Goal: Task Accomplishment & Management: Manage account settings

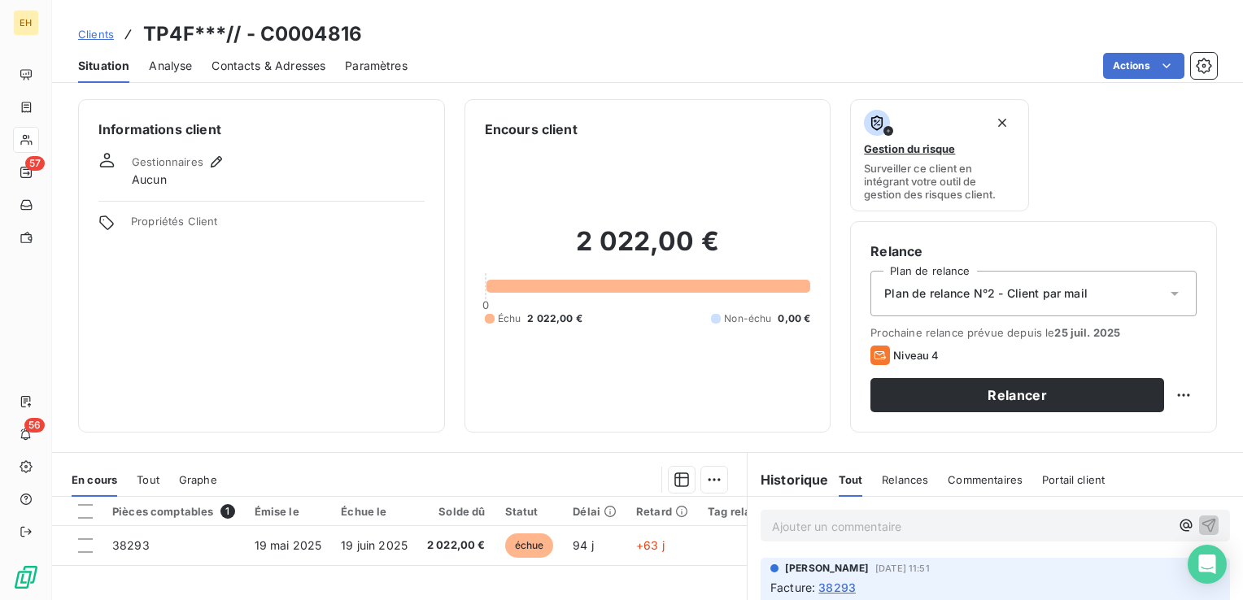
scroll to position [257, 0]
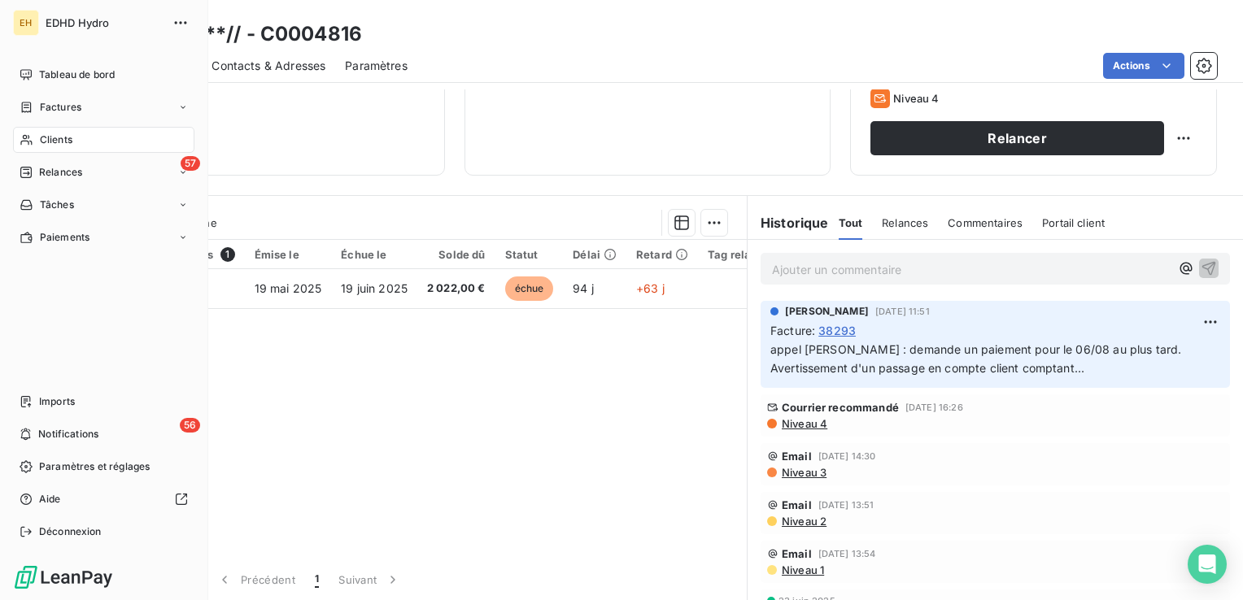
click at [40, 140] on span "Clients" at bounding box center [56, 140] width 33 height 15
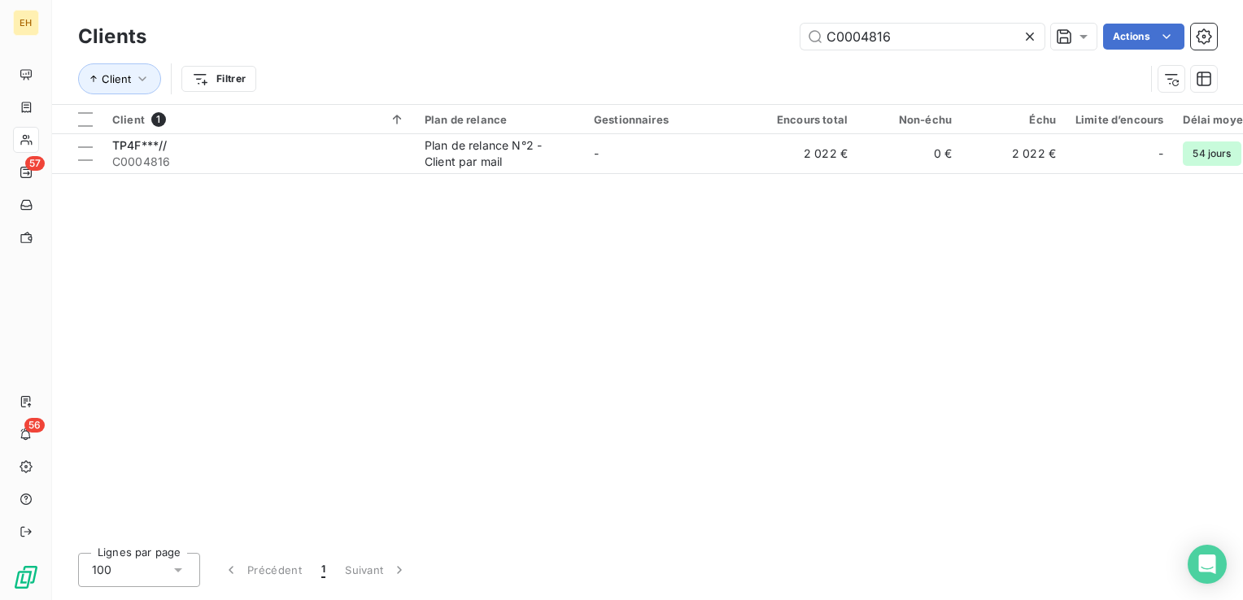
drag, startPoint x: 938, startPoint y: 33, endPoint x: 360, endPoint y: 61, distance: 578.1
click at [360, 61] on div "Clients C0004816 Actions Client Filtrer" at bounding box center [647, 62] width 1139 height 85
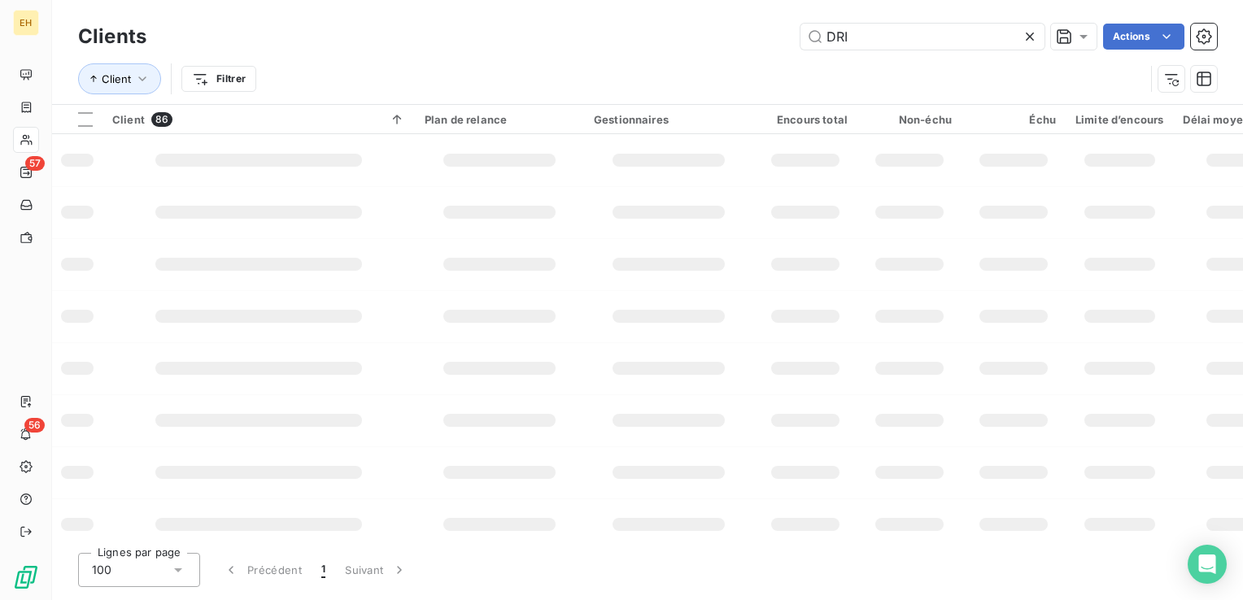
type input "DRI"
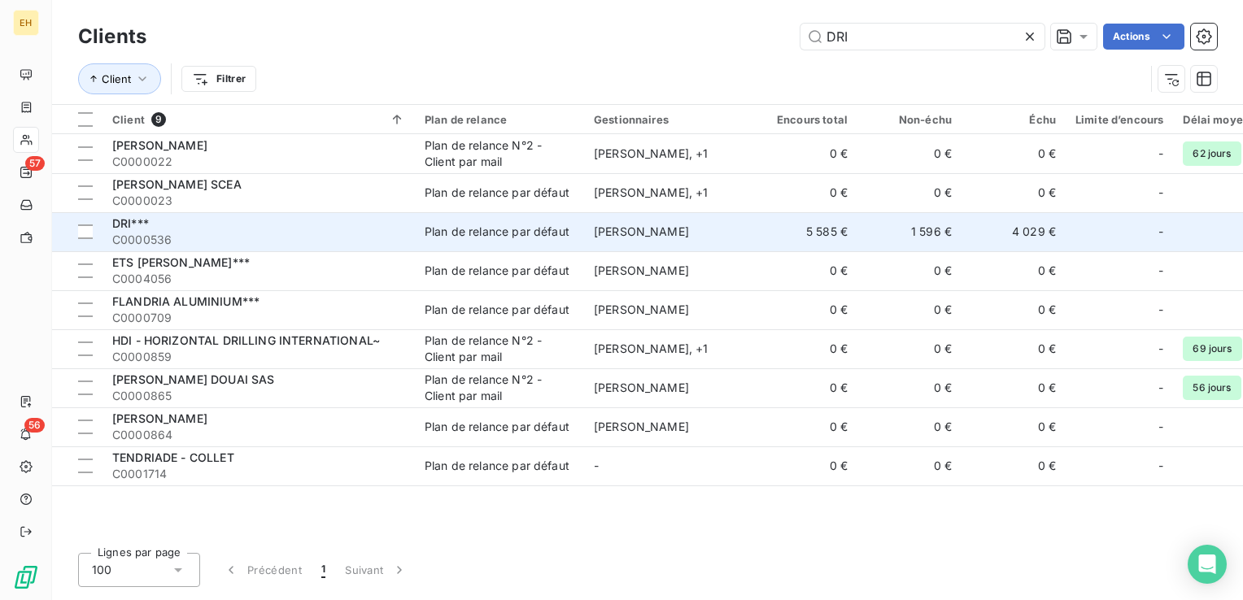
click at [139, 225] on span "DRI***" at bounding box center [130, 223] width 37 height 14
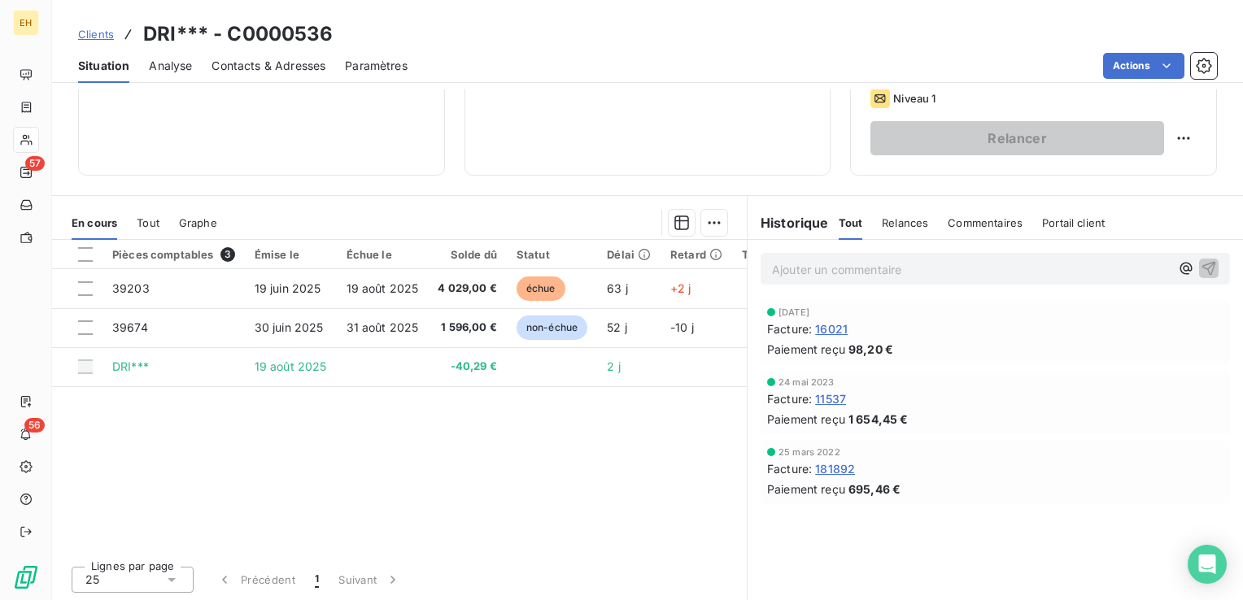
scroll to position [257, 0]
click at [1168, 138] on html "EH 57 56 Clients DRI*** - C0000536 Situation Analyse Contacts & Adresses Paramè…" at bounding box center [621, 300] width 1243 height 600
click at [1148, 172] on div "Replanifier cette action" at bounding box center [1104, 173] width 146 height 26
select select "7"
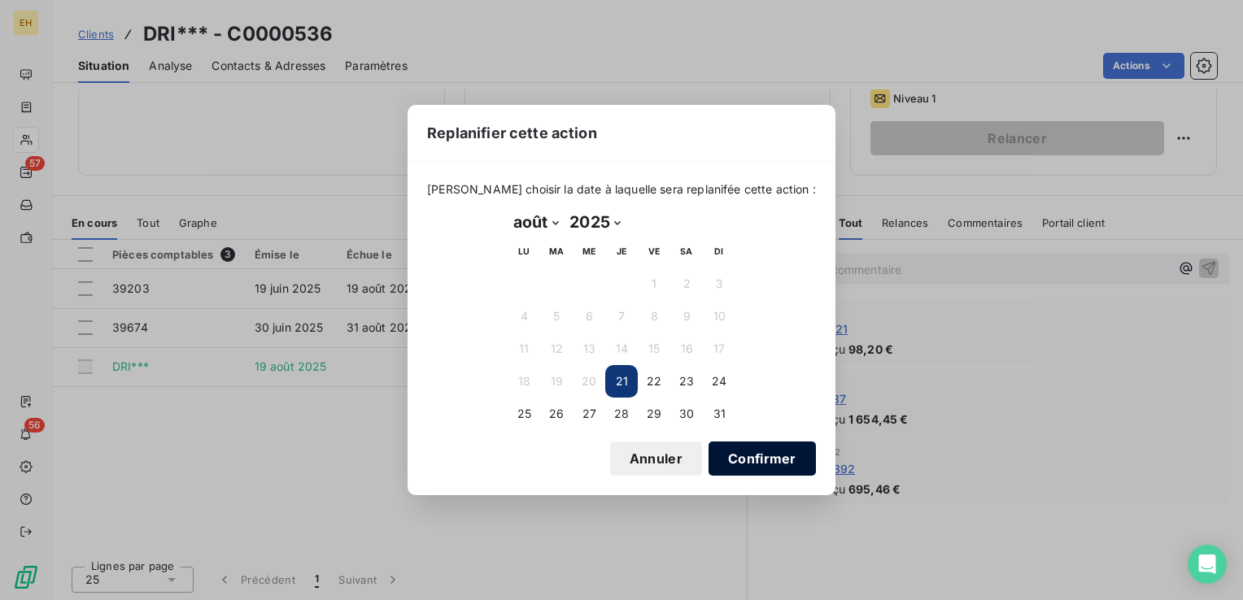
click at [708, 457] on button "Confirmer" at bounding box center [761, 459] width 107 height 34
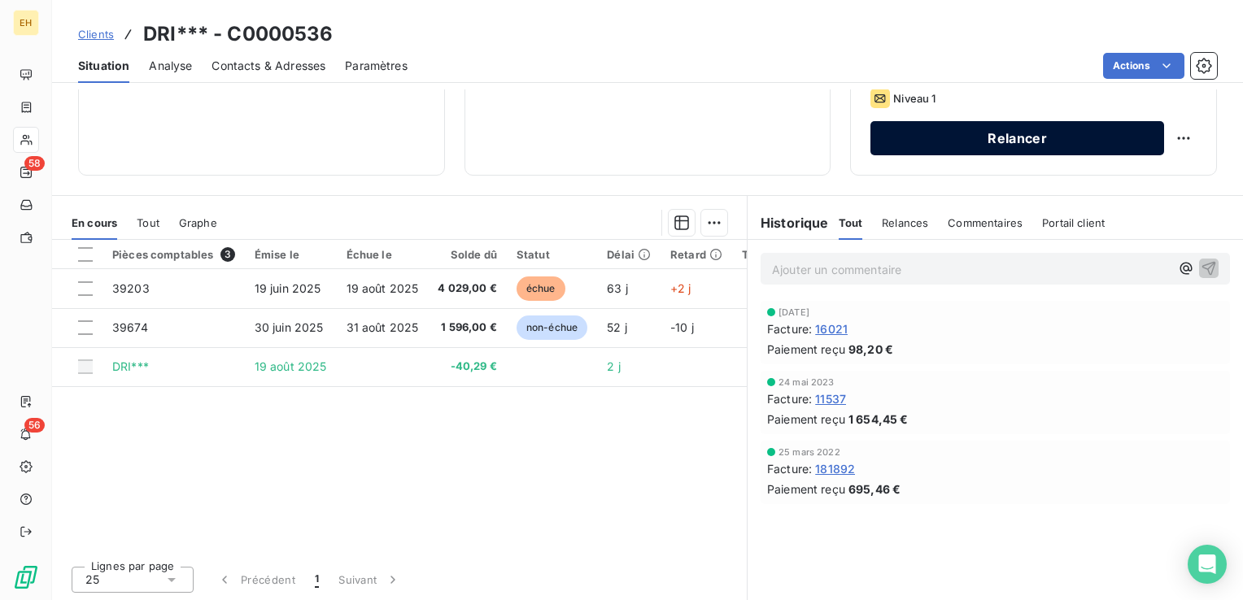
click at [991, 129] on button "Relancer" at bounding box center [1017, 138] width 294 height 34
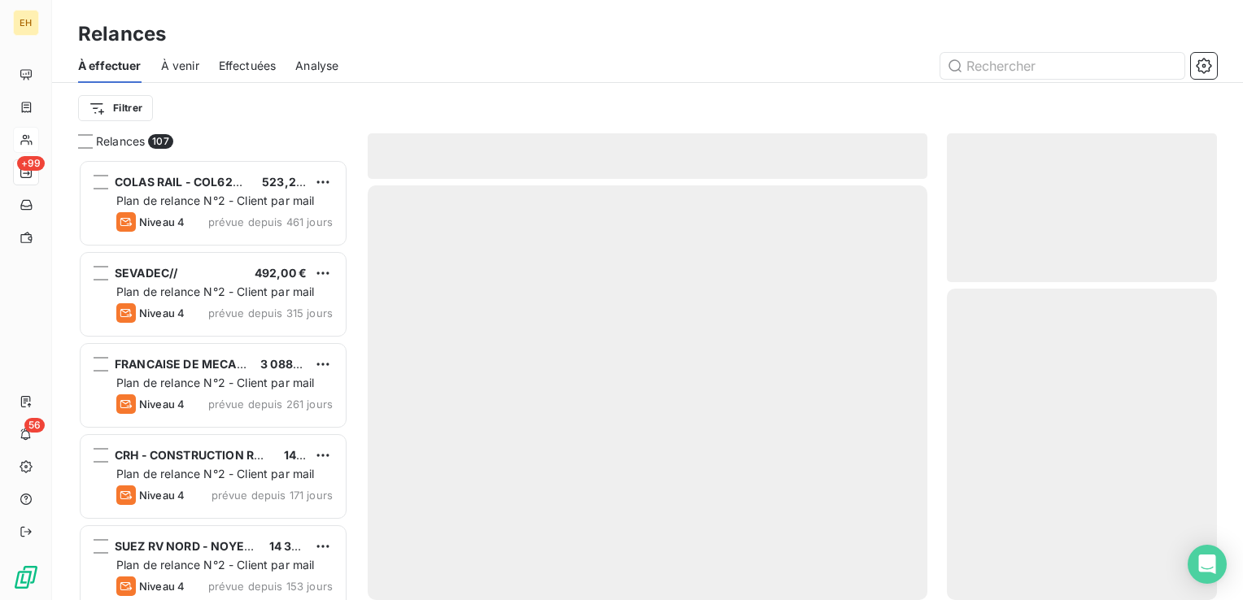
scroll to position [429, 257]
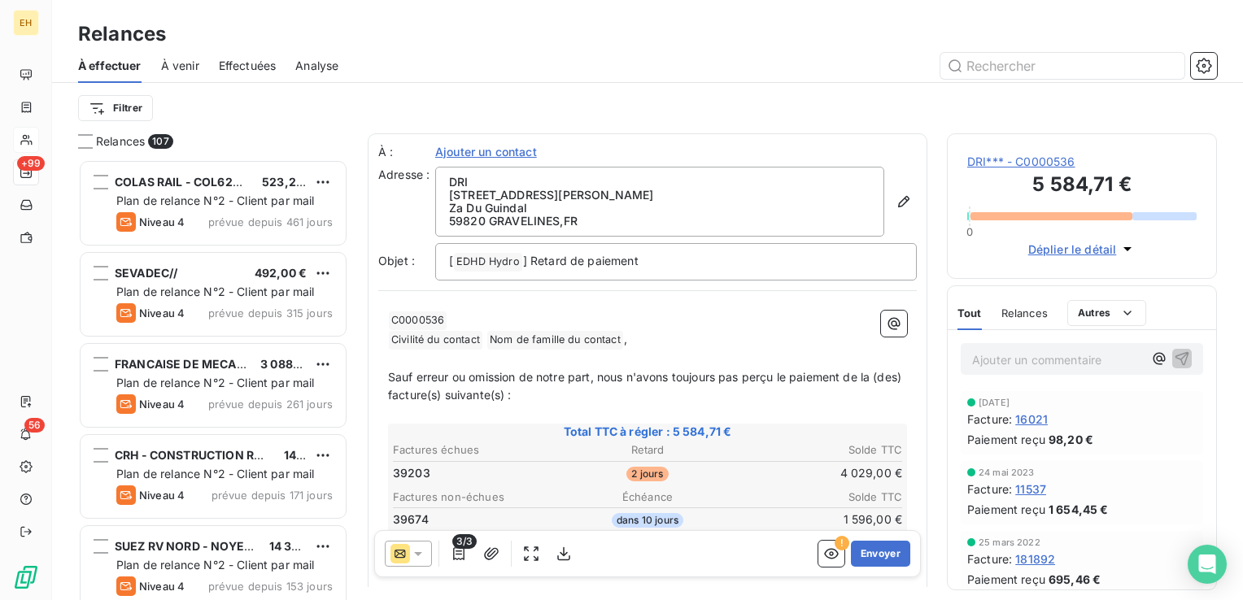
click at [1085, 164] on span "DRI*** - C0000536" at bounding box center [1081, 162] width 229 height 16
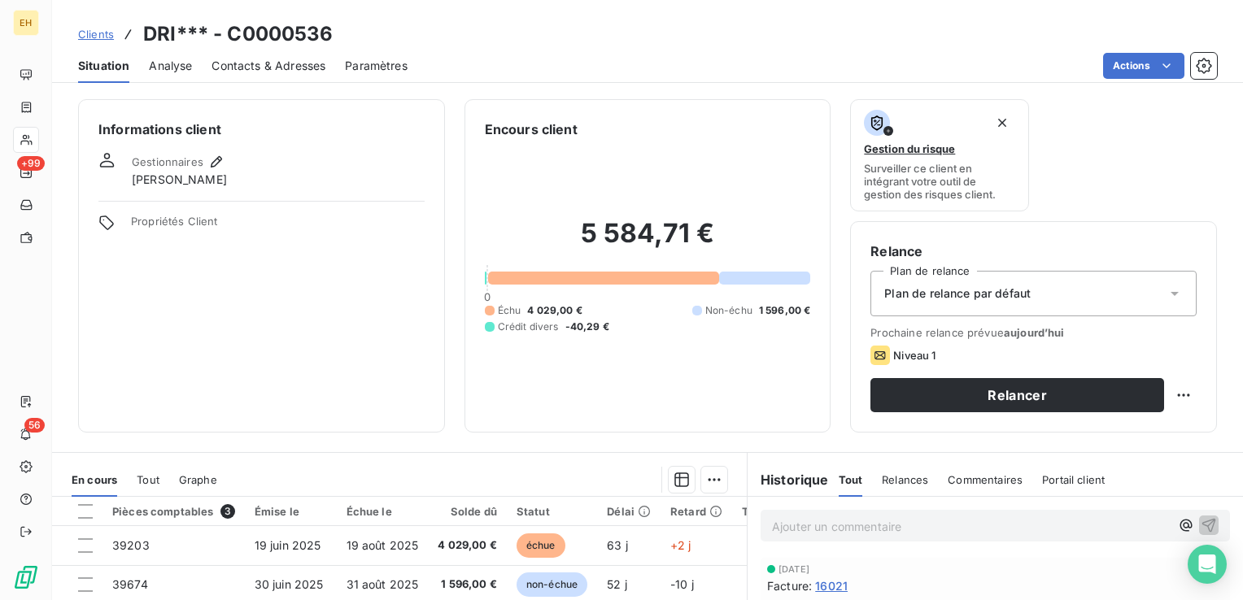
click at [975, 289] on span "Plan de relance par défaut" at bounding box center [957, 293] width 146 height 16
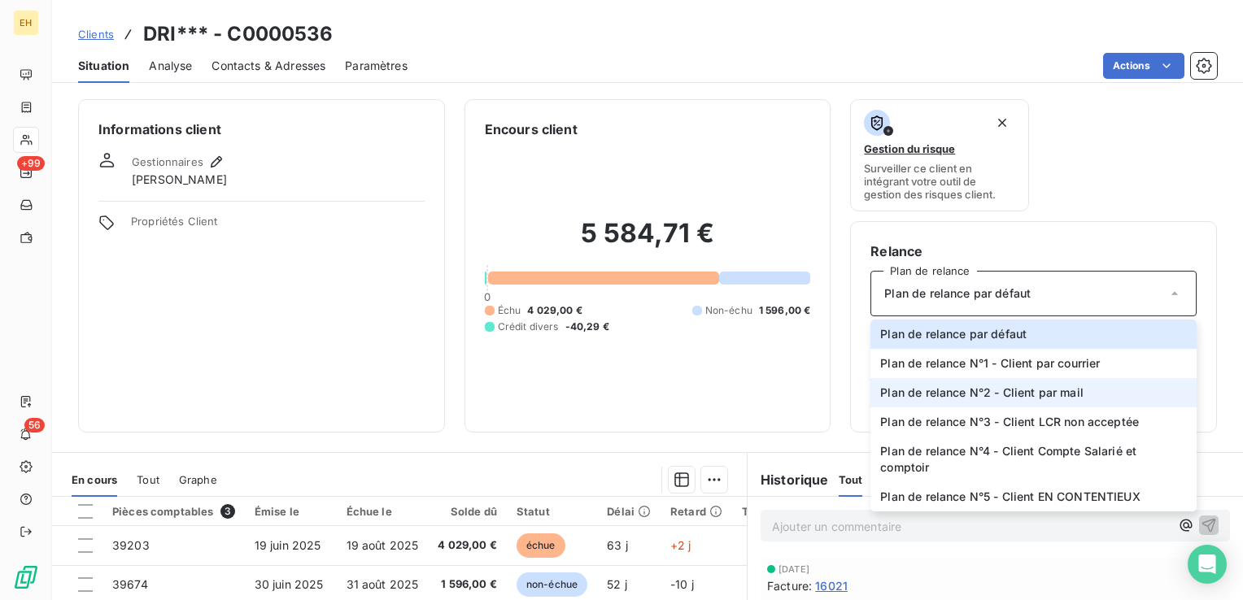
click at [976, 386] on span "Plan de relance N°2 - Client par mail" at bounding box center [981, 393] width 203 height 16
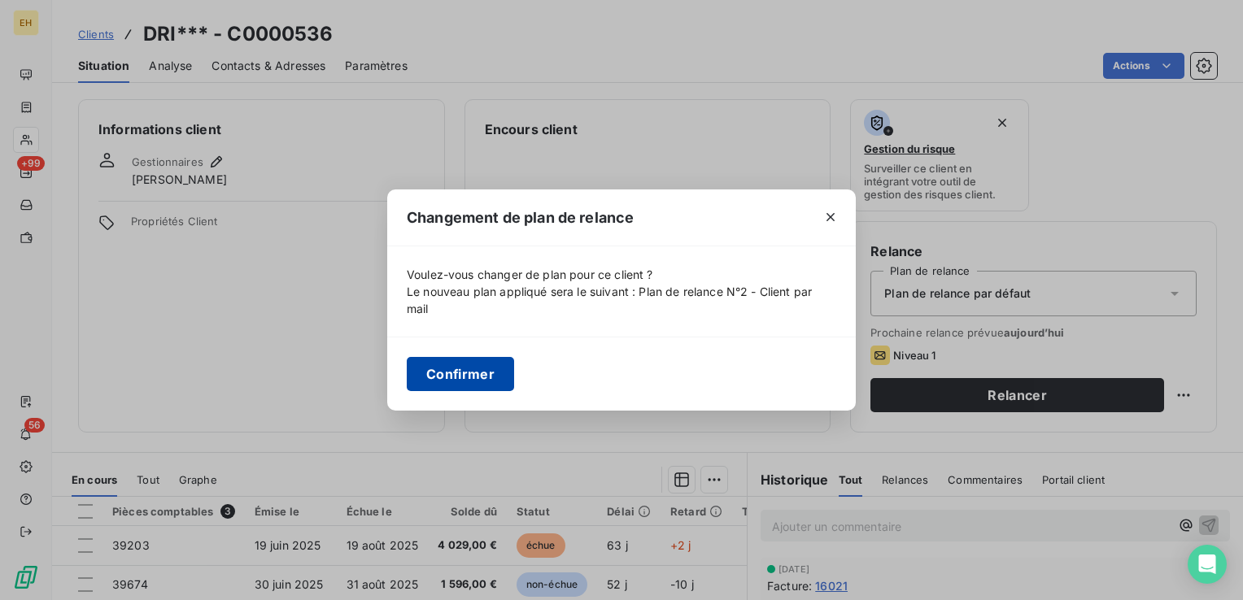
click at [485, 369] on button "Confirmer" at bounding box center [460, 374] width 107 height 34
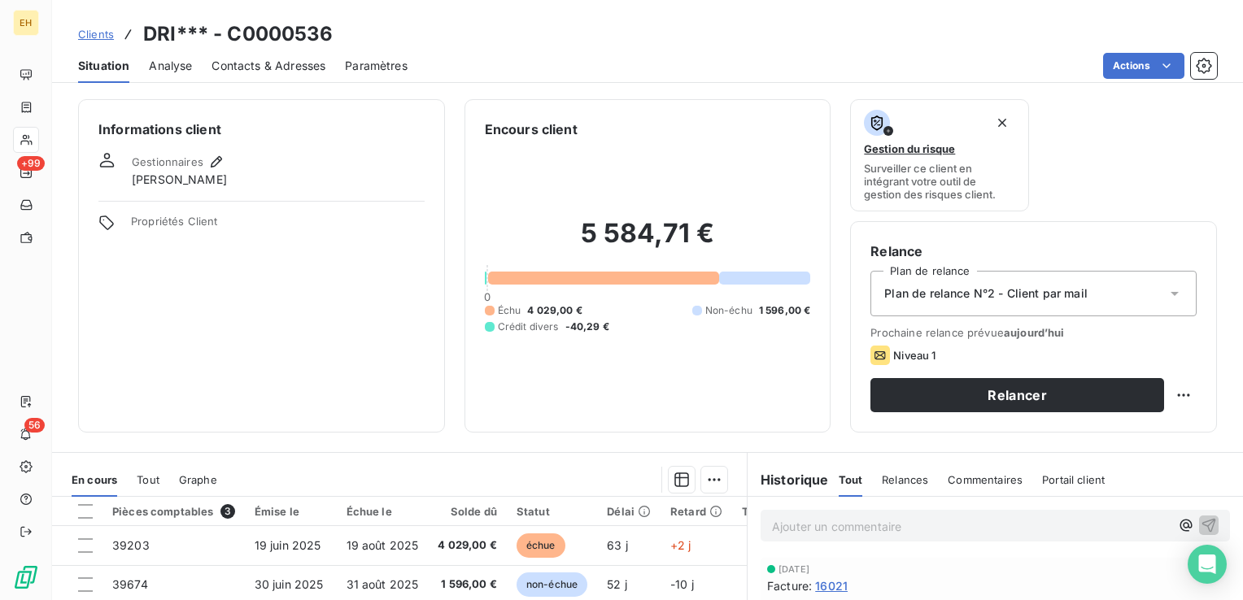
click at [244, 67] on span "Contacts & Adresses" at bounding box center [268, 66] width 114 height 16
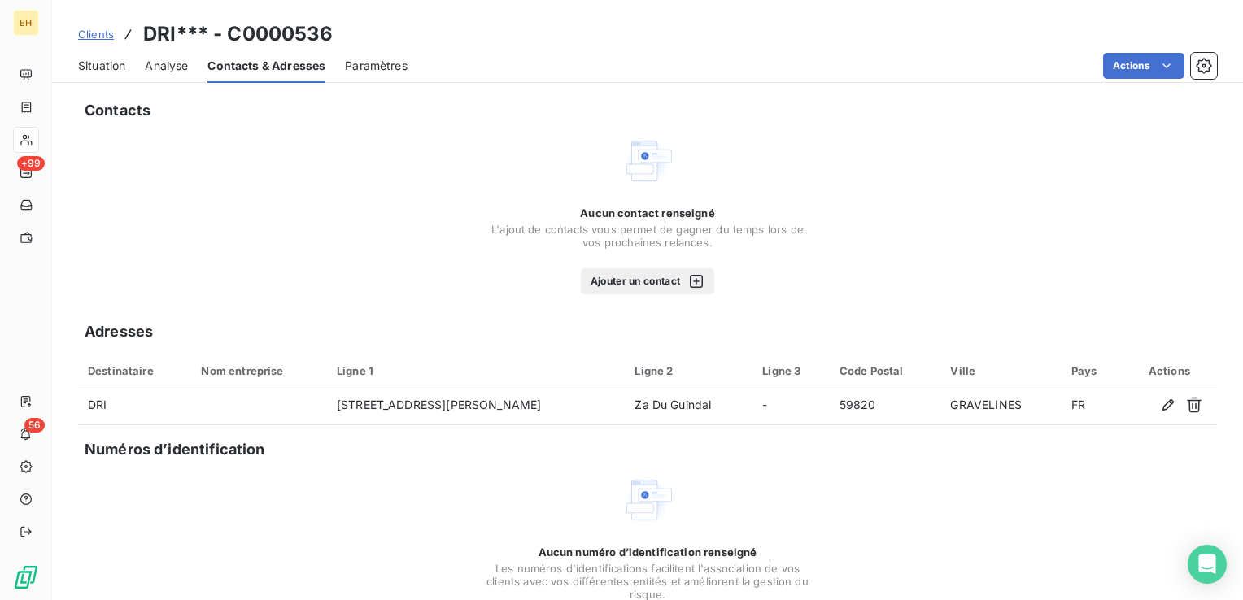
click at [673, 275] on button "Ajouter un contact" at bounding box center [648, 281] width 134 height 26
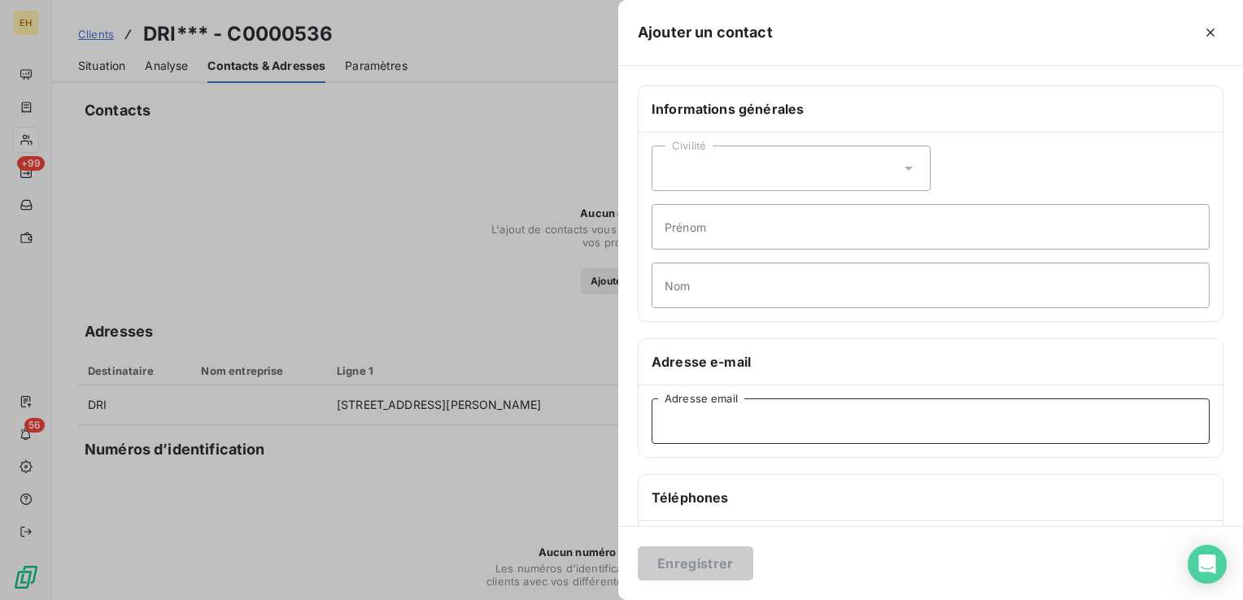
click at [738, 416] on input "Adresse email" at bounding box center [931, 422] width 558 height 46
paste input "compta@dri-france.com"
type input "compta@dri-france.com"
click at [704, 564] on button "Enregistrer" at bounding box center [695, 564] width 115 height 34
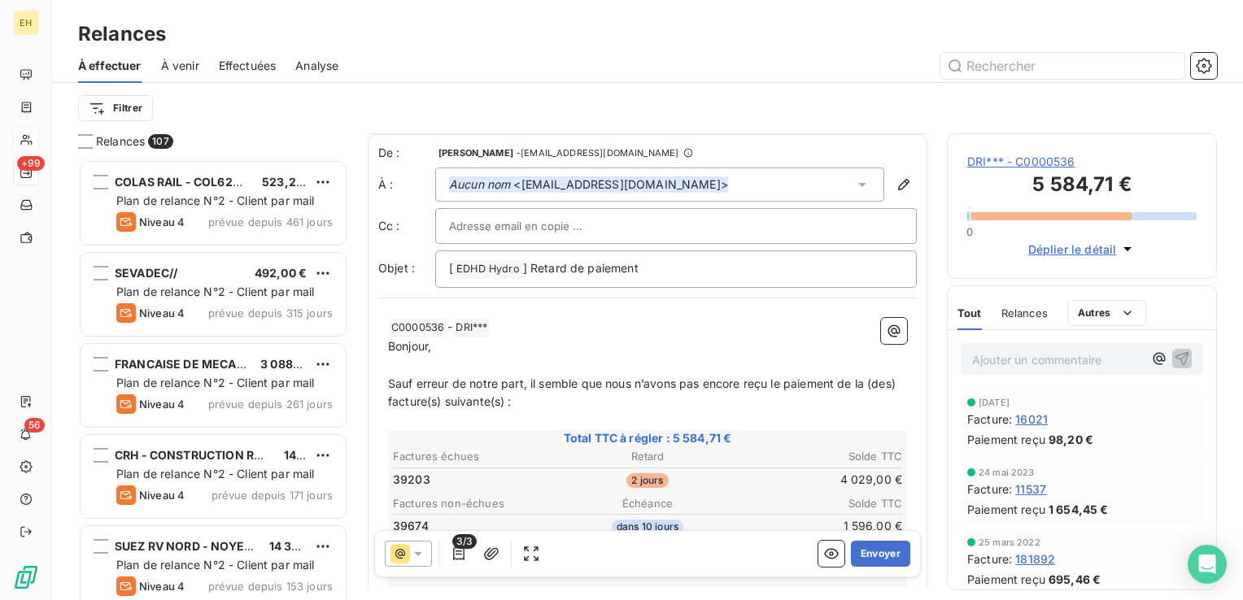
scroll to position [81, 0]
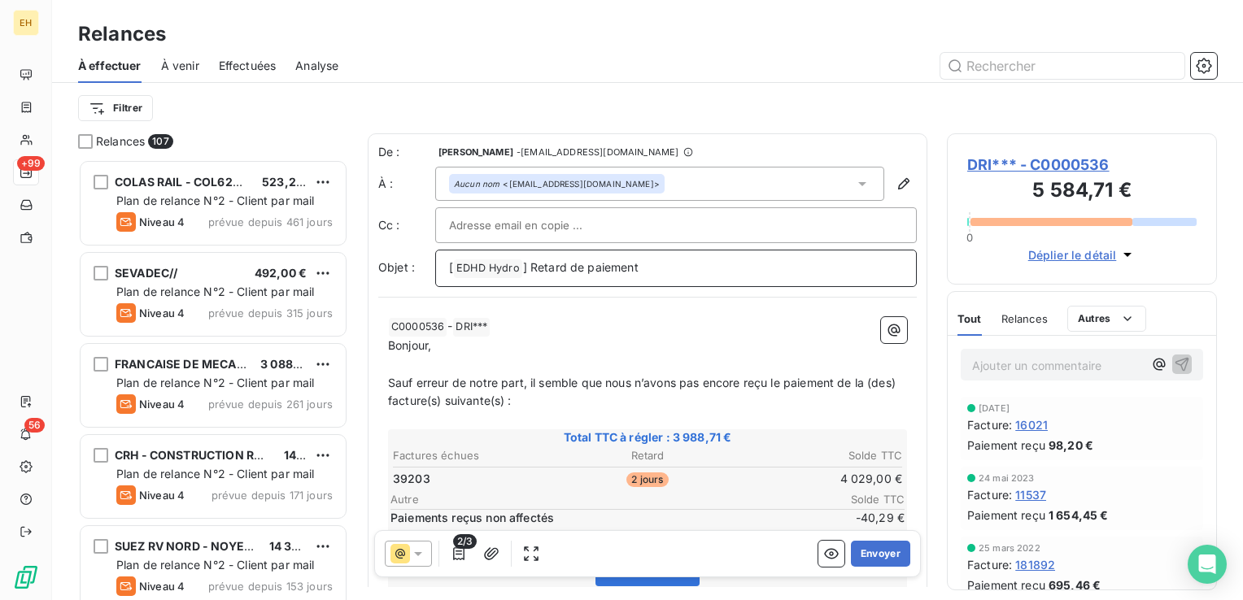
click at [638, 270] on p "[ EDHD Hydro ﻿ ] Retard de paiement" at bounding box center [676, 269] width 454 height 20
click at [1048, 161] on span "DRI*** - C0000536" at bounding box center [1081, 165] width 229 height 22
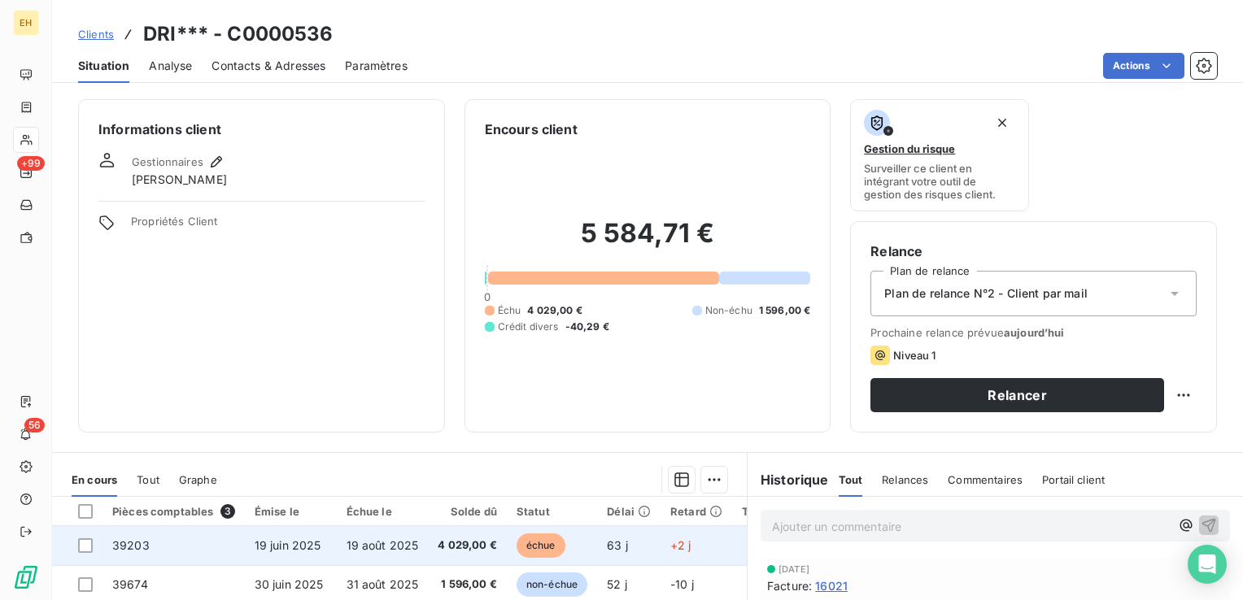
click at [400, 540] on span "19 août 2025" at bounding box center [382, 545] width 72 height 14
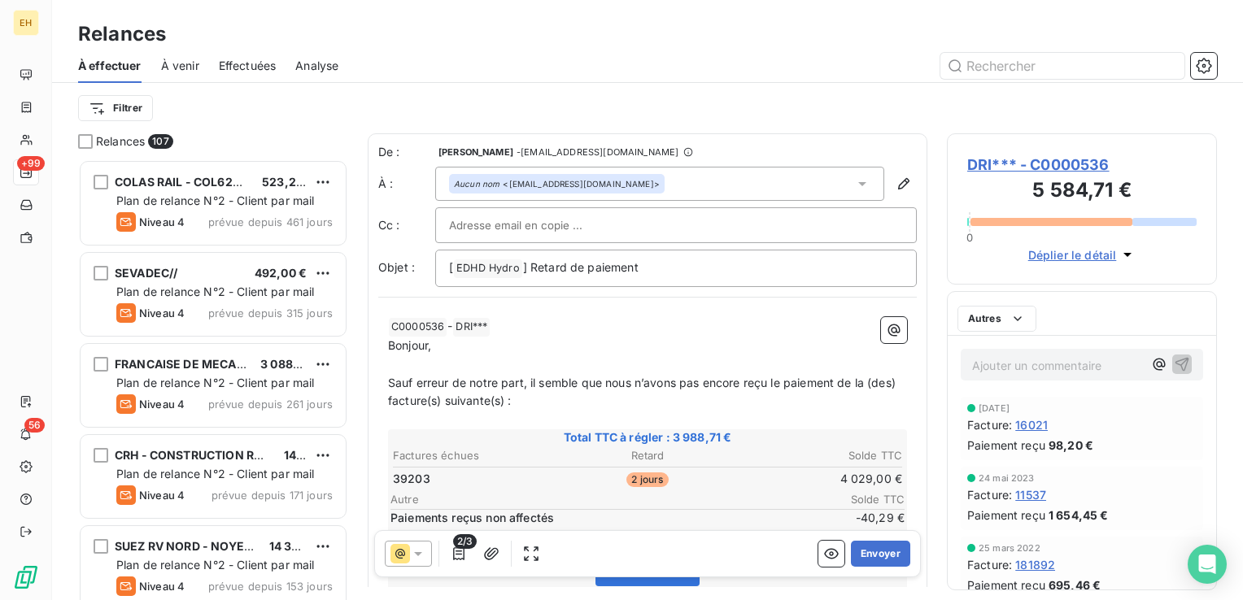
scroll to position [429, 257]
click at [660, 272] on p "[ EDHD Hydro ﻿ ] Retard de paiement" at bounding box center [676, 269] width 454 height 20
click at [1057, 162] on span "DRI*** - C0000536" at bounding box center [1081, 165] width 229 height 22
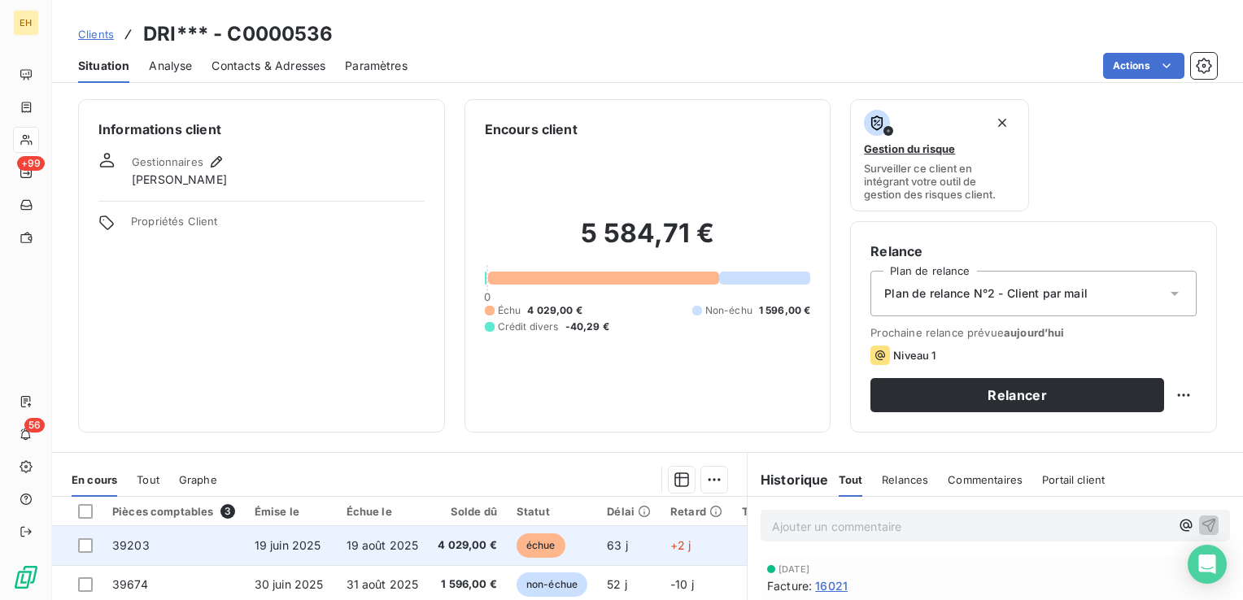
click at [247, 536] on td "19 juin 2025" at bounding box center [291, 545] width 92 height 39
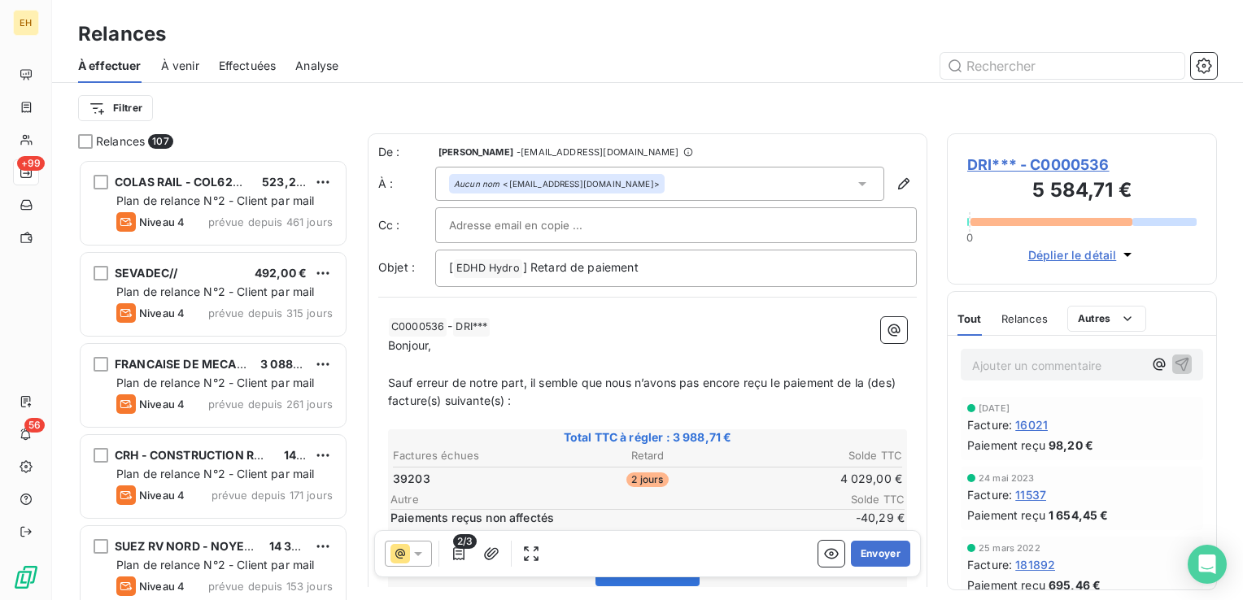
scroll to position [429, 257]
click at [657, 262] on p "[ EDHD Hydro ﻿ ] Retard de paiement" at bounding box center [676, 269] width 454 height 20
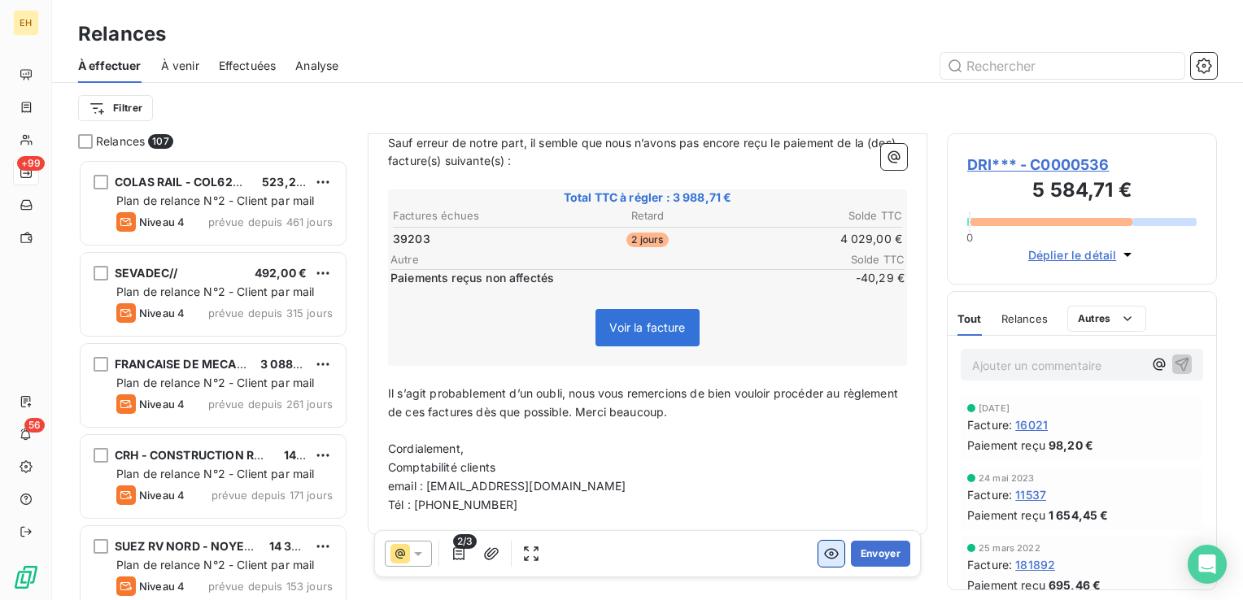
scroll to position [246, 0]
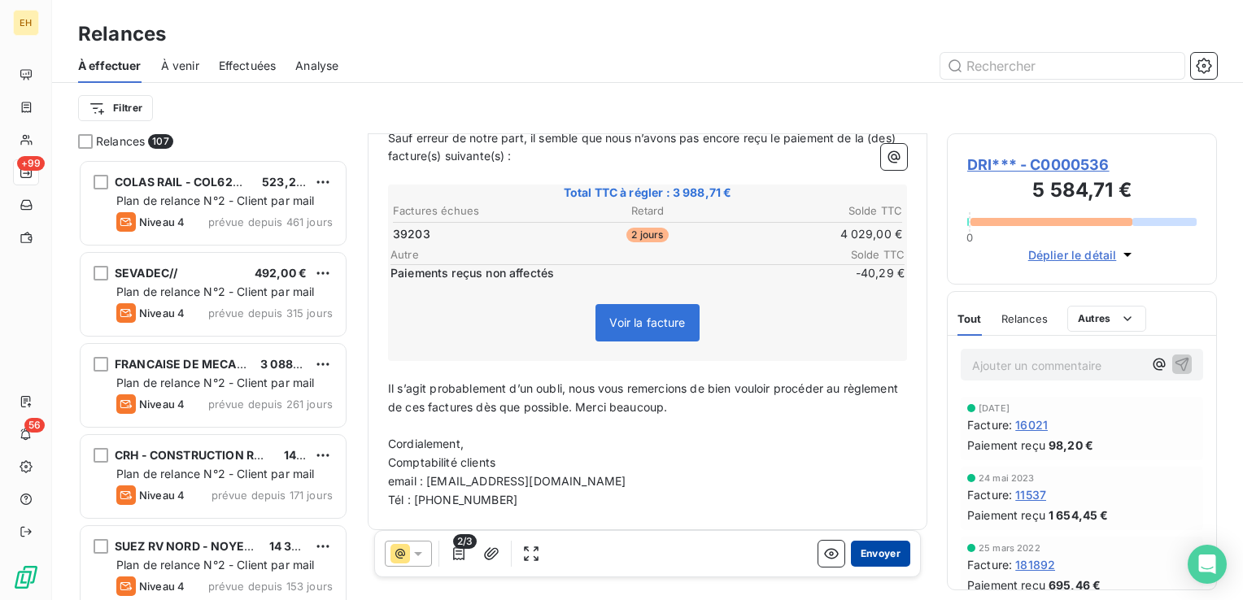
click at [877, 548] on button "Envoyer" at bounding box center [880, 554] width 59 height 26
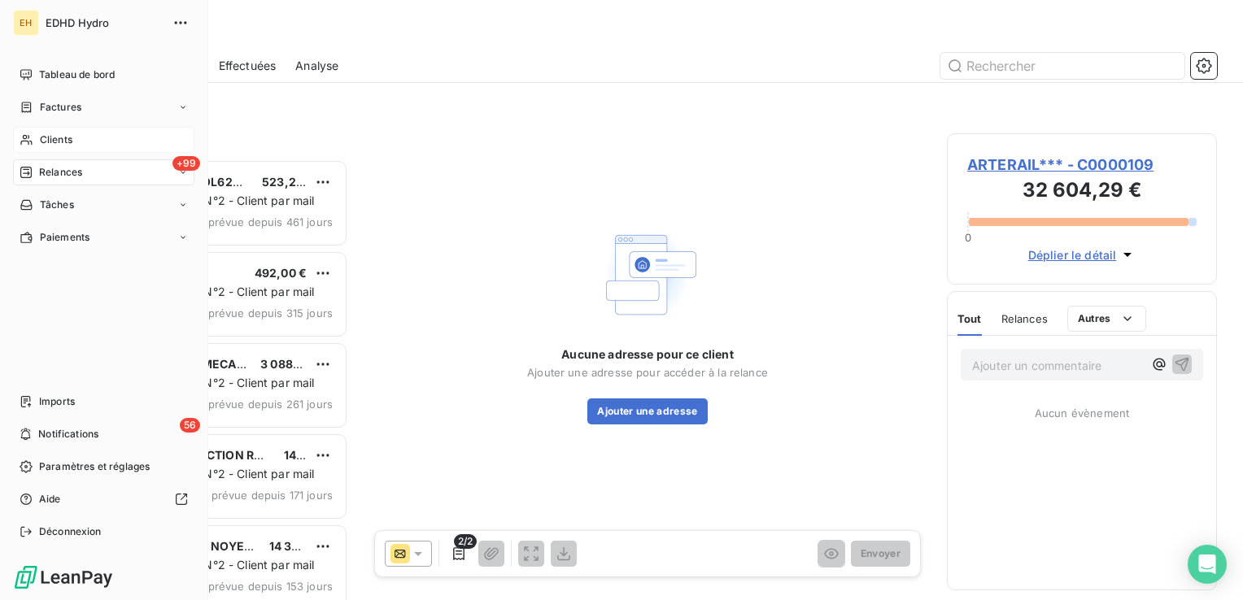
click at [57, 142] on span "Clients" at bounding box center [56, 140] width 33 height 15
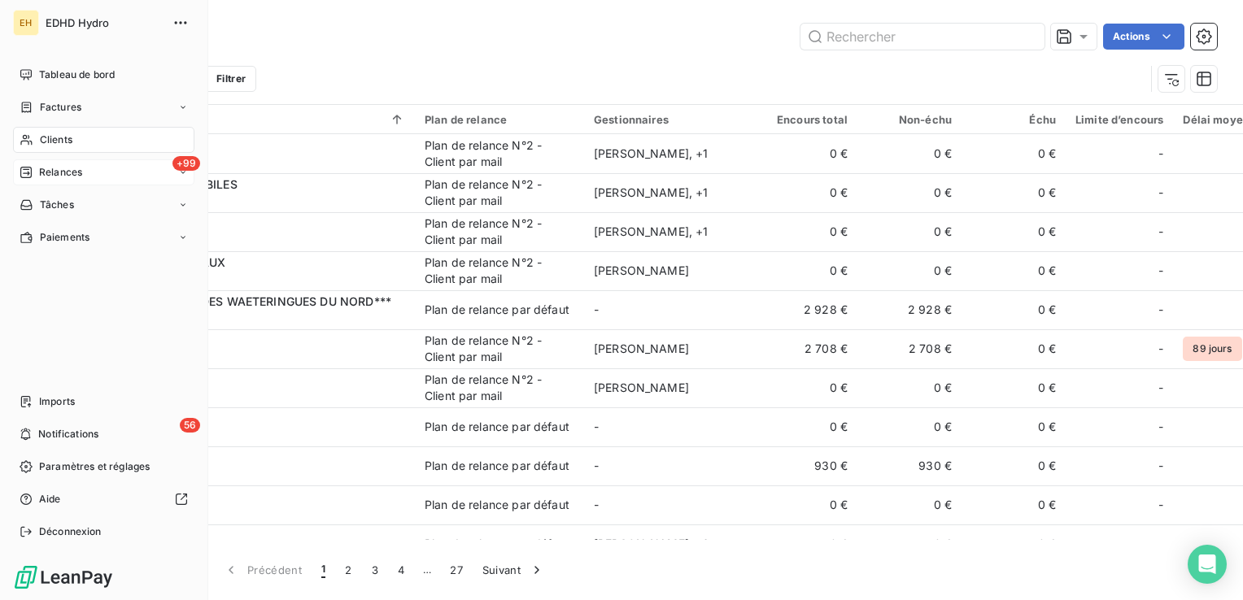
click at [48, 172] on span "Relances" at bounding box center [60, 172] width 43 height 15
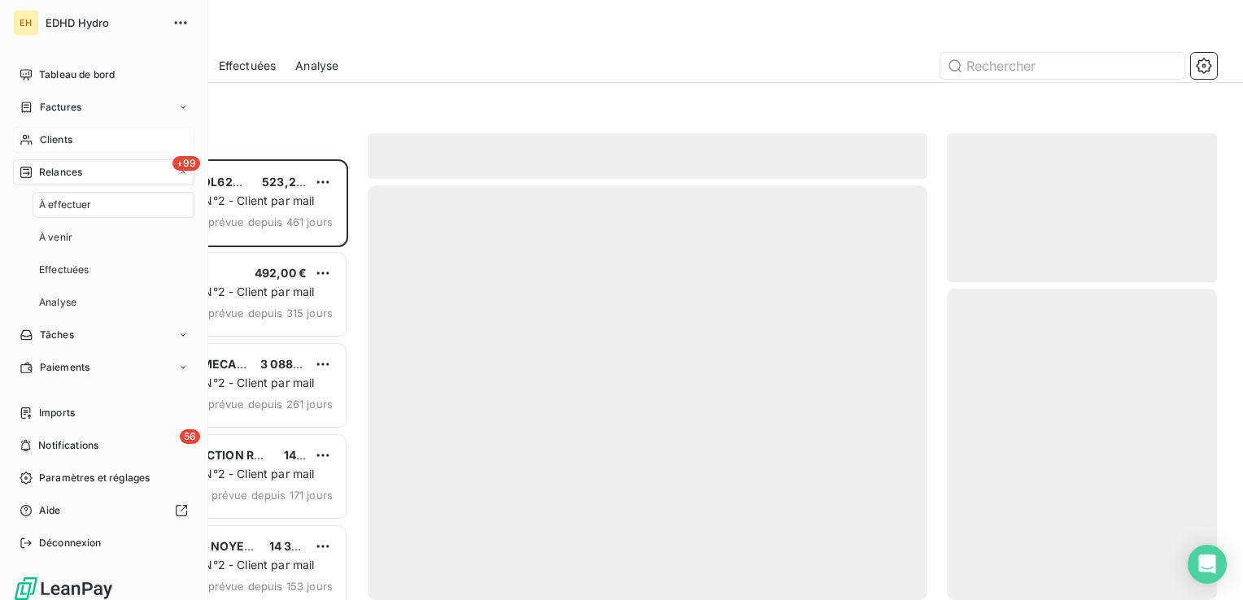
scroll to position [429, 257]
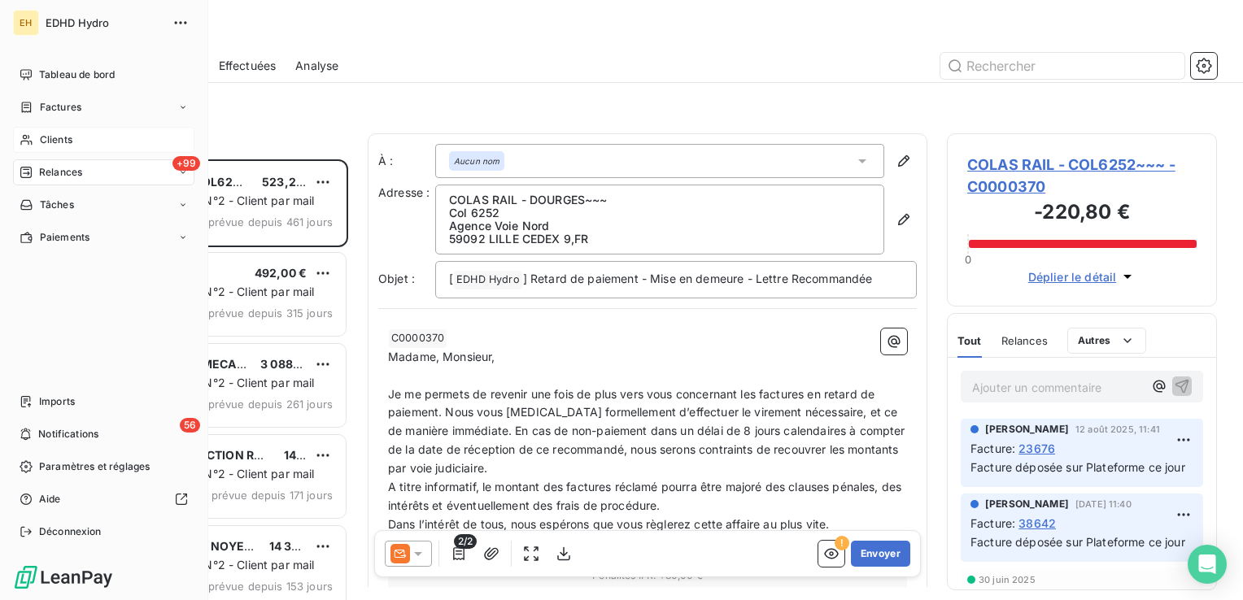
click at [40, 140] on span "Clients" at bounding box center [56, 140] width 33 height 15
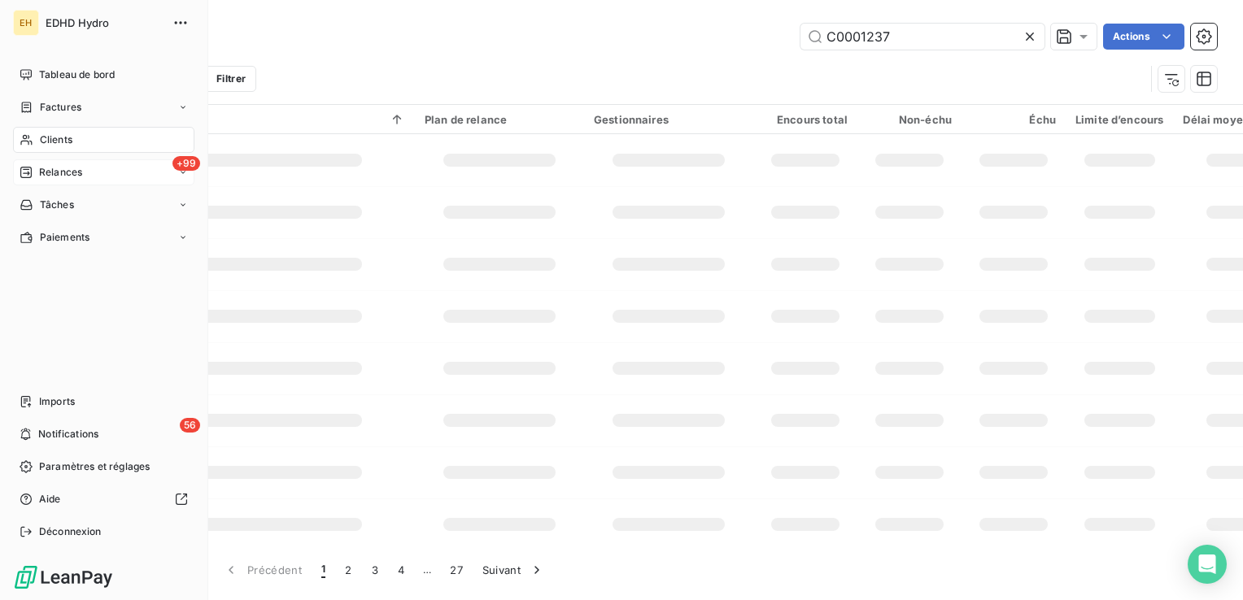
type input "C0001237"
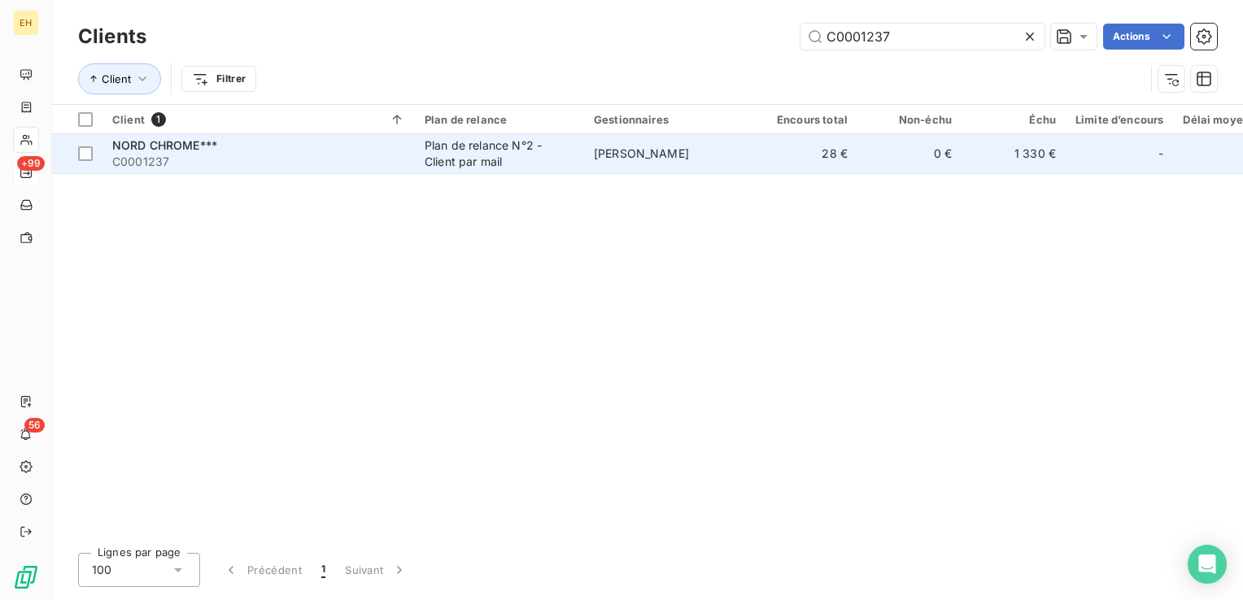
click at [241, 158] on span "C0001237" at bounding box center [258, 162] width 293 height 16
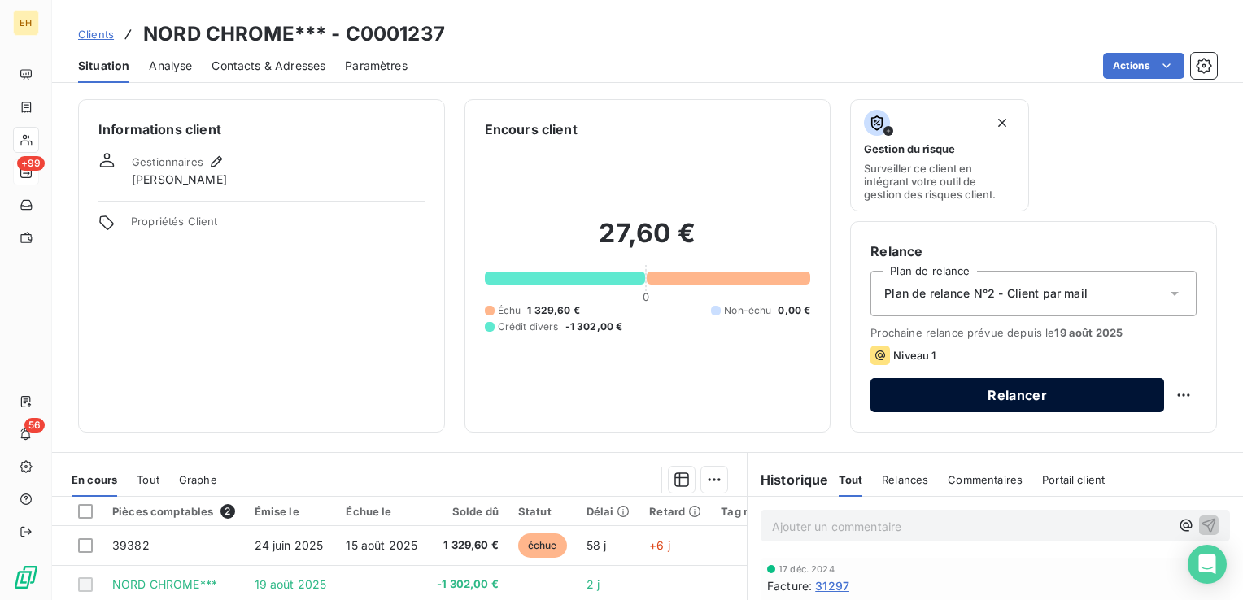
click at [1048, 388] on button "Relancer" at bounding box center [1017, 395] width 294 height 34
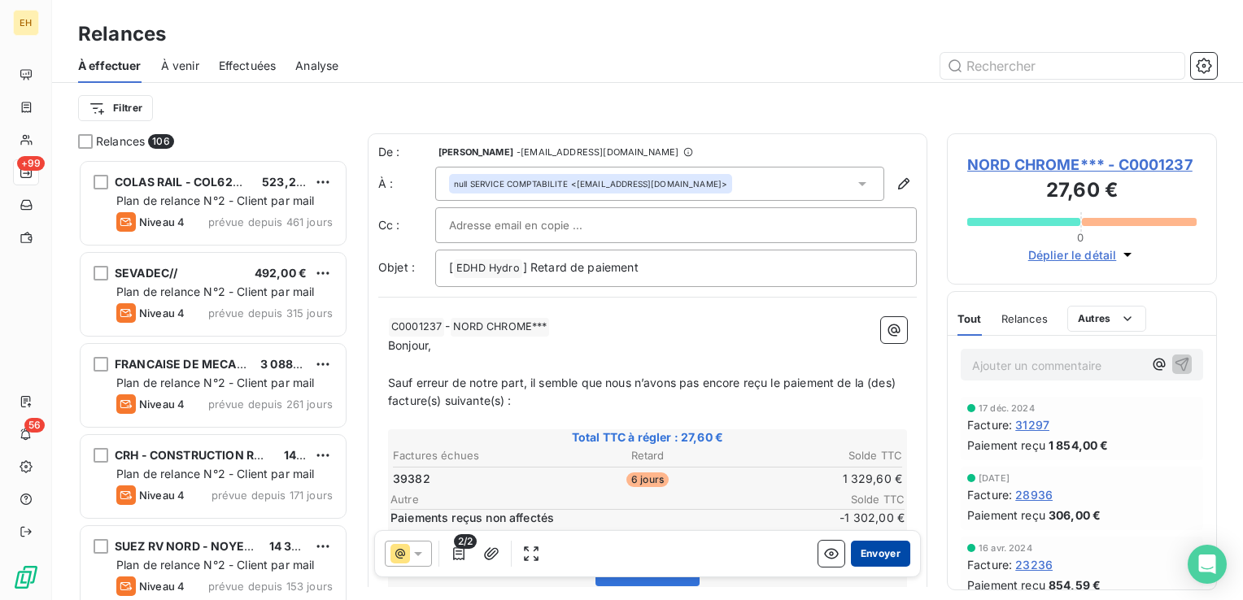
click at [856, 554] on button "Envoyer" at bounding box center [880, 554] width 59 height 26
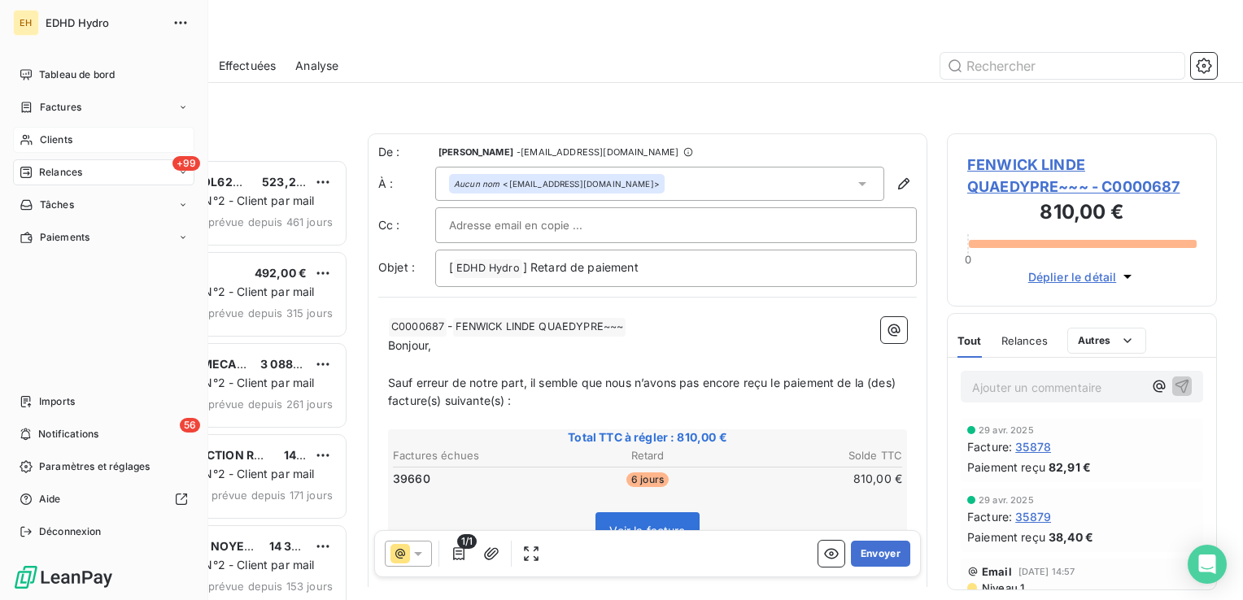
click at [60, 146] on span "Clients" at bounding box center [56, 140] width 33 height 15
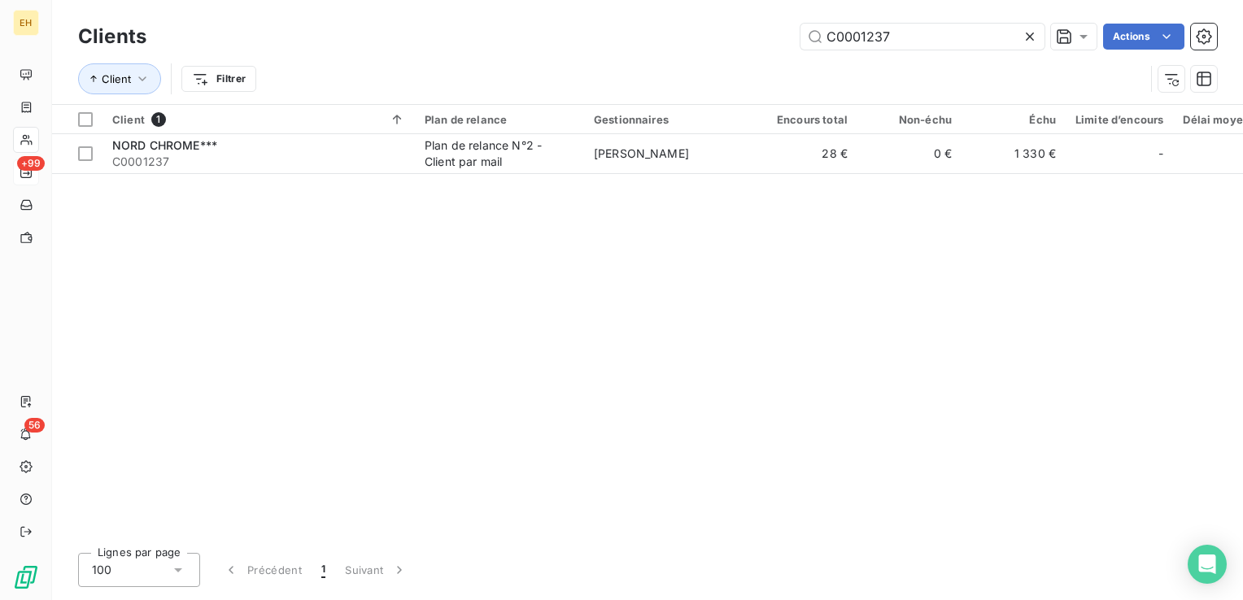
drag, startPoint x: 688, startPoint y: 16, endPoint x: 413, endPoint y: 15, distance: 274.9
click at [413, 15] on div "Clients C0001237 Actions Client Filtrer" at bounding box center [647, 52] width 1191 height 104
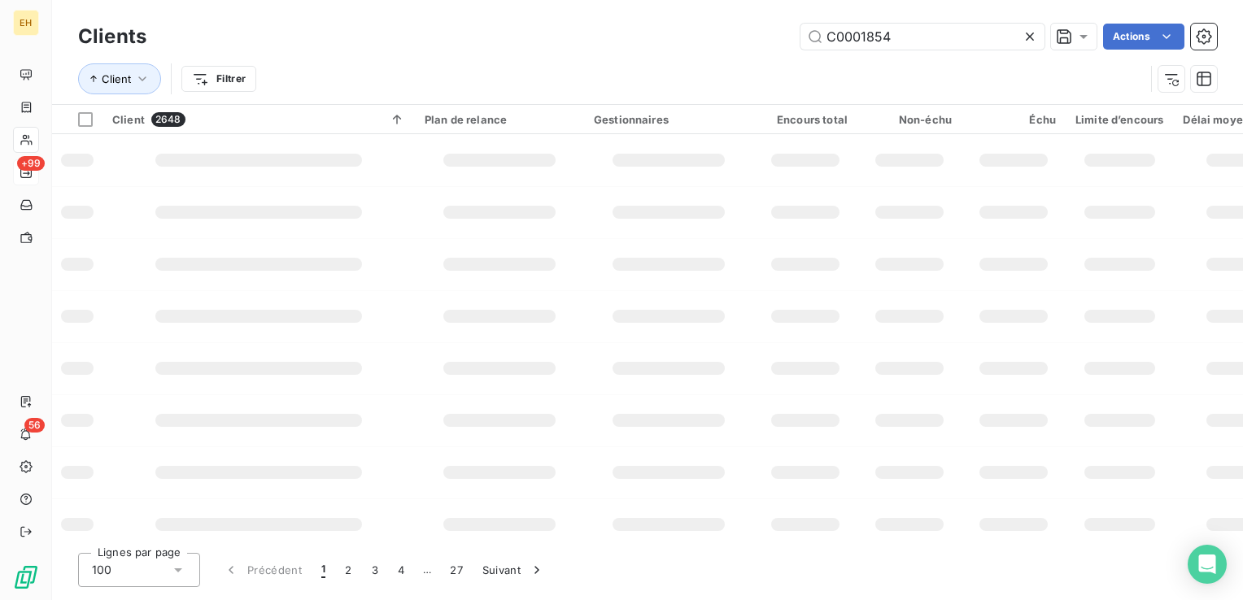
type input "C0001854"
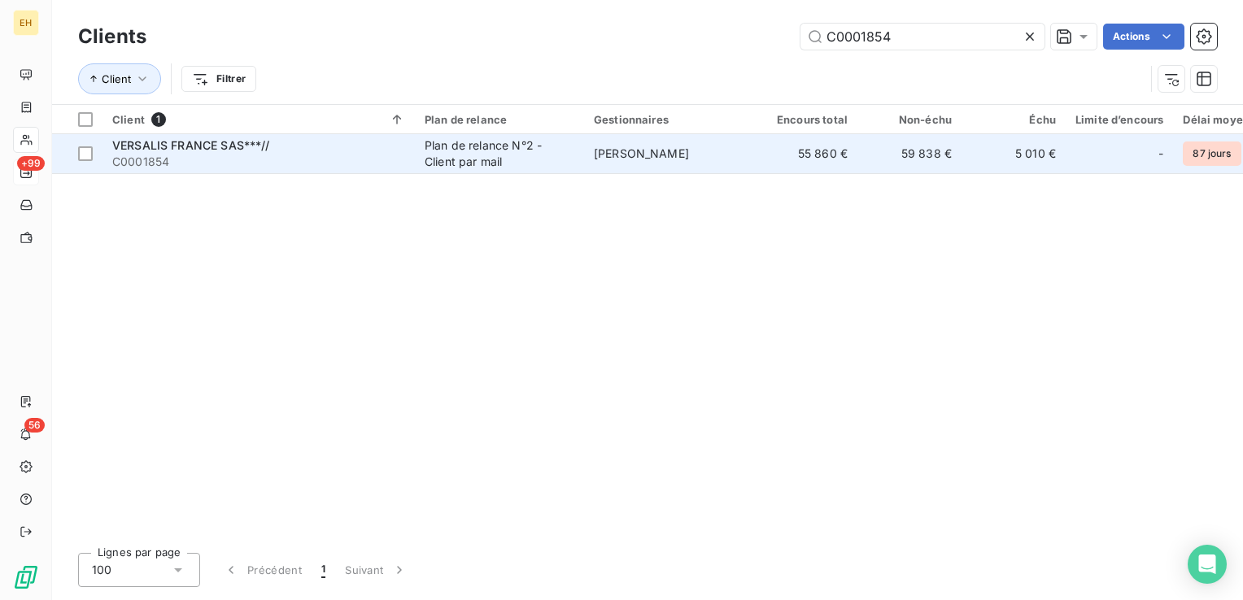
click at [260, 142] on span "VERSALIS FRANCE SAS***//" at bounding box center [191, 145] width 158 height 14
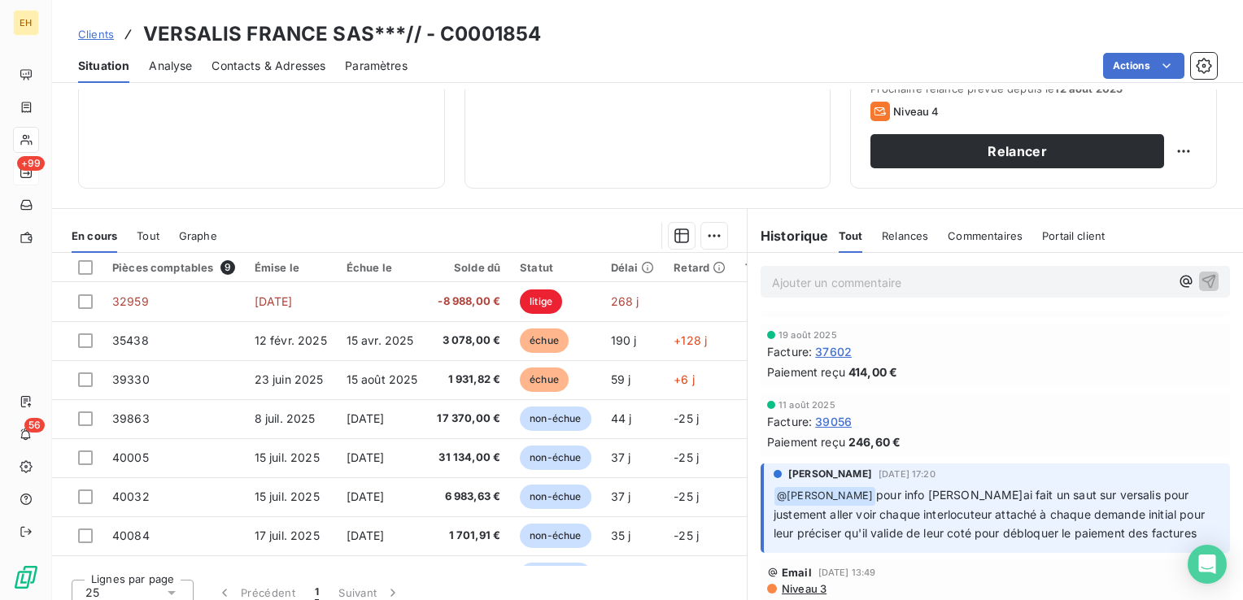
scroll to position [244, 0]
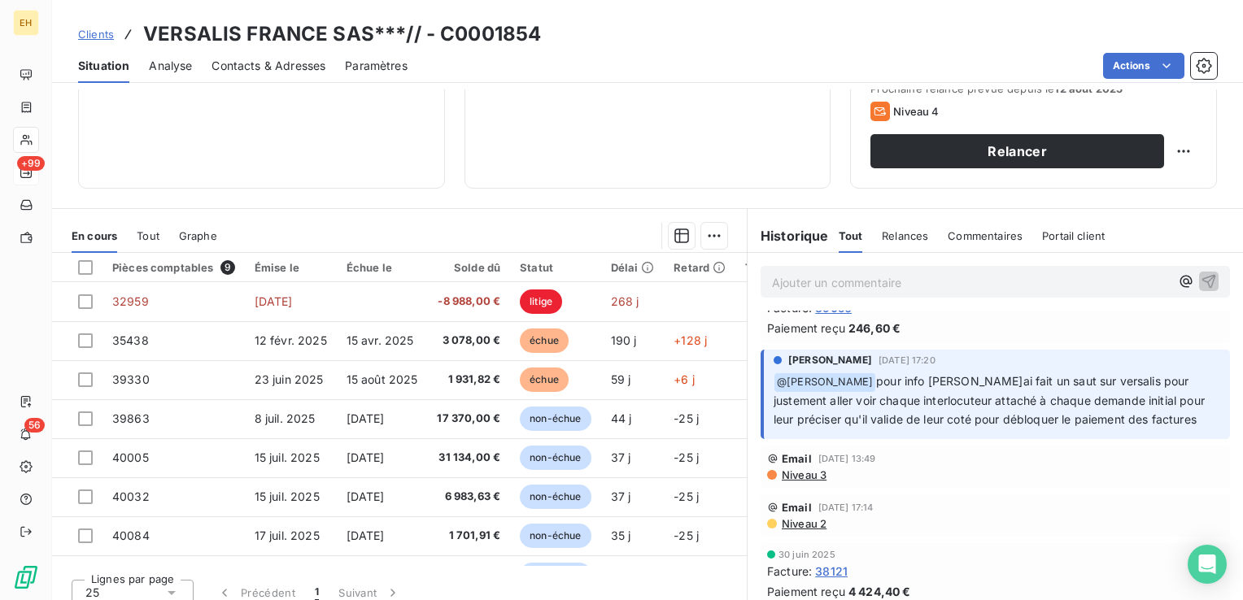
click at [781, 482] on span "Niveau 3" at bounding box center [803, 474] width 46 height 13
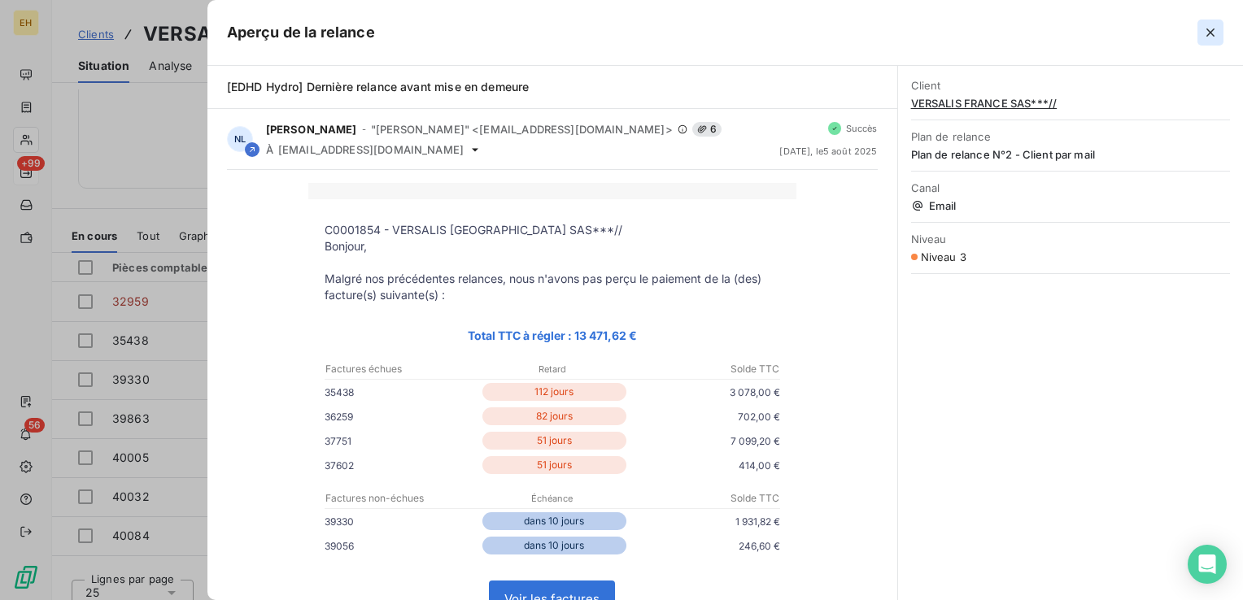
click at [1211, 41] on button "button" at bounding box center [1210, 33] width 26 height 26
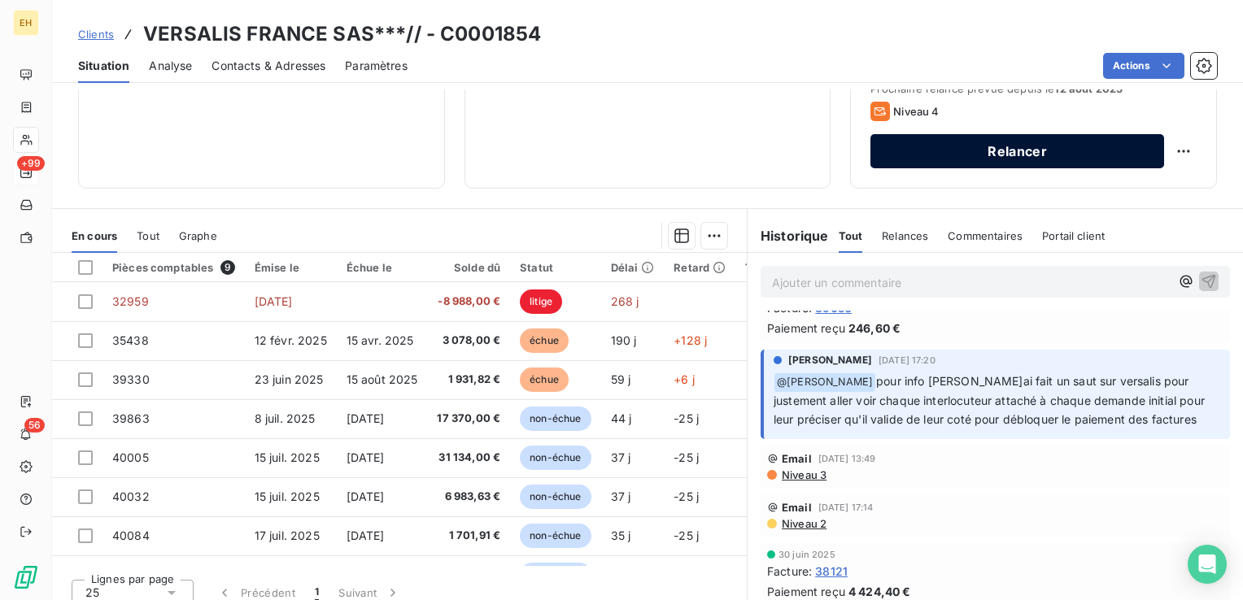
click at [965, 148] on button "Relancer" at bounding box center [1017, 151] width 294 height 34
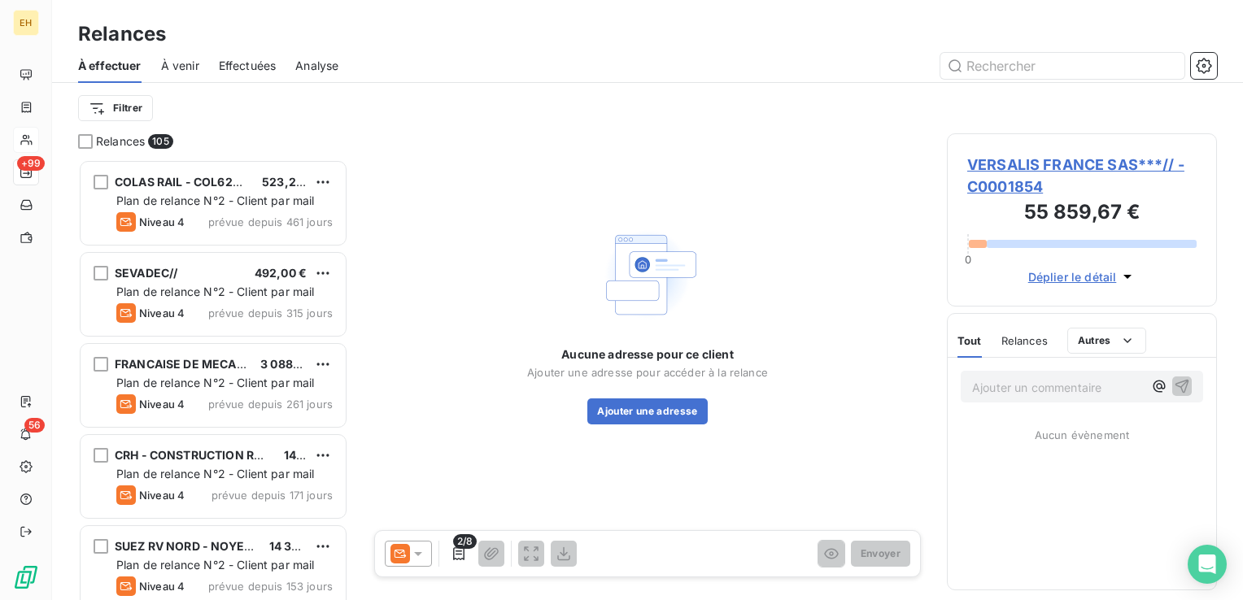
scroll to position [429, 257]
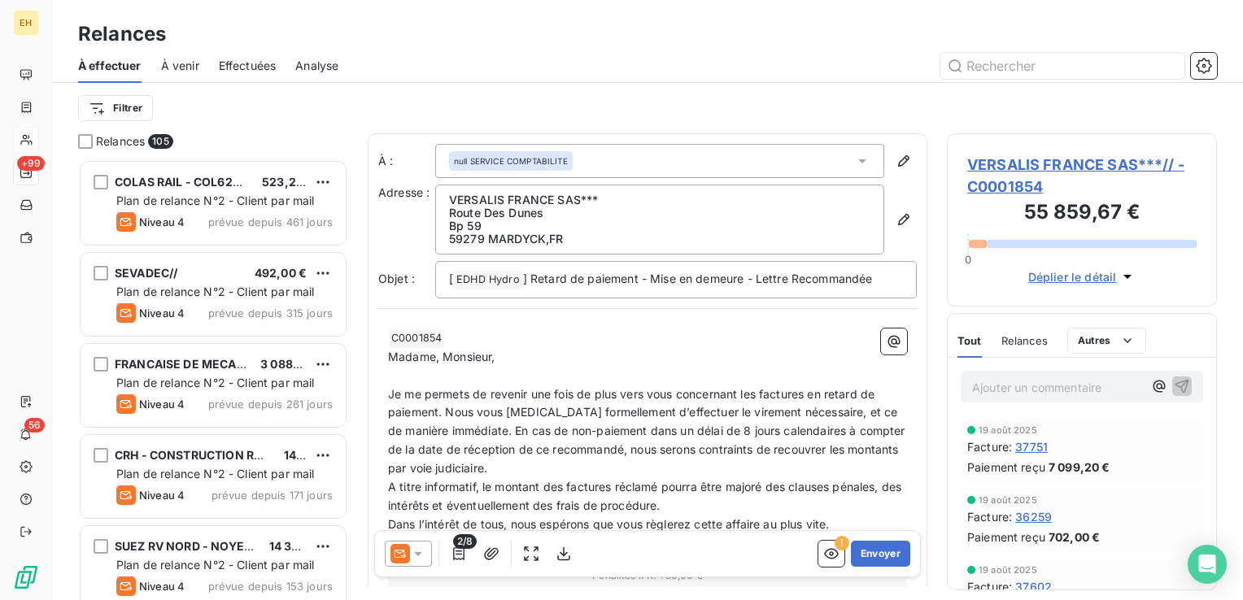
click at [417, 551] on icon at bounding box center [418, 554] width 16 height 16
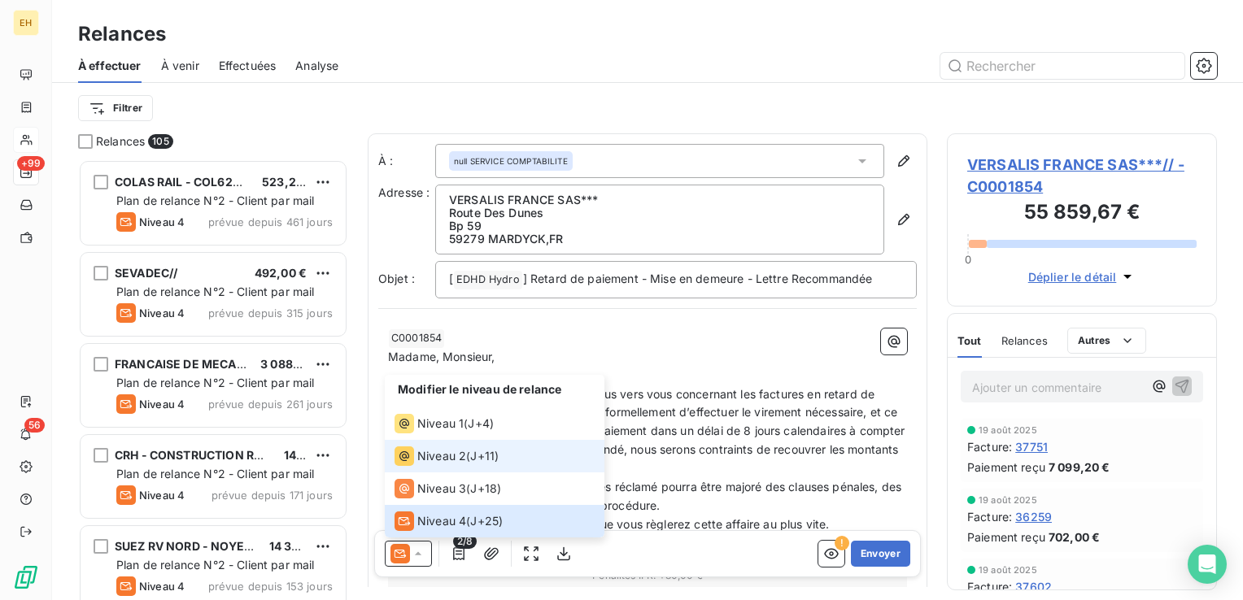
click at [450, 454] on span "Niveau 2" at bounding box center [441, 456] width 49 height 16
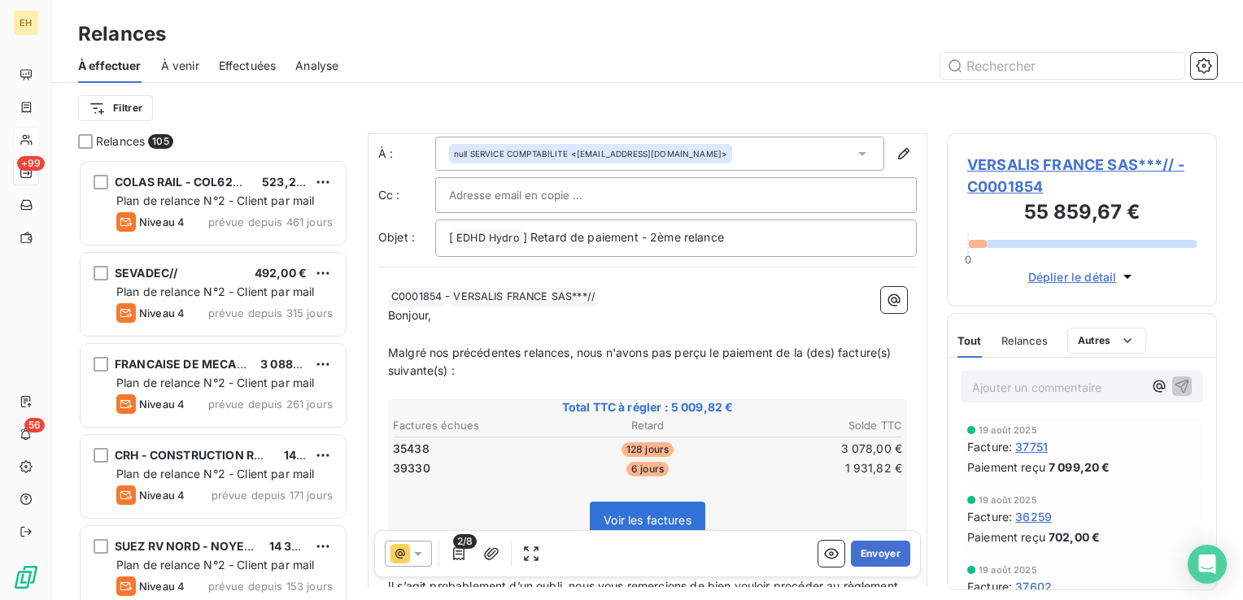
scroll to position [81, 0]
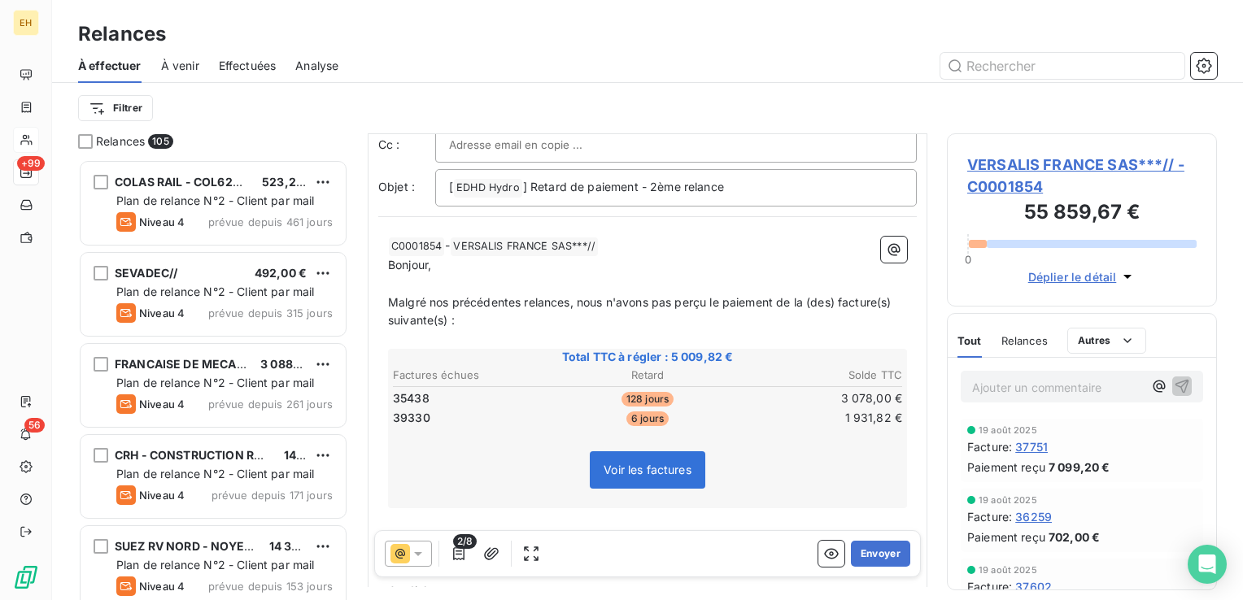
click at [1101, 168] on span "VERSALIS FRANCE SAS***// - C0001854" at bounding box center [1081, 176] width 229 height 44
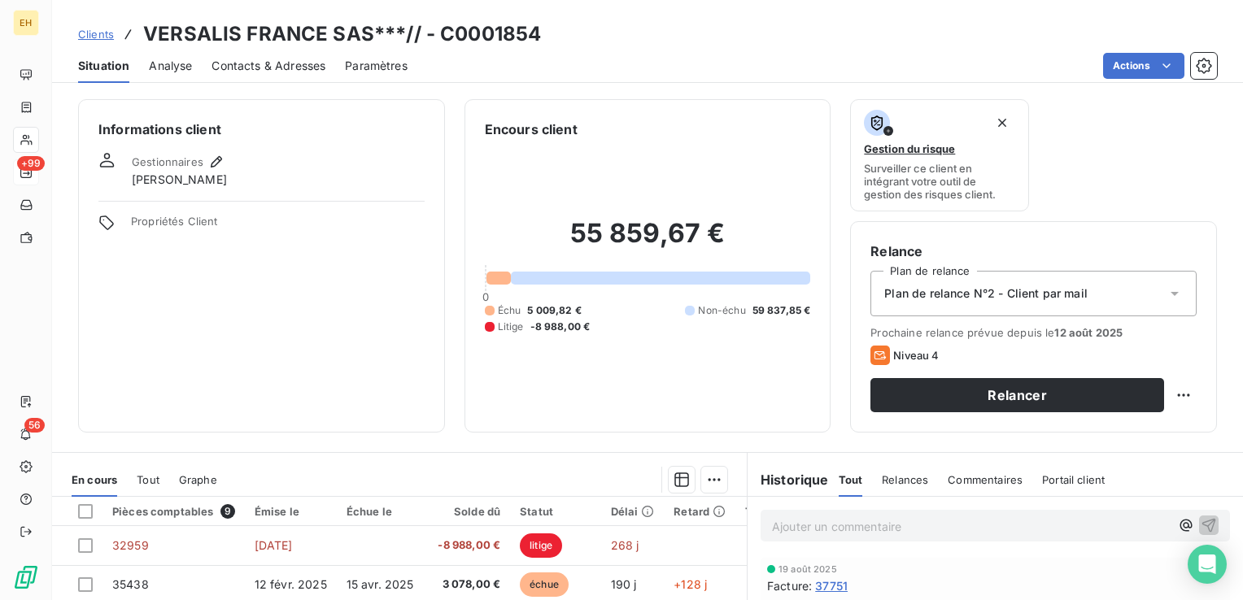
scroll to position [163, 0]
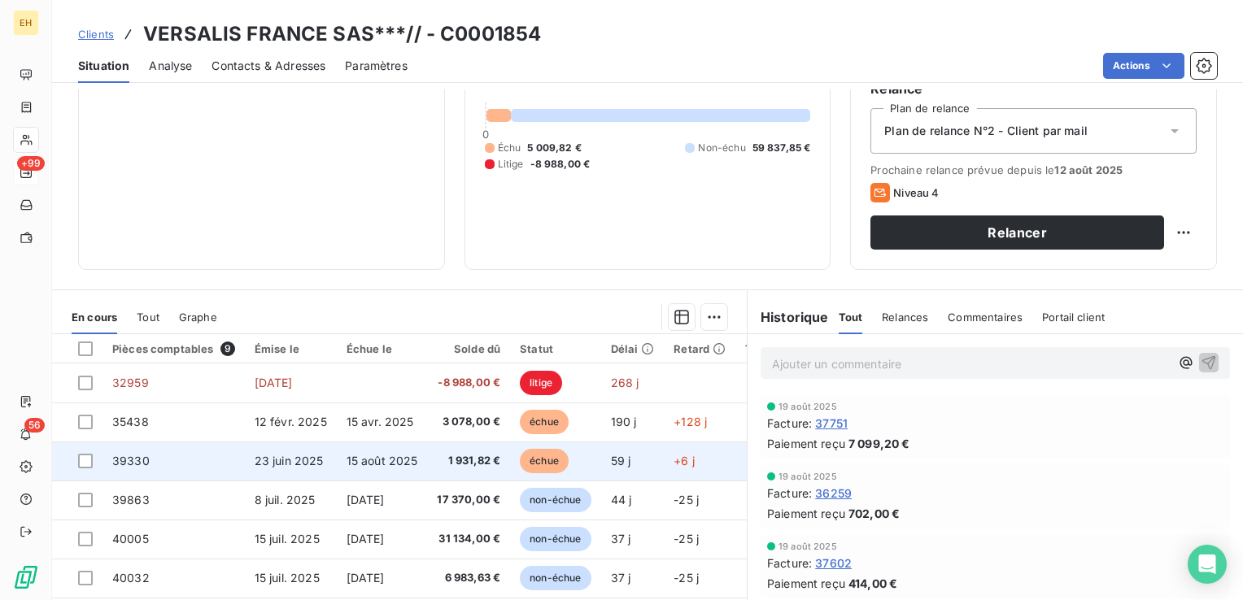
click at [498, 447] on td "1 931,82 €" at bounding box center [468, 461] width 83 height 39
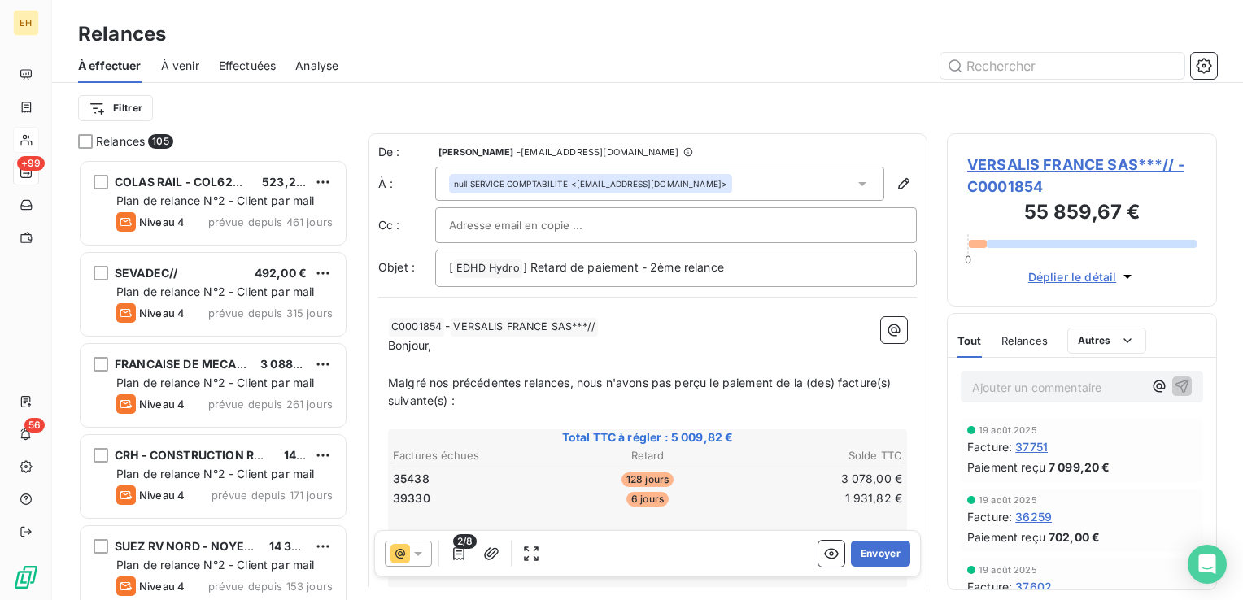
scroll to position [429, 257]
click at [407, 543] on div at bounding box center [408, 554] width 47 height 26
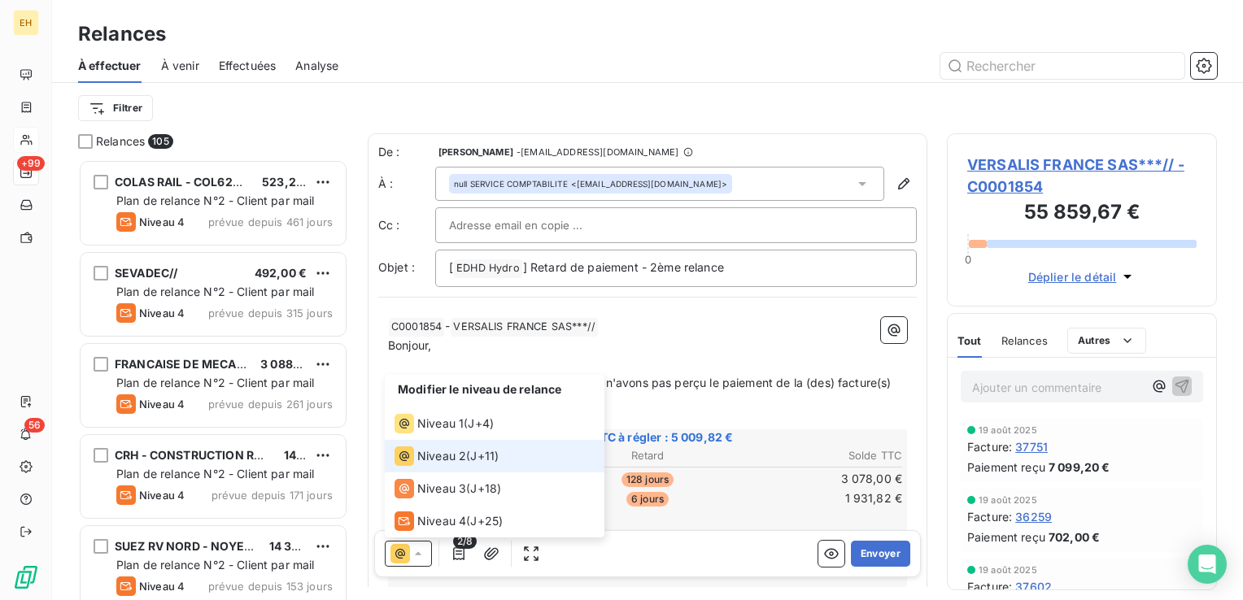
click at [407, 543] on div at bounding box center [408, 554] width 47 height 26
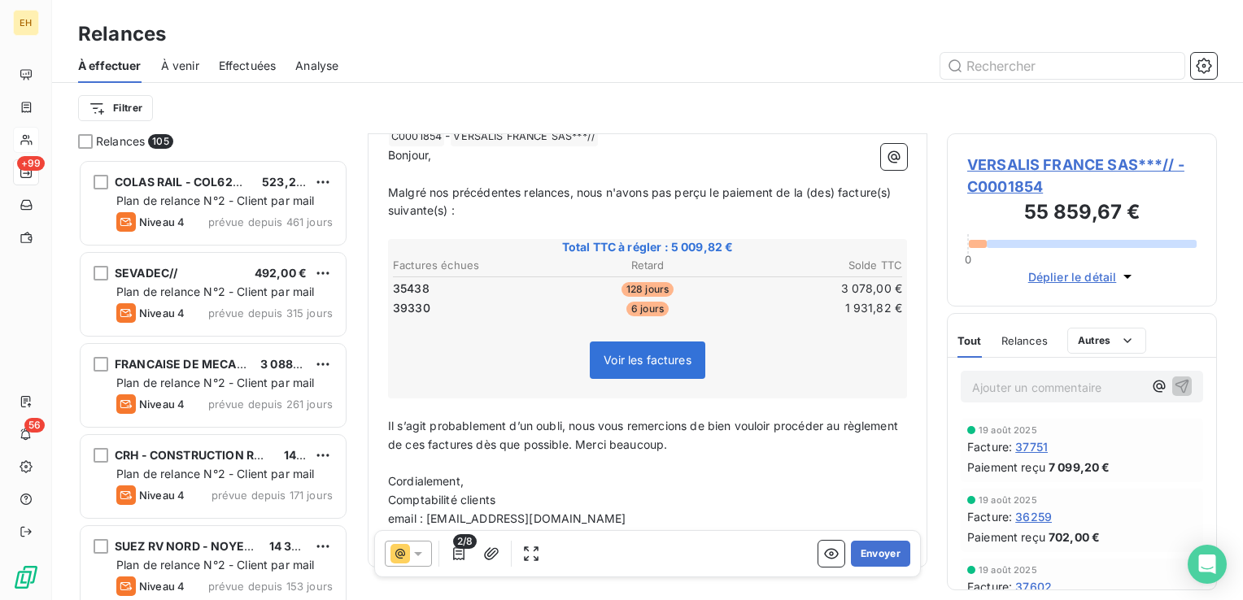
scroll to position [234, 0]
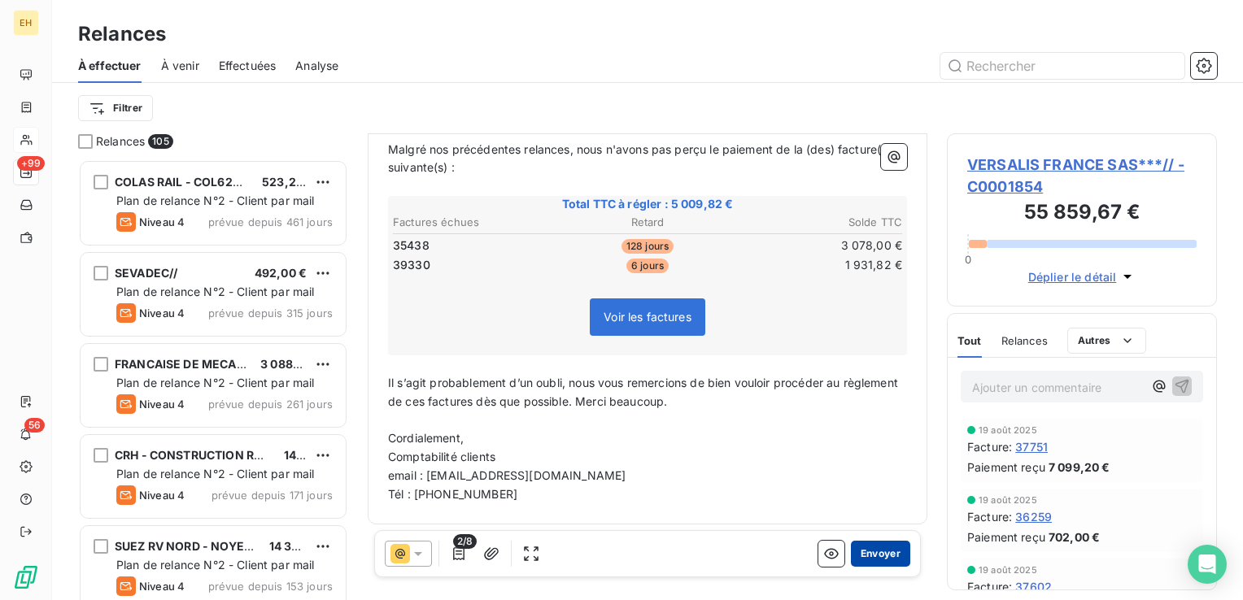
click at [887, 560] on button "Envoyer" at bounding box center [880, 554] width 59 height 26
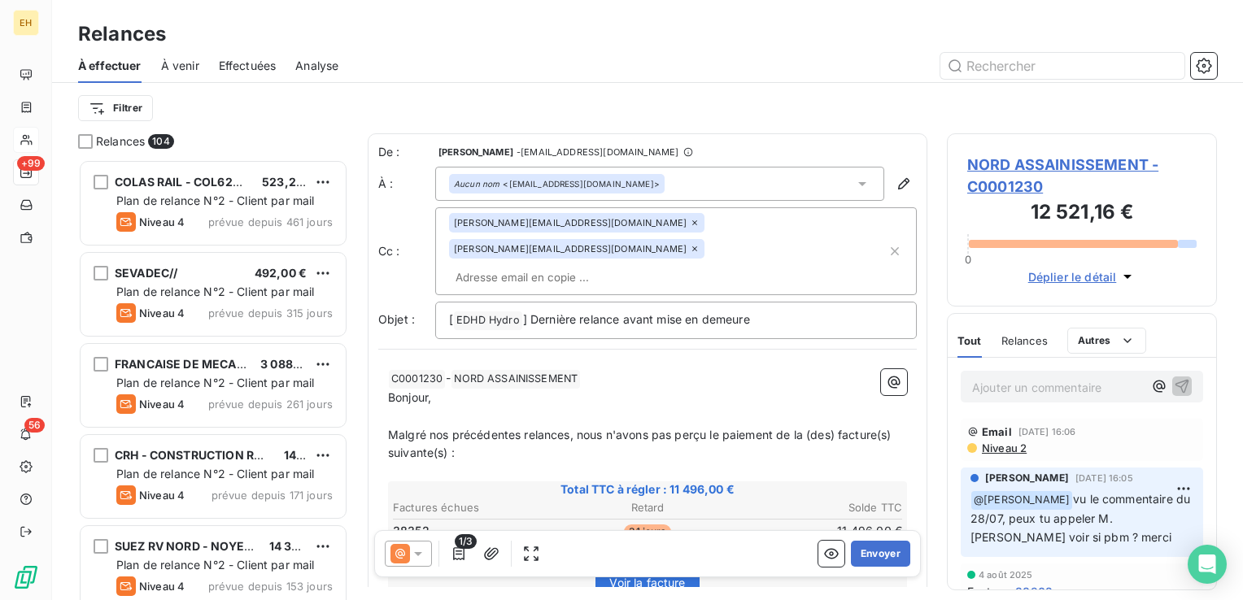
click at [1035, 164] on span "NORD ASSAINISSEMENT - C0001230" at bounding box center [1081, 176] width 229 height 44
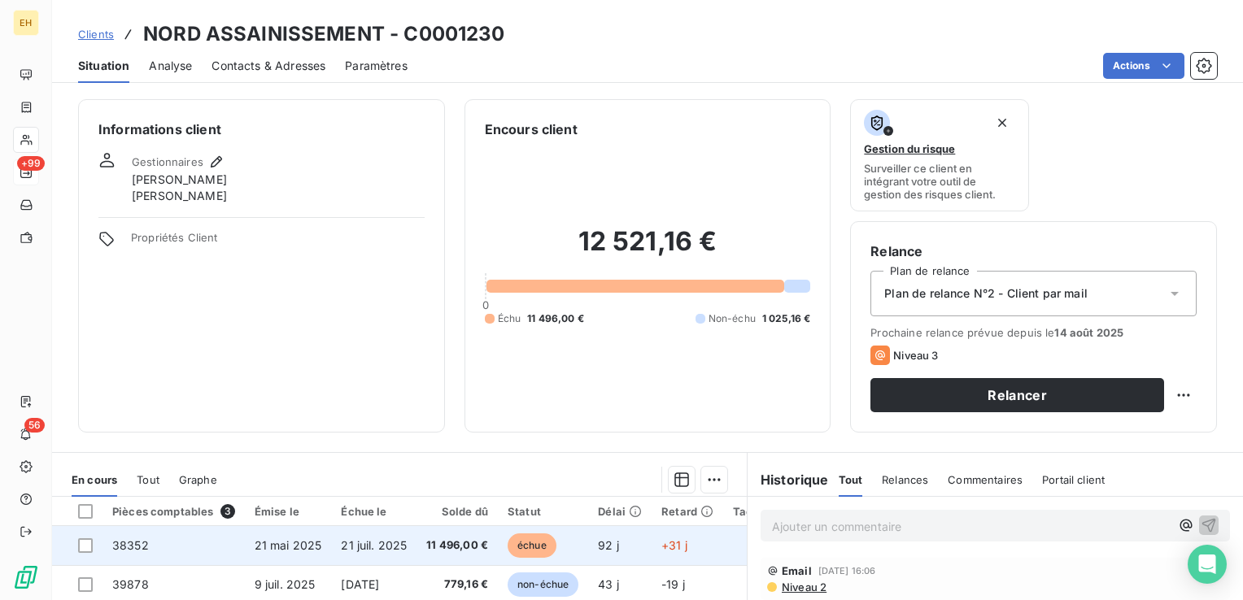
click at [456, 545] on span "11 496,00 €" at bounding box center [457, 546] width 62 height 16
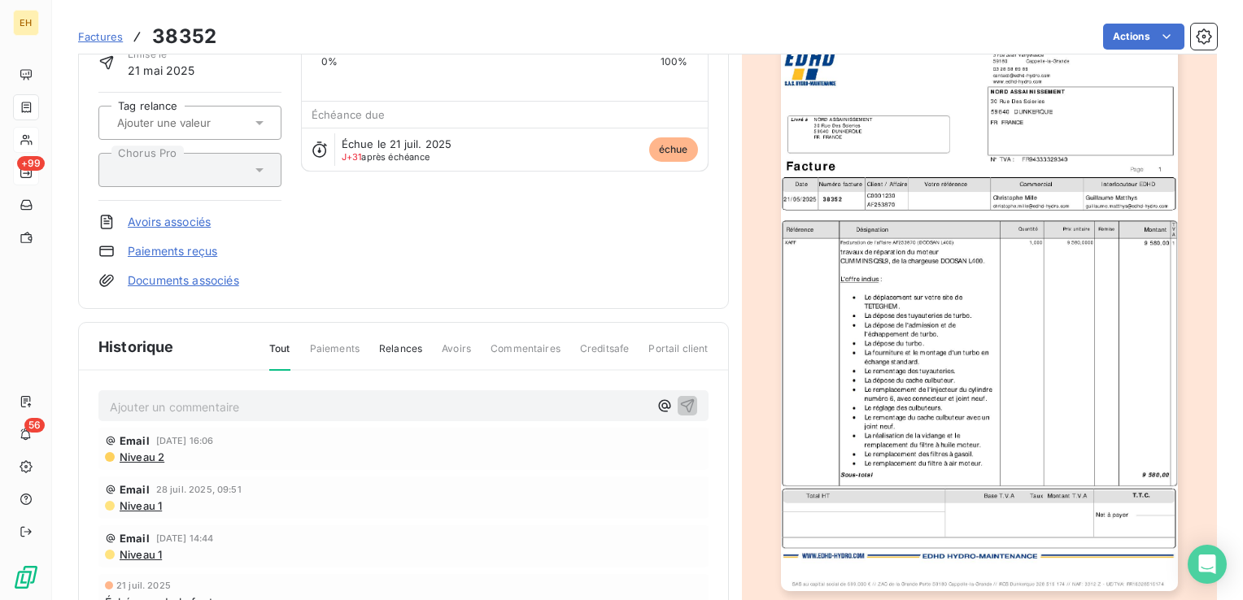
scroll to position [164, 0]
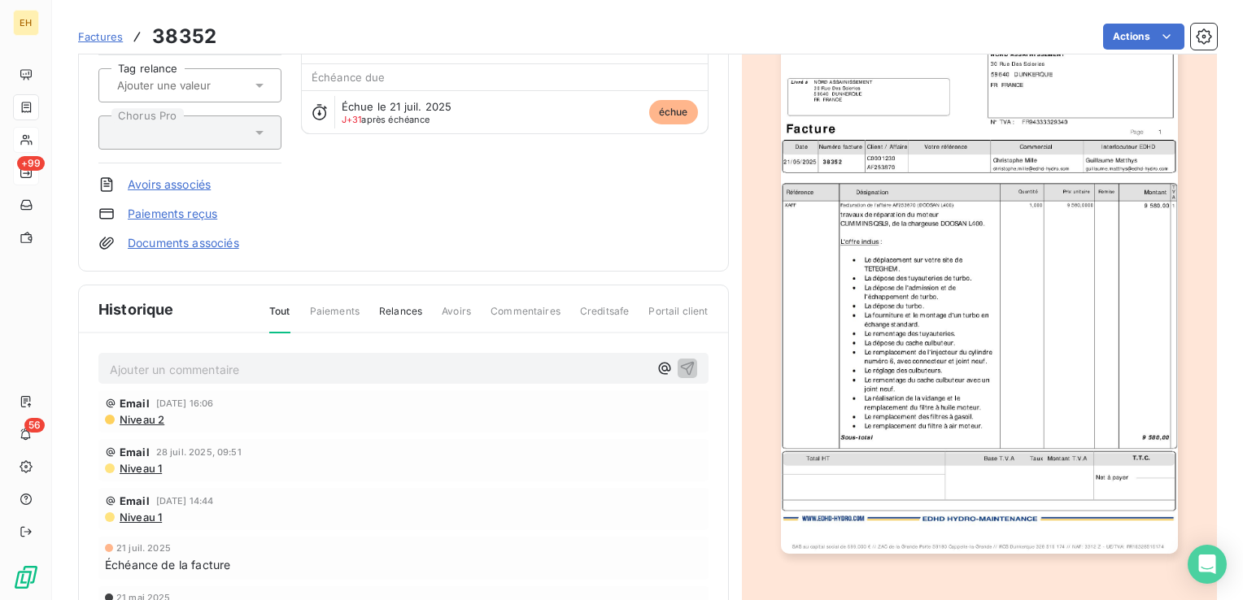
click at [311, 373] on p "Ajouter un commentaire ﻿" at bounding box center [379, 370] width 538 height 20
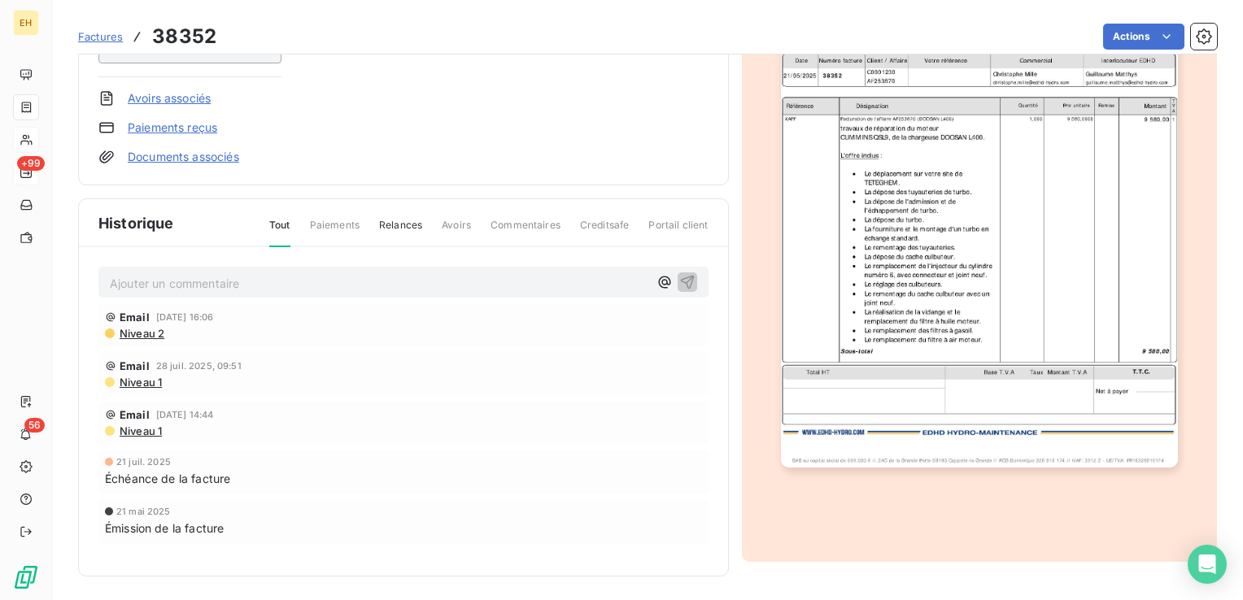
scroll to position [251, 0]
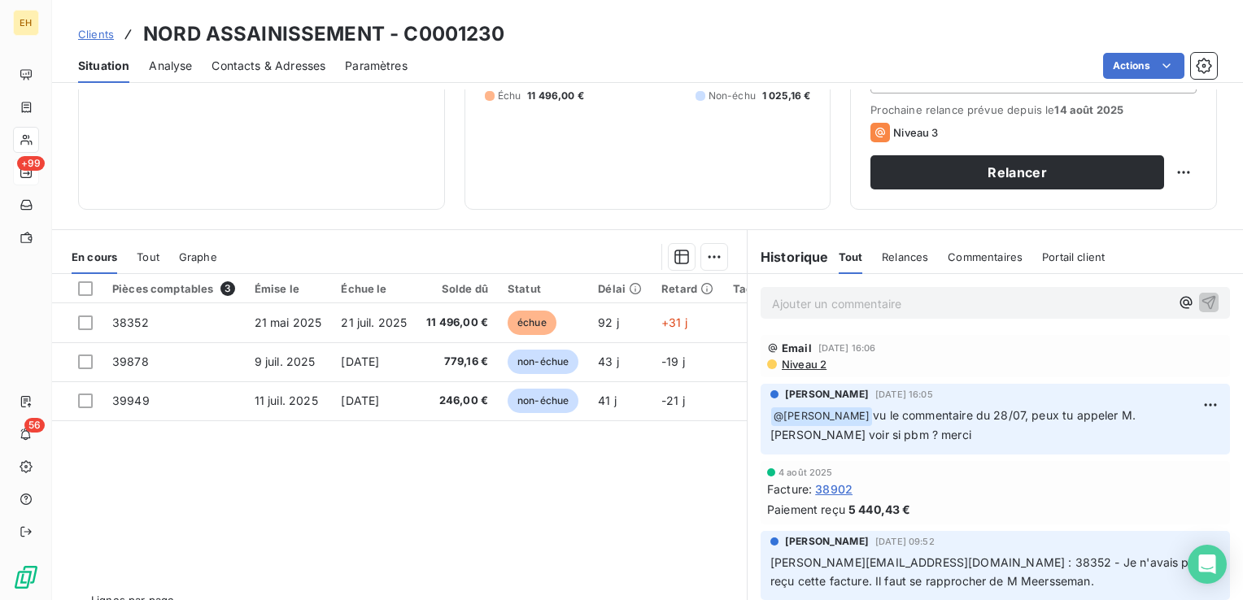
scroll to position [244, 0]
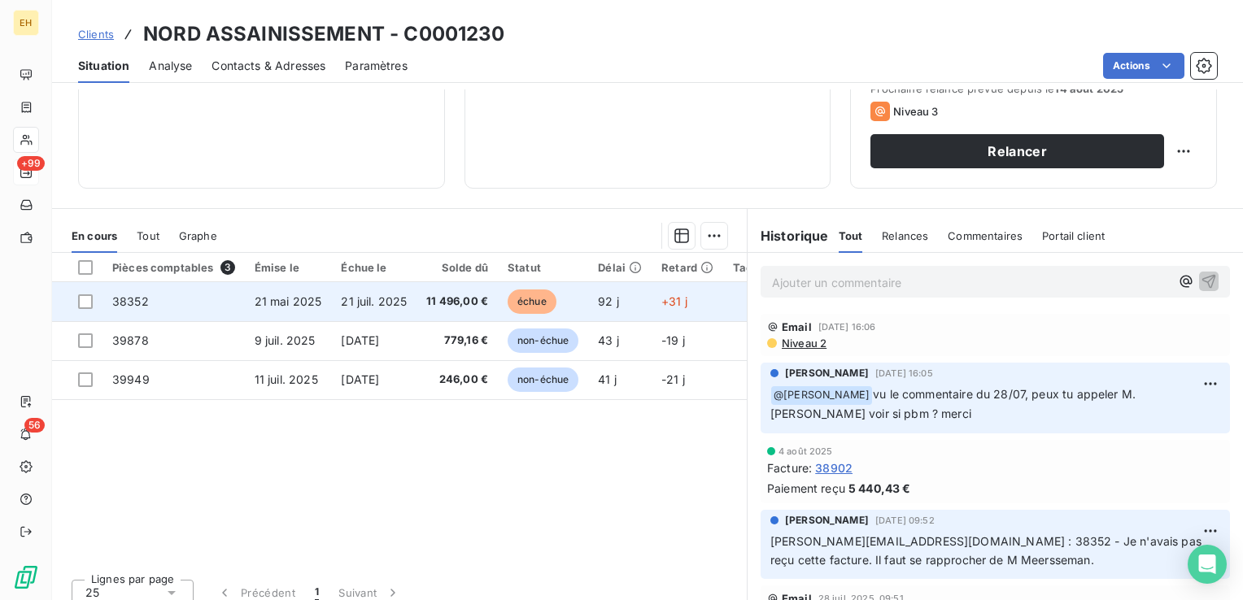
click at [270, 301] on span "21 mai 2025" at bounding box center [289, 301] width 68 height 14
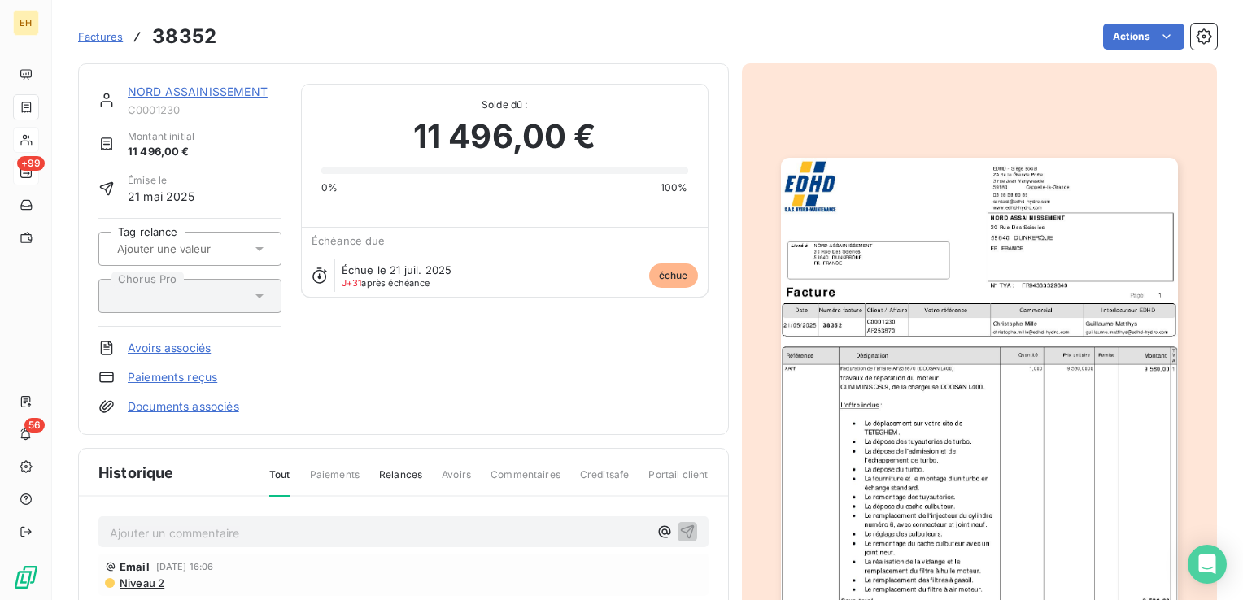
click at [189, 530] on p "Ajouter un commentaire ﻿" at bounding box center [379, 533] width 538 height 20
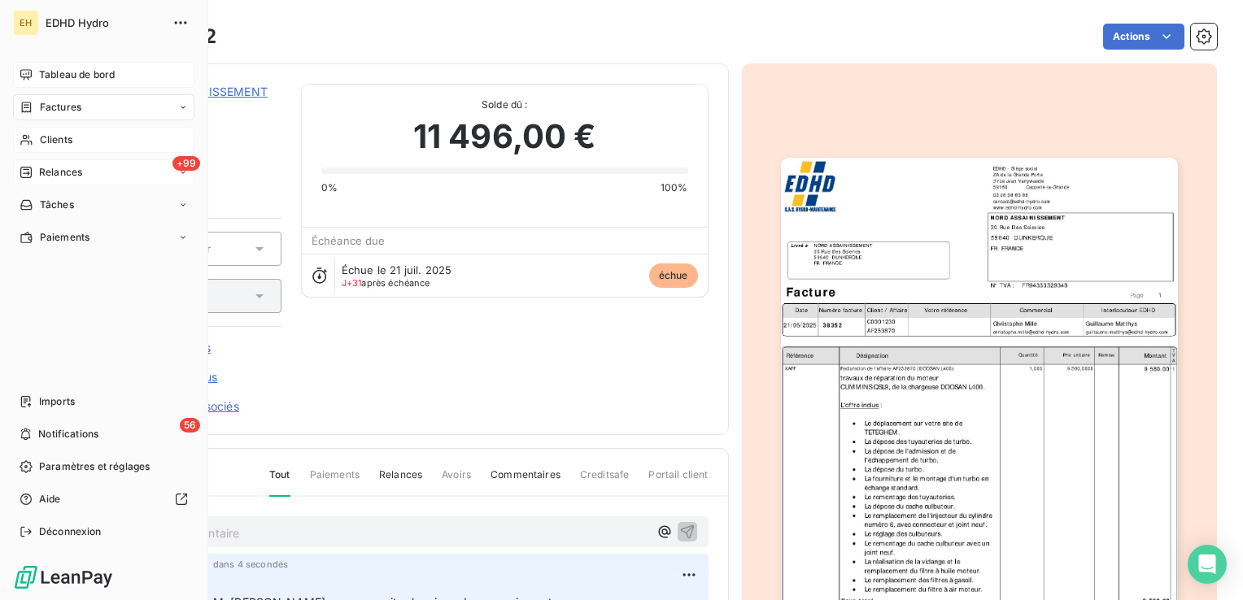
click at [115, 63] on div "Tableau de bord" at bounding box center [103, 75] width 181 height 26
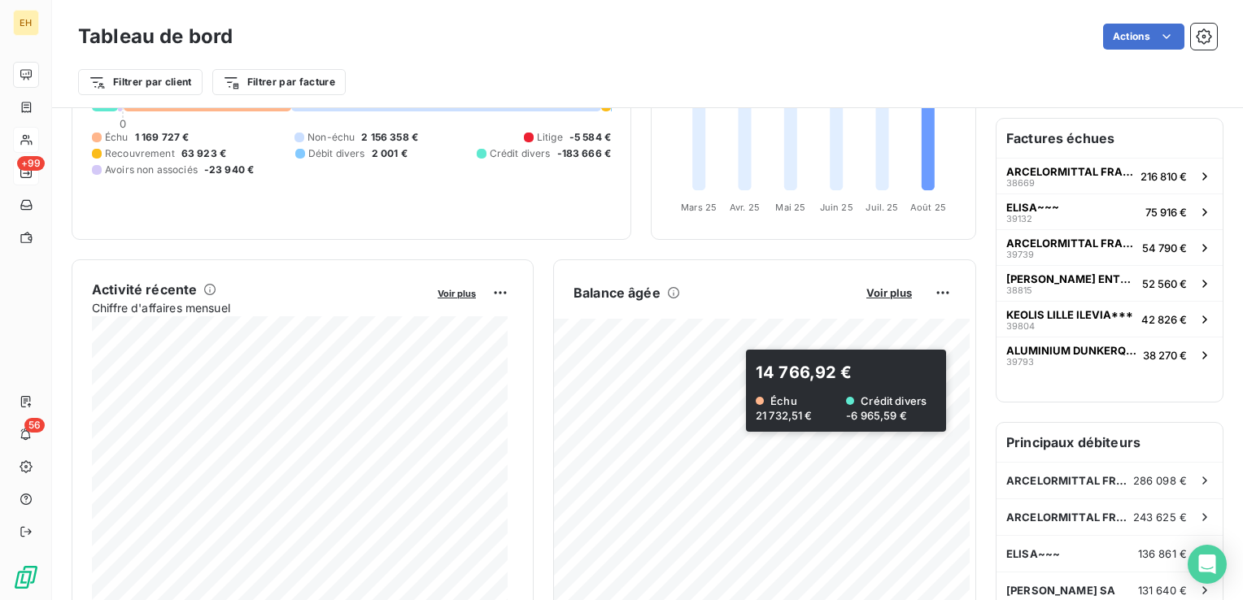
scroll to position [81, 0]
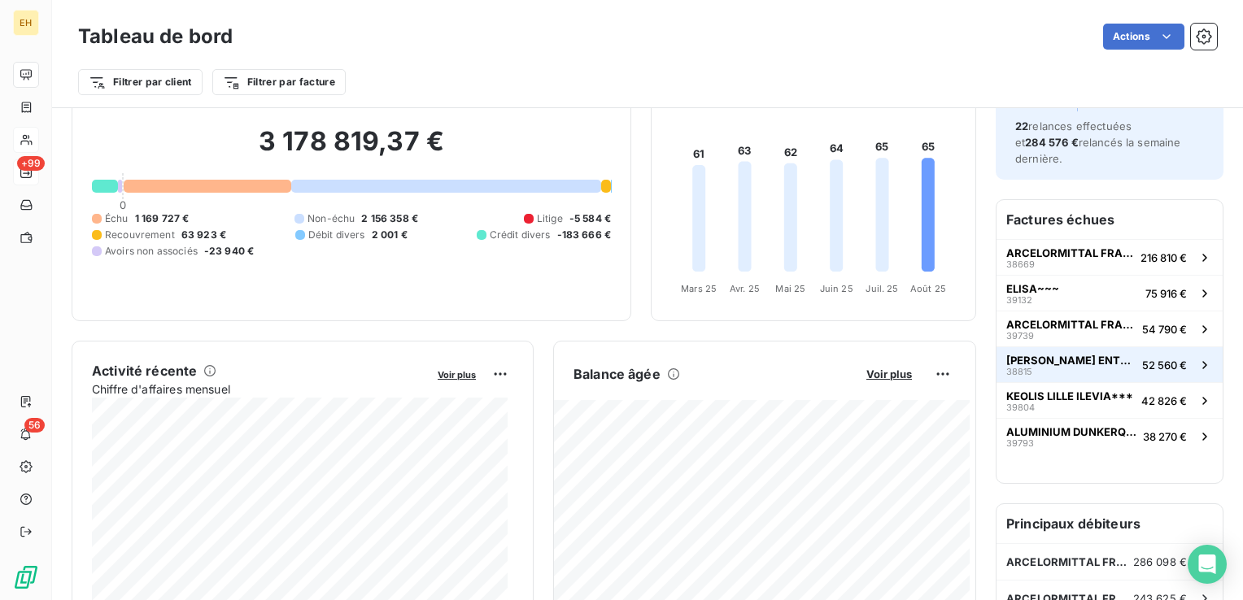
click at [1049, 354] on span "[PERSON_NAME] ENTREPRISE***" at bounding box center [1070, 360] width 129 height 13
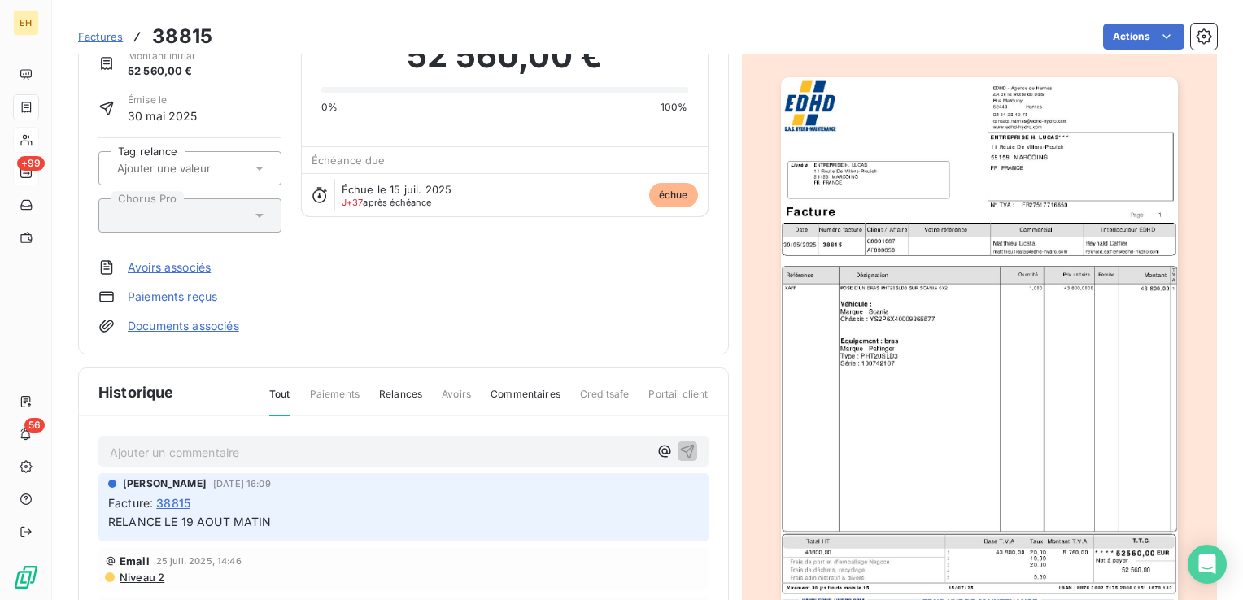
scroll to position [163, 0]
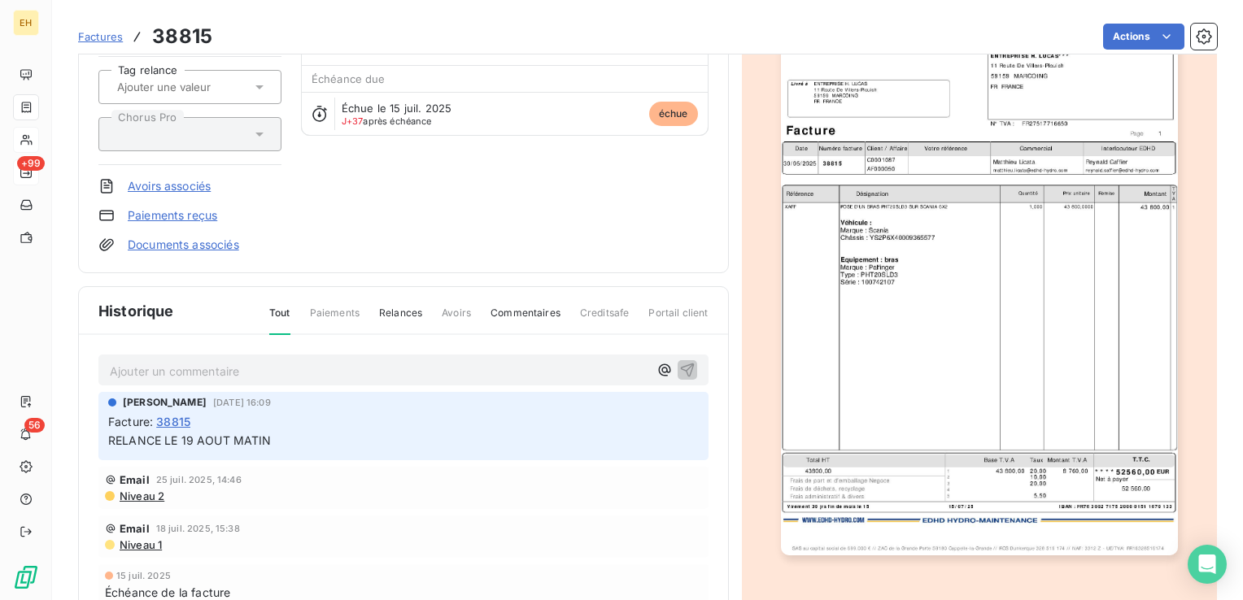
click at [146, 368] on p "Ajouter un commentaire ﻿" at bounding box center [379, 371] width 538 height 20
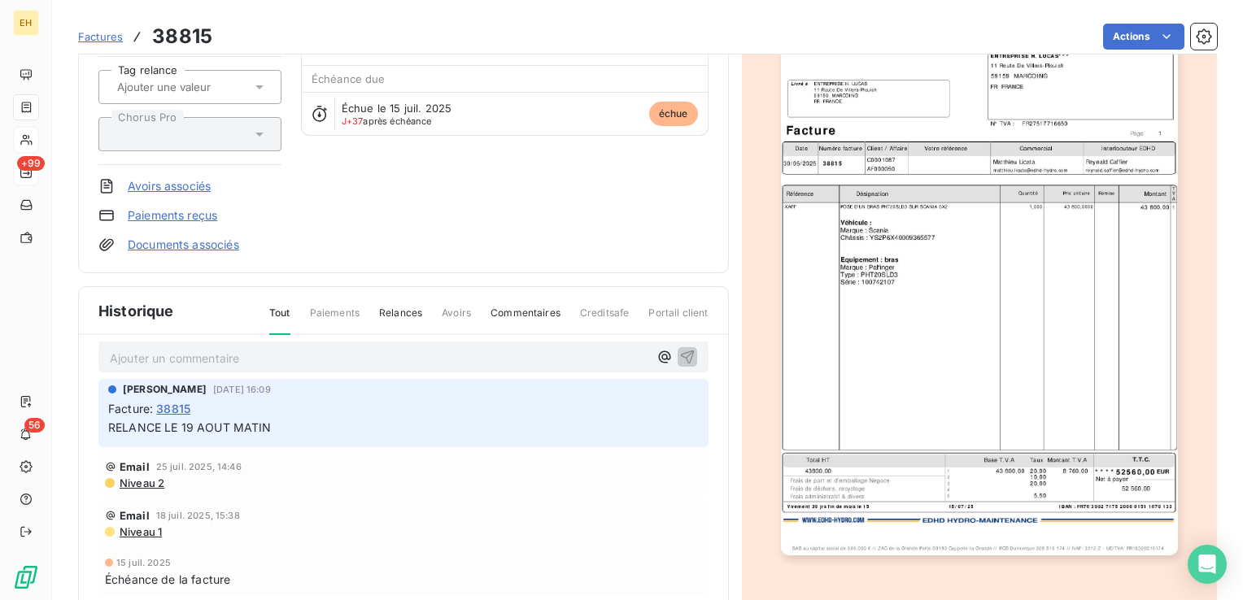
scroll to position [0, 0]
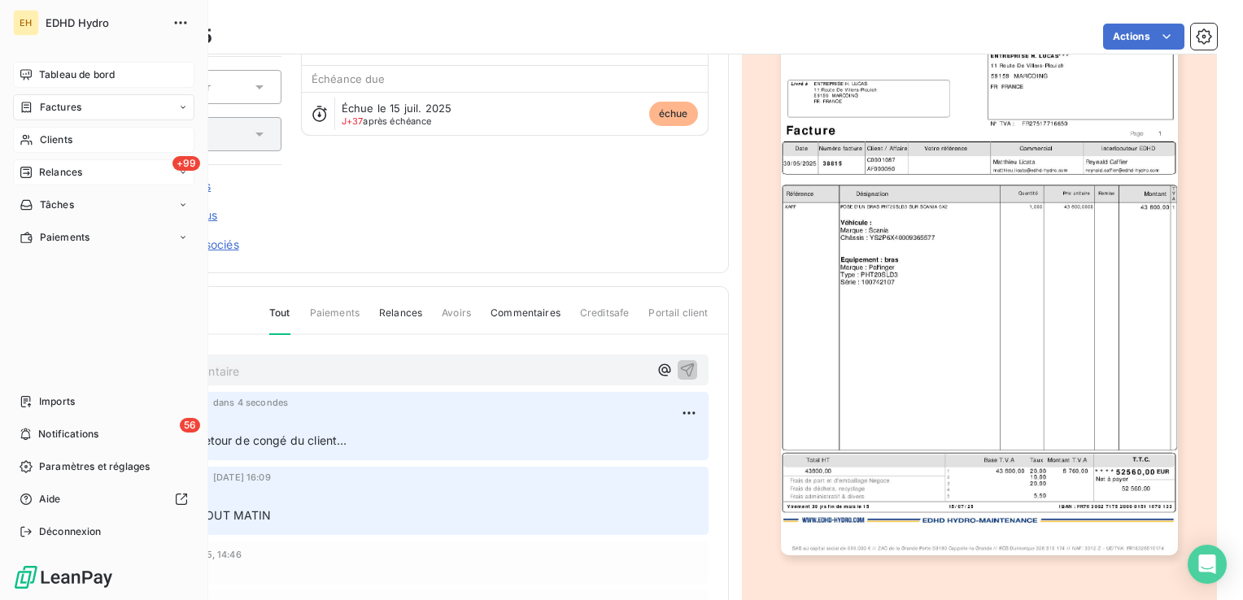
click at [61, 80] on span "Tableau de bord" at bounding box center [77, 75] width 76 height 15
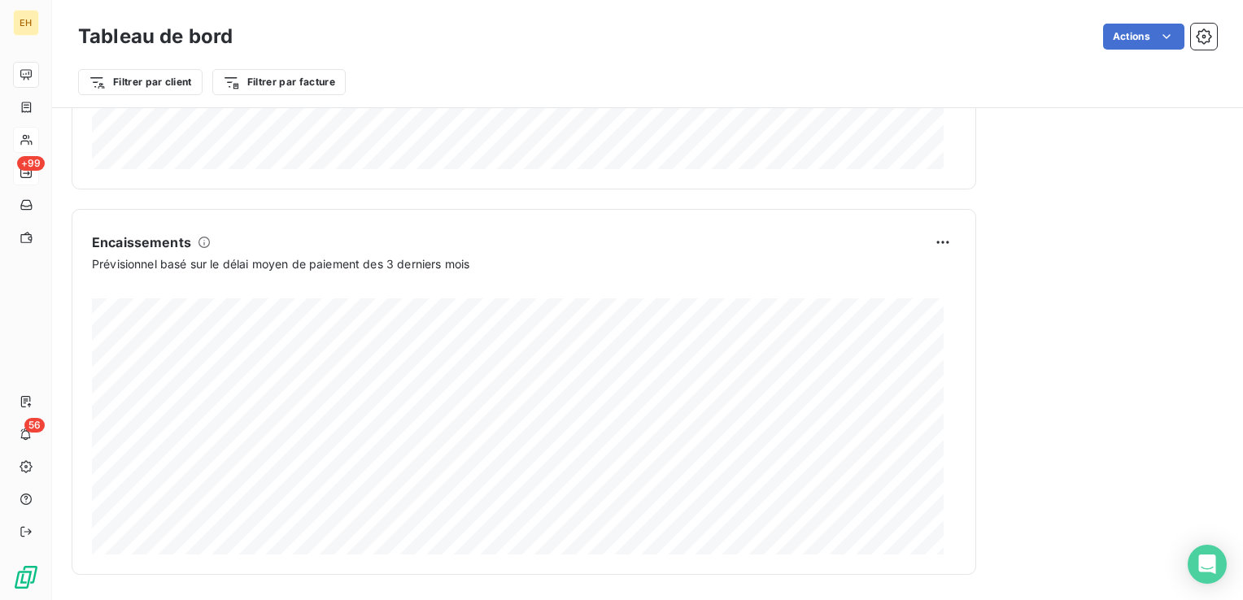
scroll to position [984, 0]
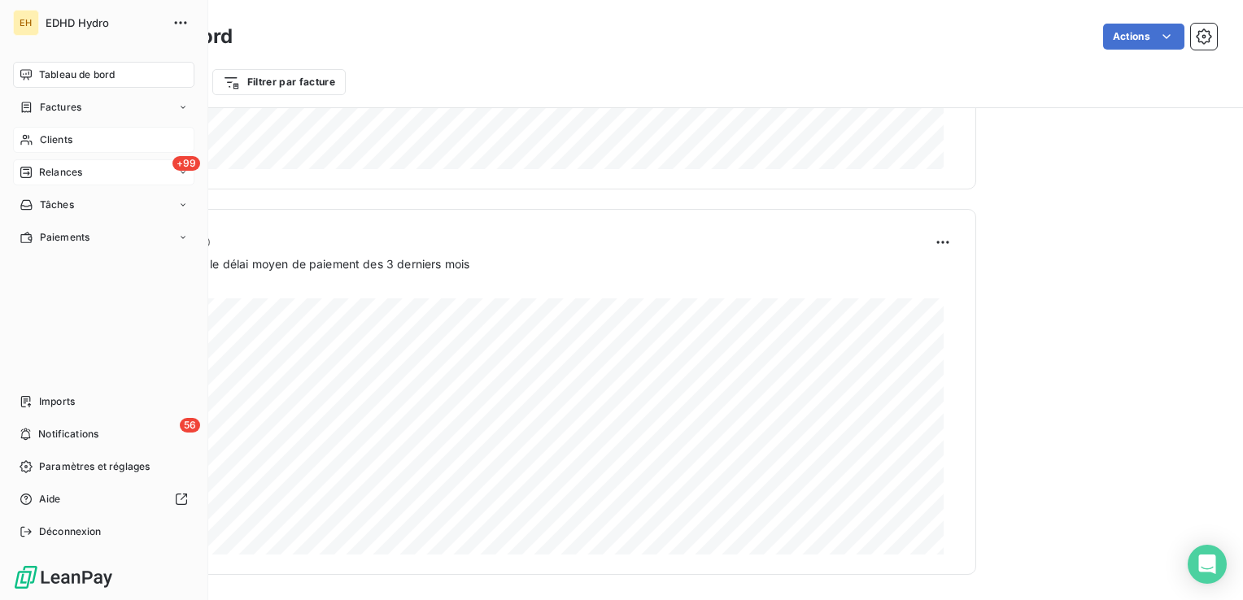
click at [55, 134] on span "Clients" at bounding box center [56, 140] width 33 height 15
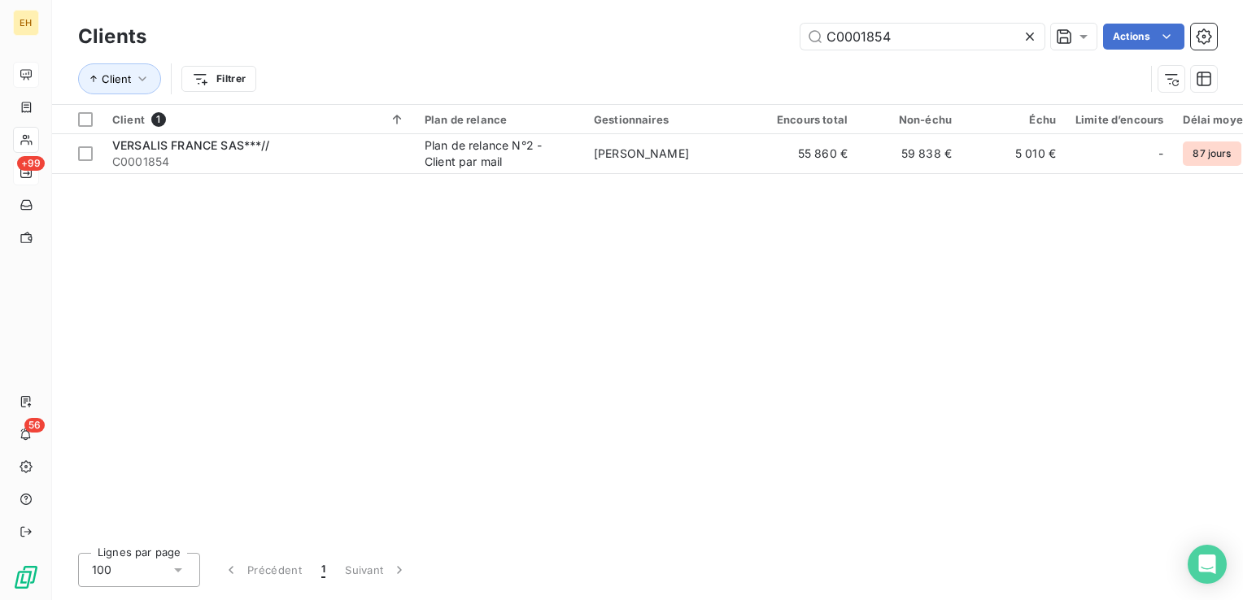
drag, startPoint x: 908, startPoint y: 31, endPoint x: 777, endPoint y: 40, distance: 131.3
click at [777, 40] on div "C0001854 Actions" at bounding box center [691, 37] width 1051 height 26
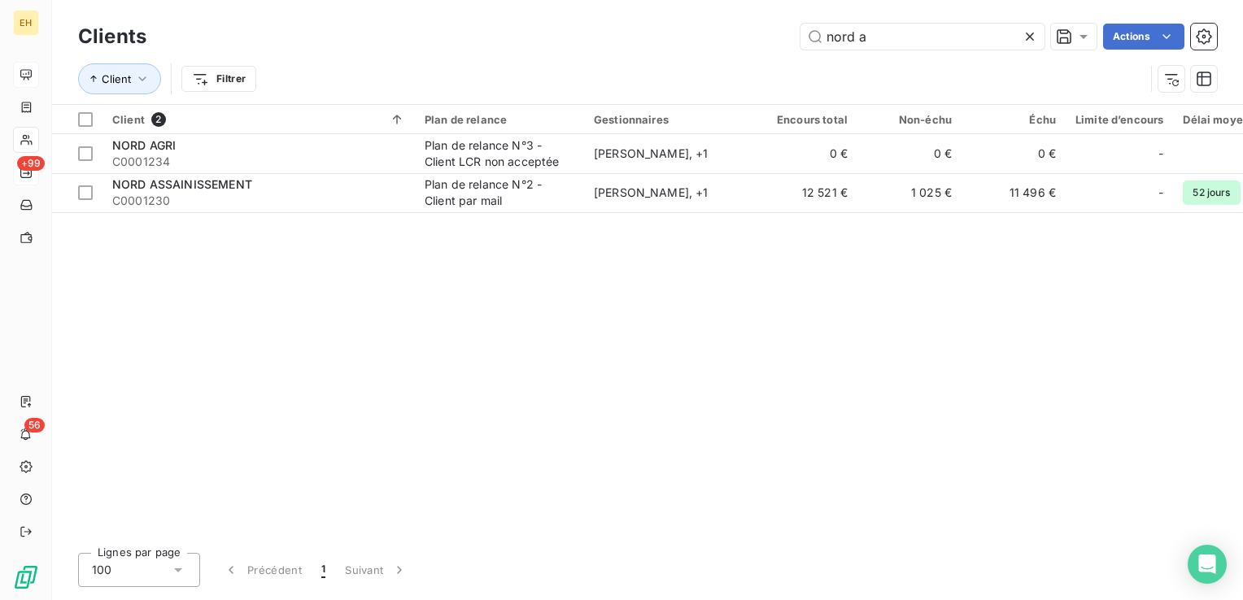
type input "nord a"
click at [381, 216] on div "Client 2 Plan de relance Gestionnaires Encours total Non-échu Échu Limite d’enc…" at bounding box center [647, 322] width 1191 height 435
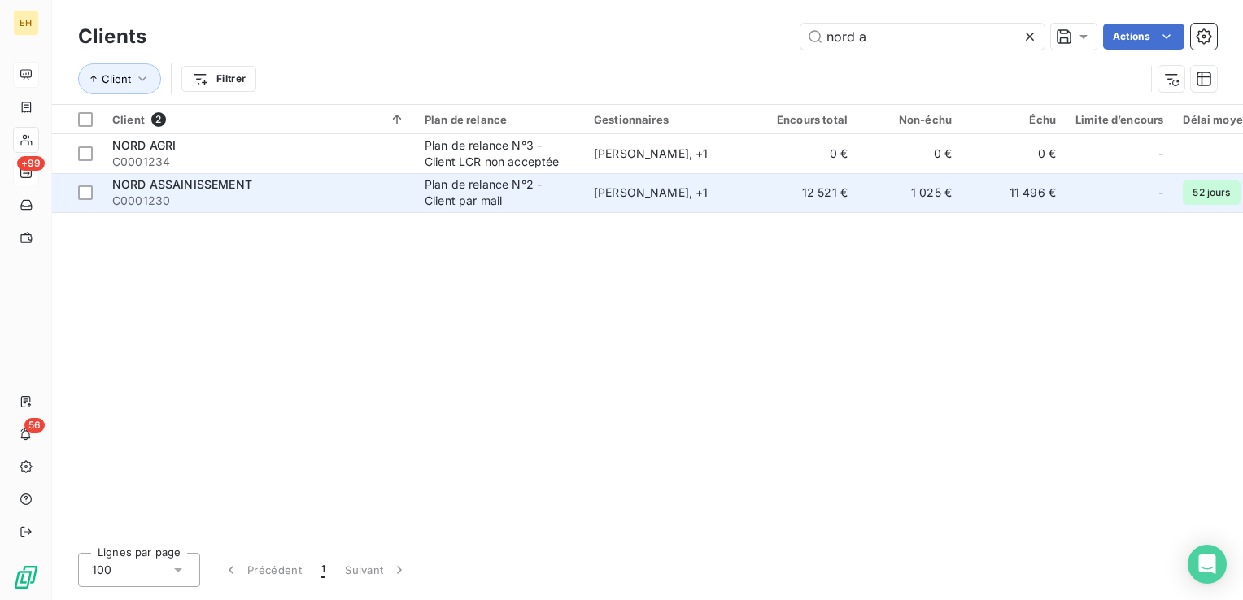
click at [372, 198] on span "C0001230" at bounding box center [258, 201] width 293 height 16
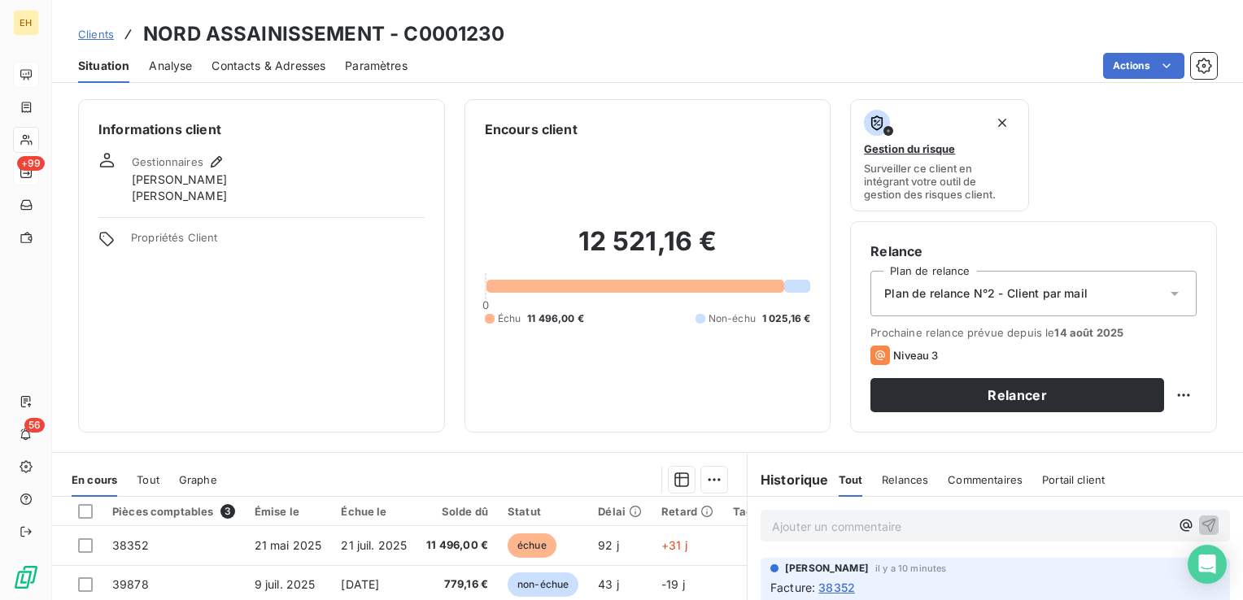
scroll to position [163, 0]
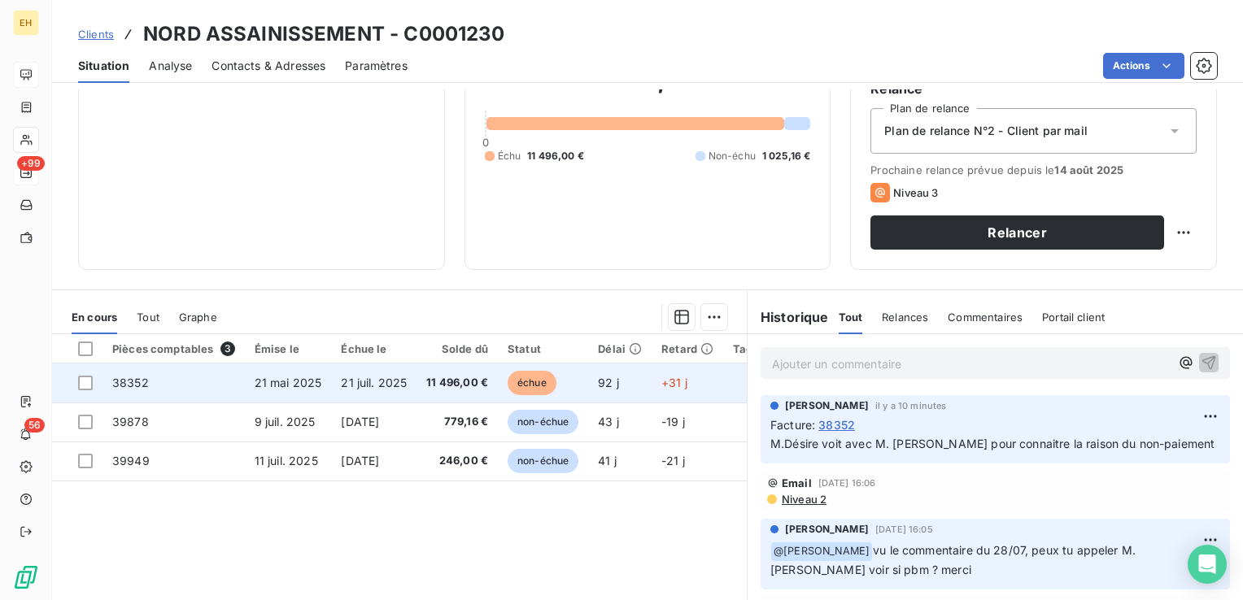
click at [355, 374] on td "21 juil. 2025" at bounding box center [373, 383] width 85 height 39
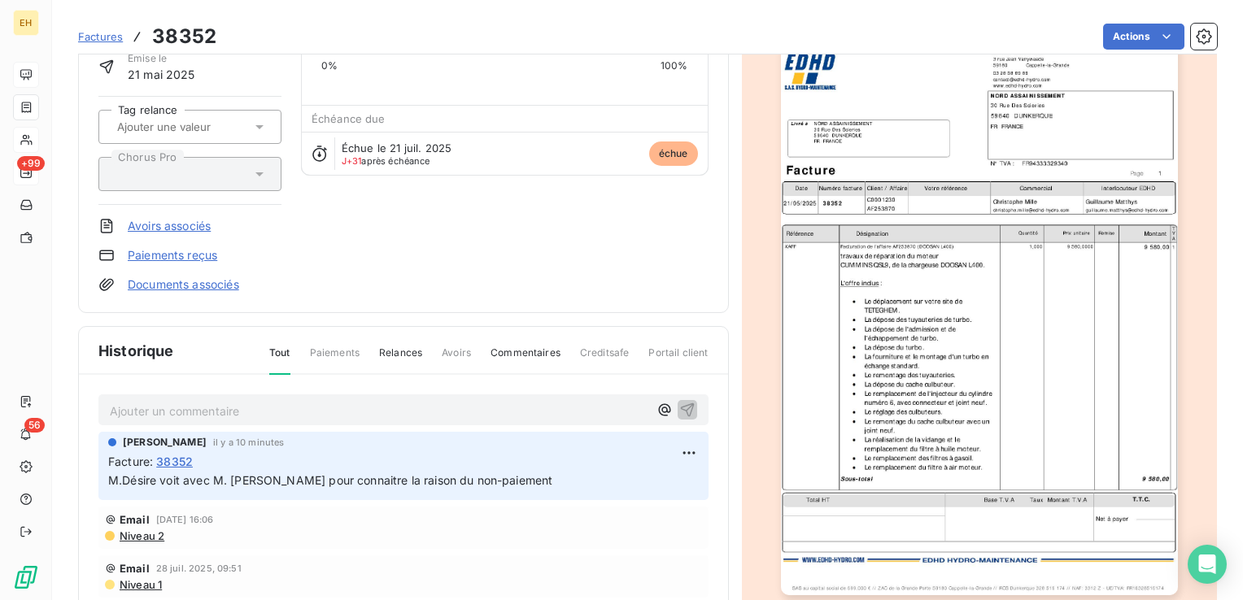
scroll to position [164, 0]
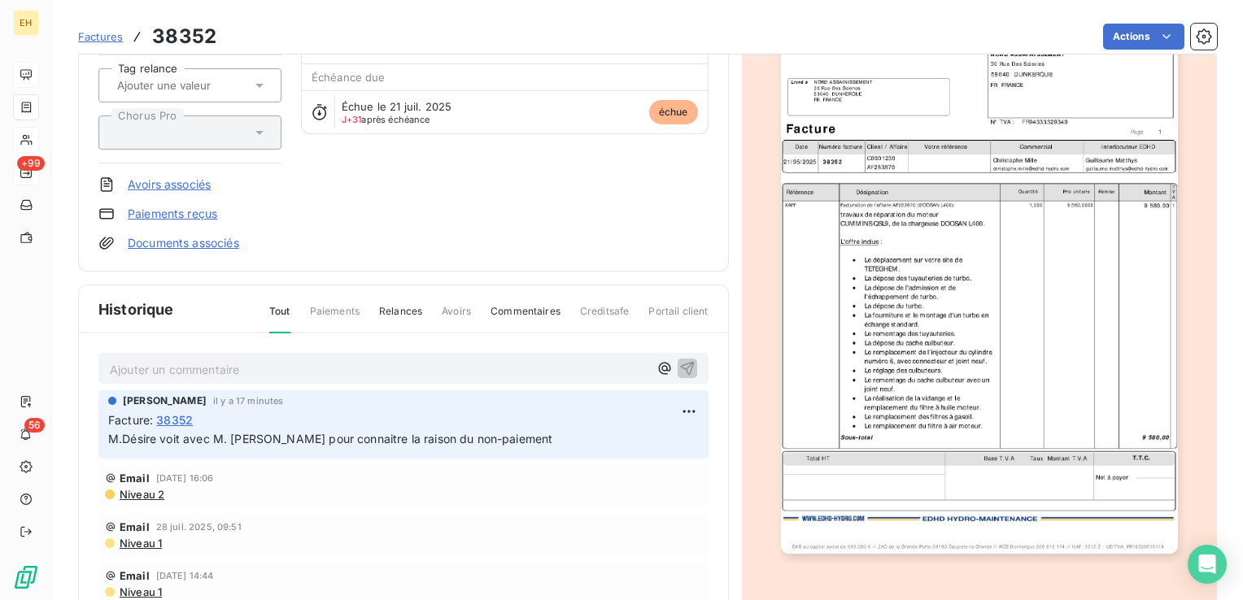
click at [1048, 393] on img "button" at bounding box center [979, 274] width 397 height 560
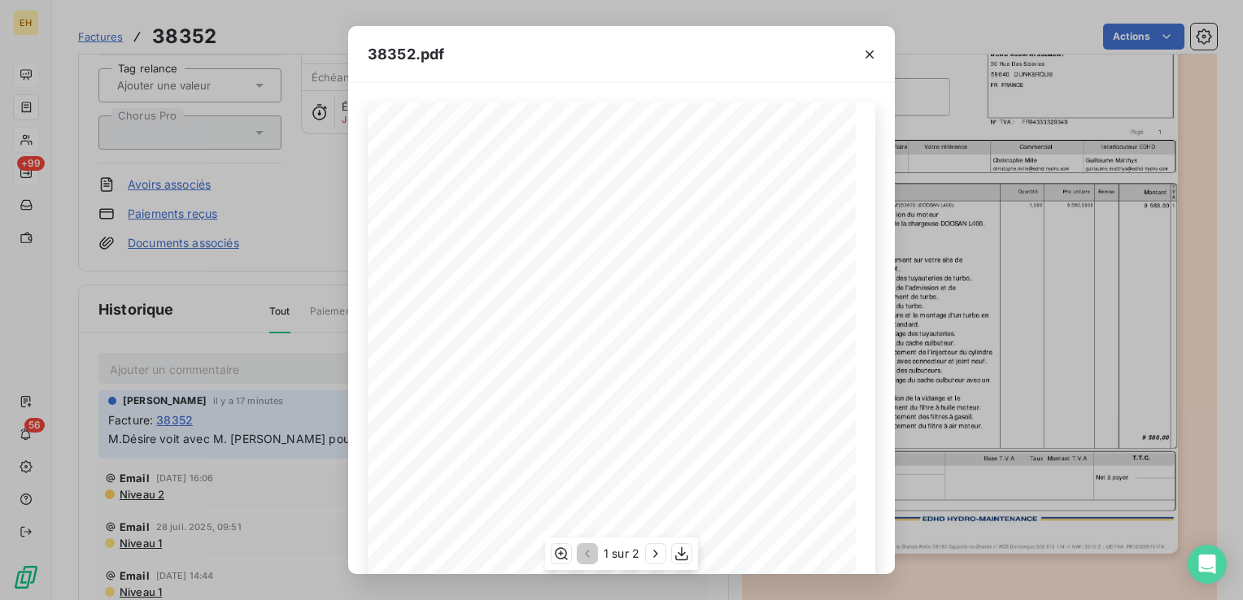
scroll to position [237, 0]
click at [652, 556] on icon "button" at bounding box center [655, 554] width 16 height 16
click at [584, 552] on icon "button" at bounding box center [585, 554] width 16 height 16
click at [862, 49] on icon "button" at bounding box center [869, 54] width 16 height 16
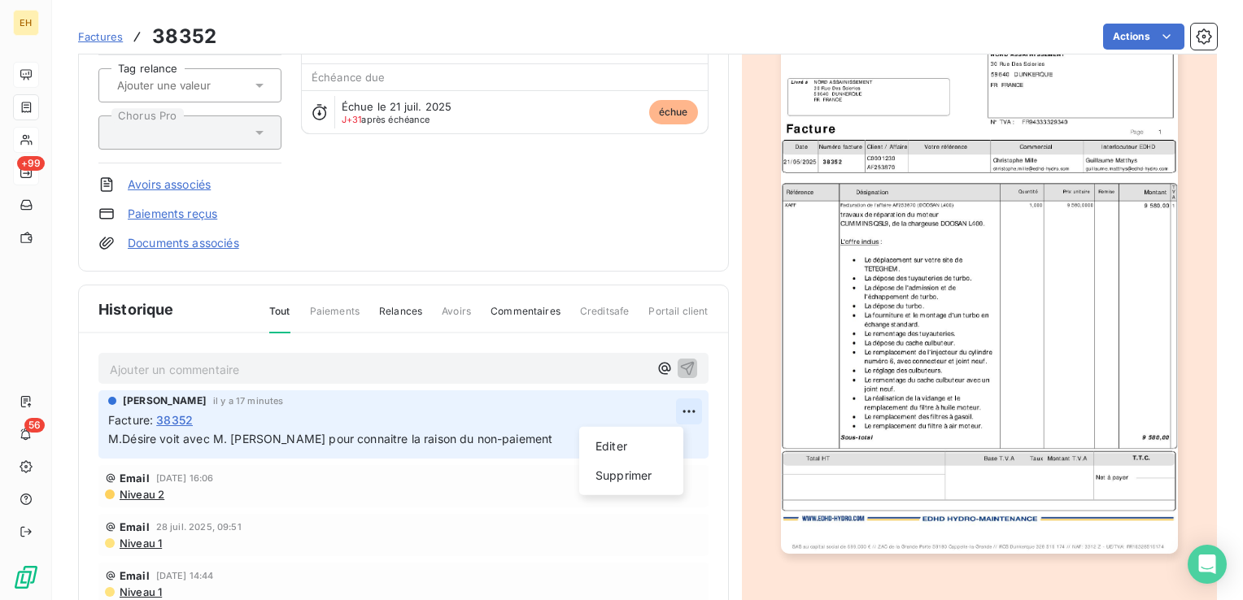
click at [678, 403] on html "EH +99 56 Factures 38352 Actions NORD ASSAINISSEMENT C0001230 Montant initial 1…" at bounding box center [621, 300] width 1243 height 600
click at [624, 450] on div "Editer" at bounding box center [631, 447] width 91 height 26
click at [176, 438] on span "M.Désire voit avec M. [PERSON_NAME] pour connaitre la raison du non-paiement" at bounding box center [330, 439] width 444 height 14
click at [563, 434] on p "M.Désire vu avec [PERSON_NAME] [PERSON_NAME] pour connaitre la raison du non-pa…" at bounding box center [392, 439] width 568 height 19
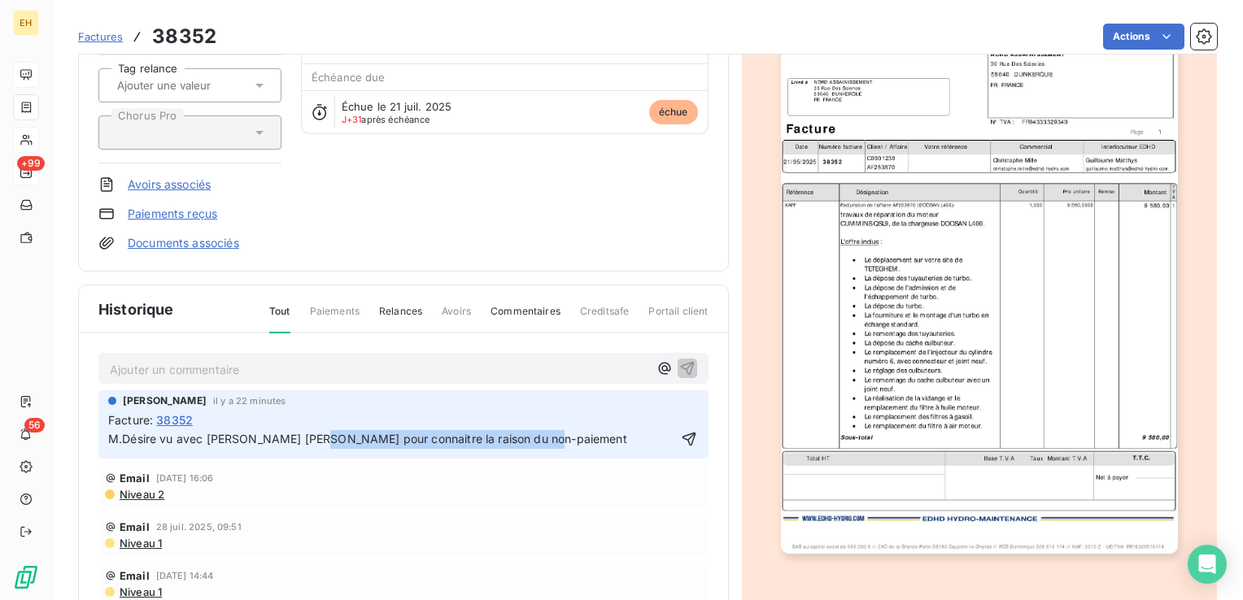
drag, startPoint x: 565, startPoint y: 438, endPoint x: 321, endPoint y: 447, distance: 244.2
click at [321, 447] on p "M.Désire vu avec [PERSON_NAME] [PERSON_NAME] pour connaitre la raison du non-pa…" at bounding box center [392, 439] width 568 height 19
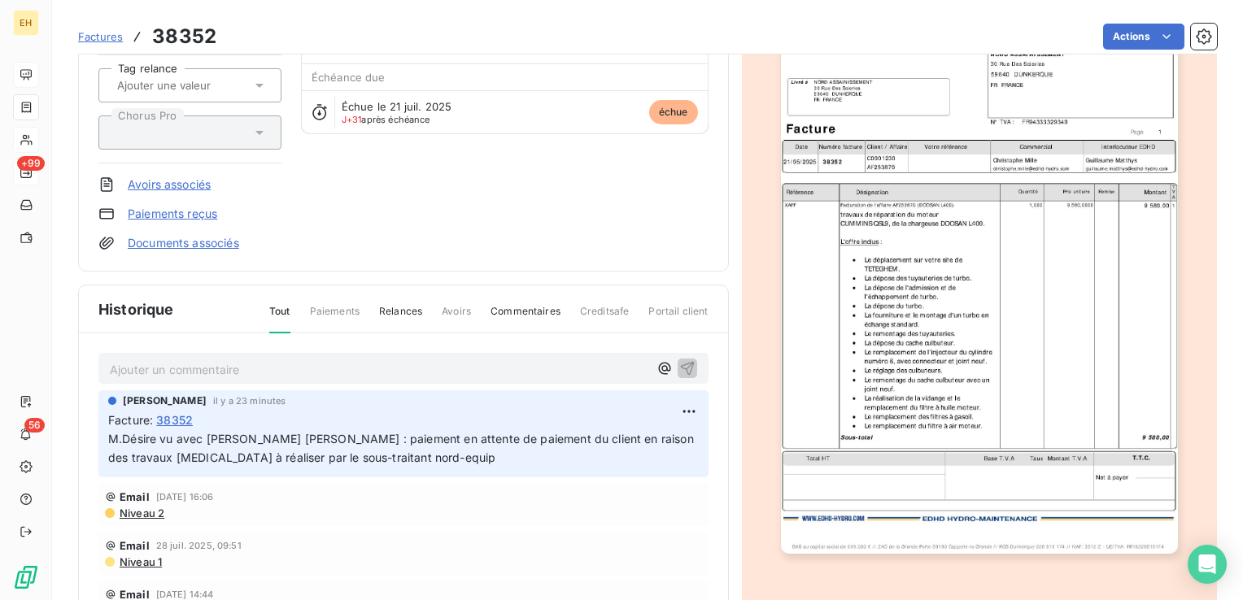
scroll to position [164, 0]
click at [664, 413] on html "EH +99 56 Factures 38352 Actions NORD ASSAINISSEMENT C0001230 Montant initial 1…" at bounding box center [621, 300] width 1243 height 600
click at [630, 447] on div "Editer" at bounding box center [631, 447] width 91 height 26
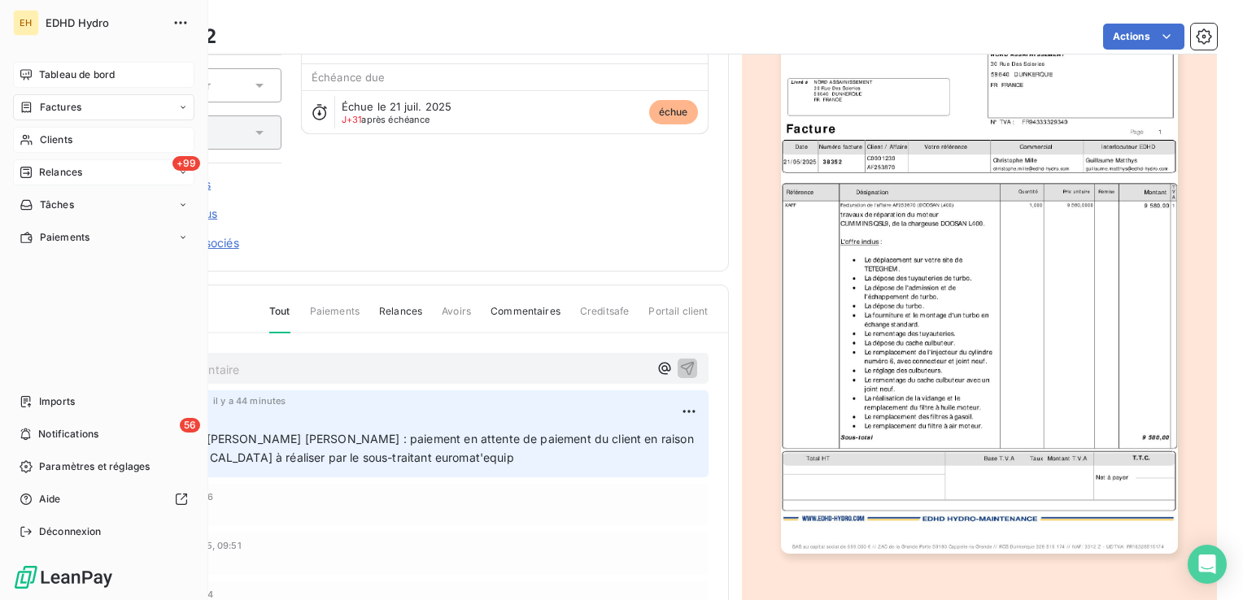
click at [42, 142] on span "Clients" at bounding box center [56, 140] width 33 height 15
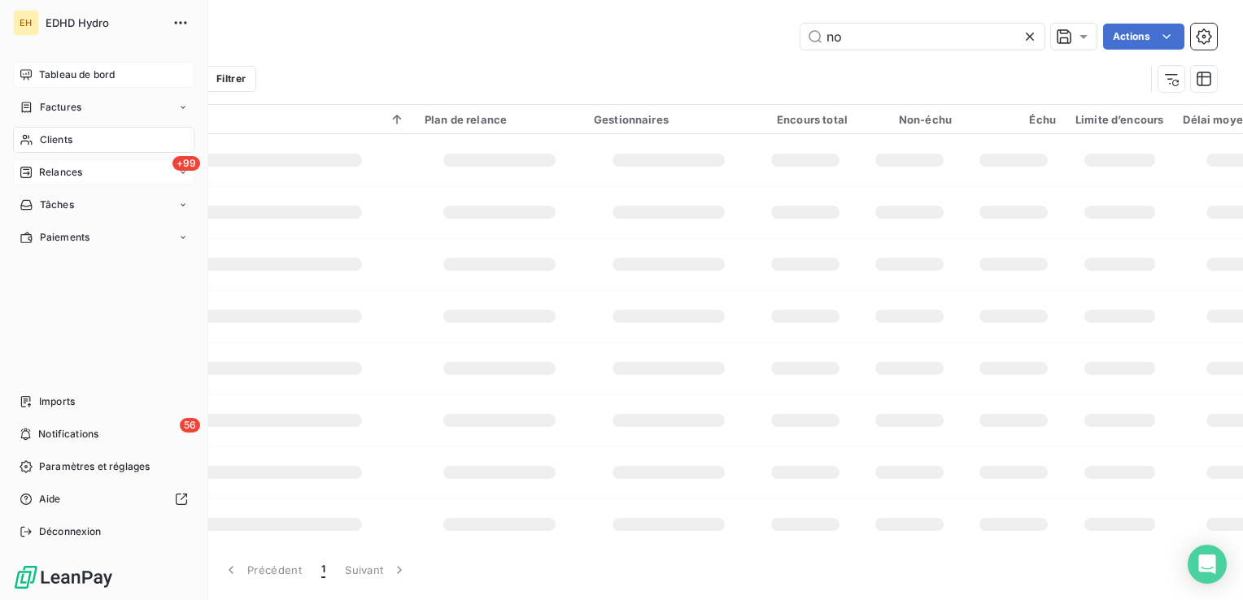
type input "n"
type input "C0001237"
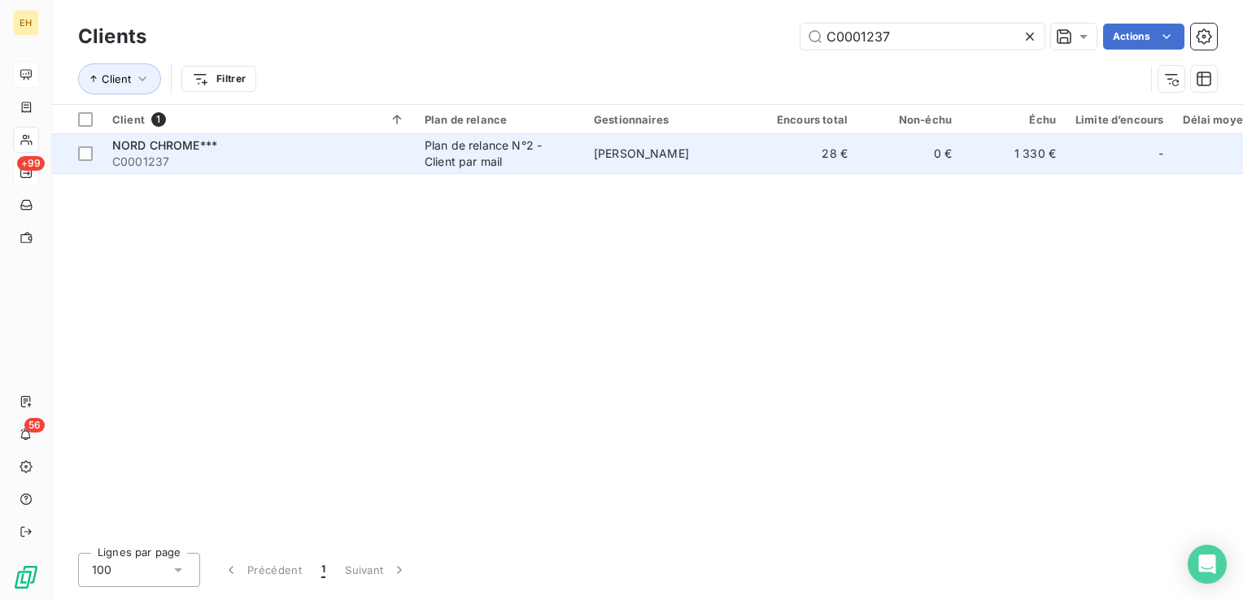
click at [229, 151] on div "NORD CHROME***" at bounding box center [258, 145] width 293 height 16
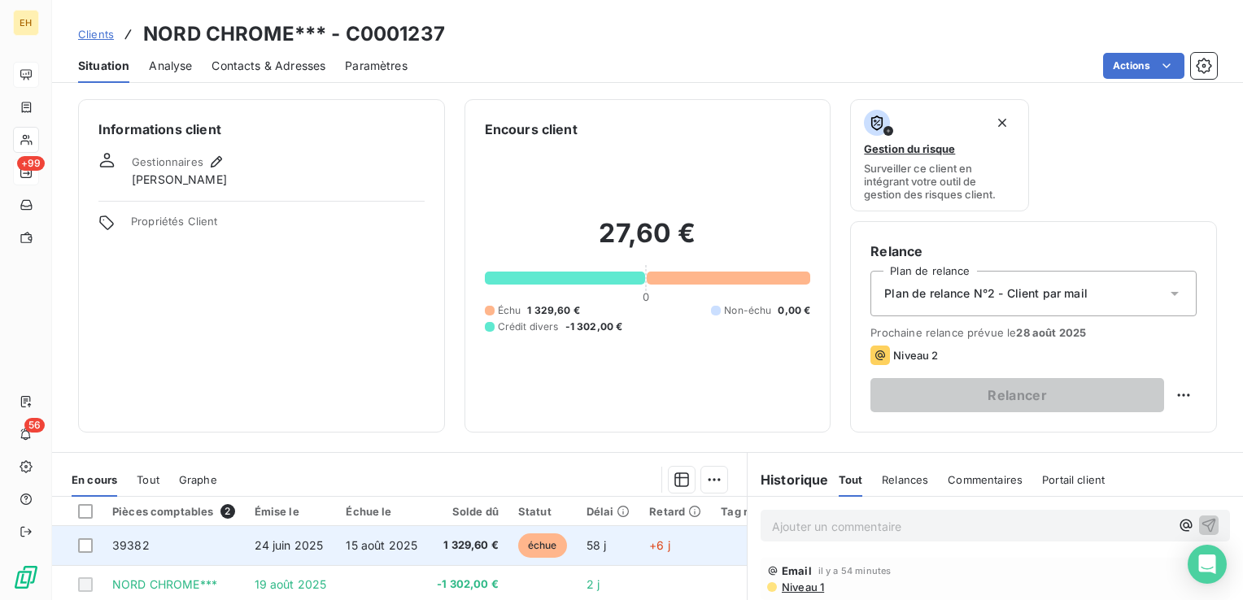
click at [302, 551] on td "24 juin 2025" at bounding box center [291, 545] width 92 height 39
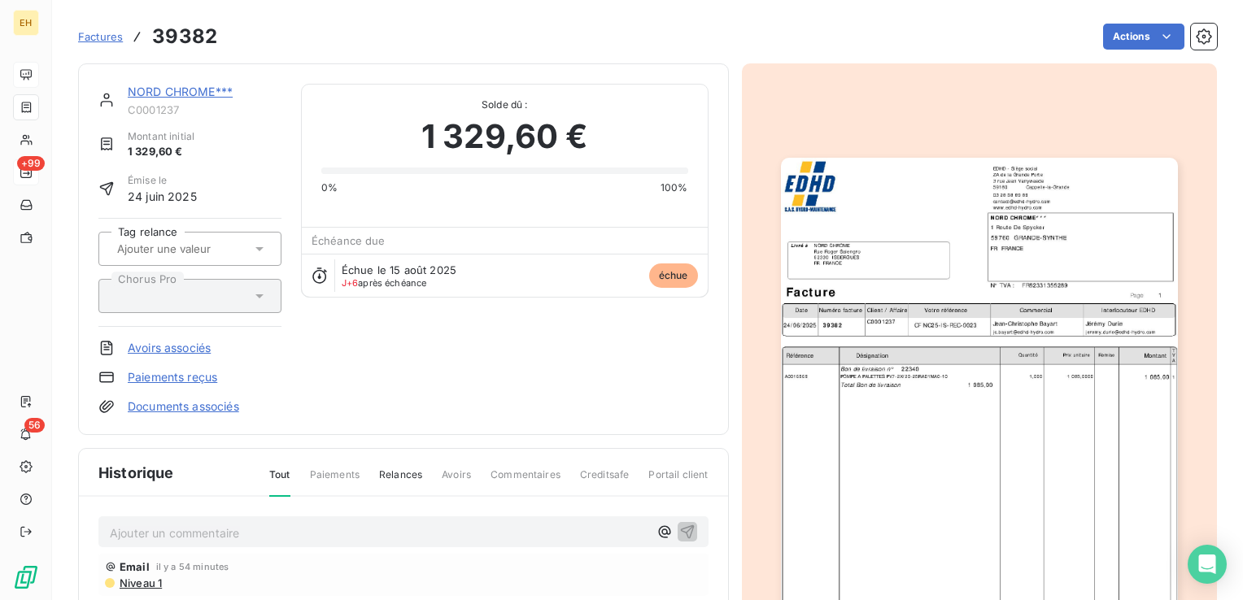
click at [277, 535] on p "Ajouter un commentaire ﻿" at bounding box center [379, 533] width 538 height 20
click at [428, 524] on p "[PERSON_NAME] <[EMAIL_ADDRESS][DOMAIN_NAME]> :" at bounding box center [379, 532] width 538 height 19
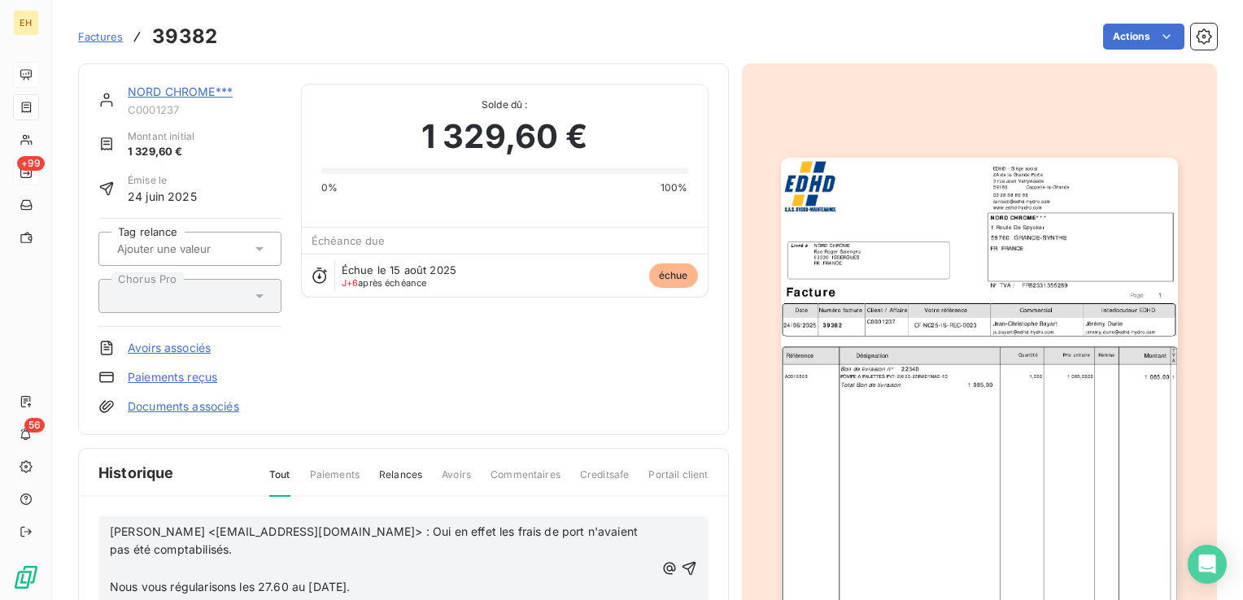
click at [286, 560] on p "﻿" at bounding box center [382, 569] width 545 height 19
click at [264, 544] on p "[PERSON_NAME] <[EMAIL_ADDRESS][DOMAIN_NAME]> : Oui en effet les frais de port n…" at bounding box center [382, 541] width 545 height 37
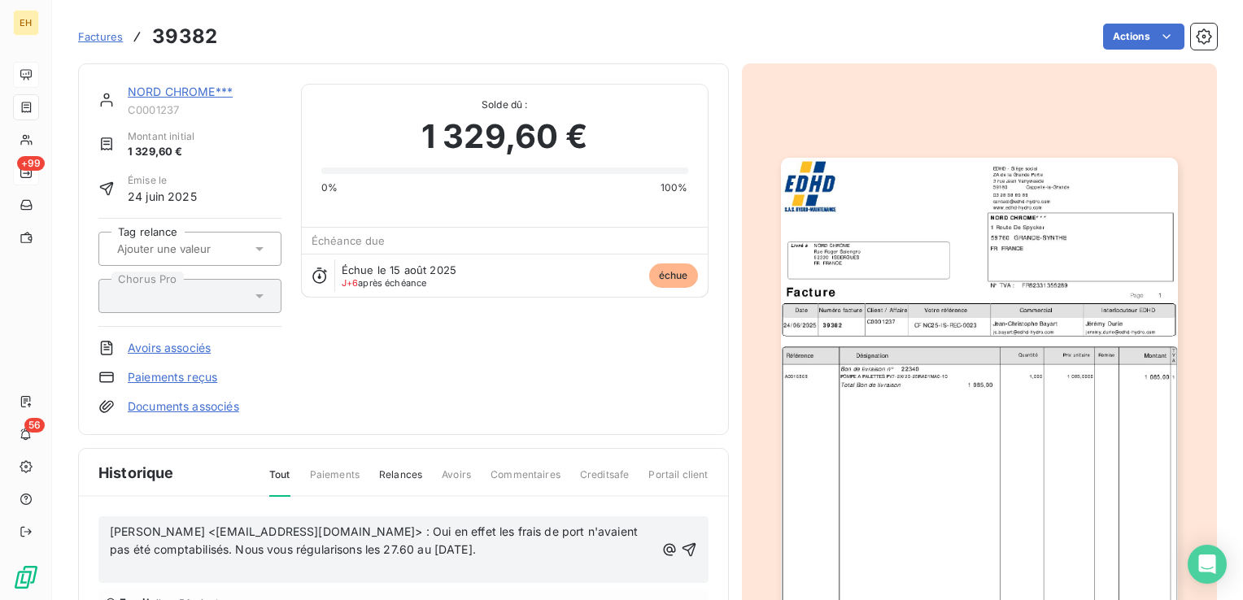
click at [487, 550] on p "[PERSON_NAME] <[EMAIL_ADDRESS][DOMAIN_NAME]> : Oui en effet les frais de port n…" at bounding box center [382, 541] width 545 height 37
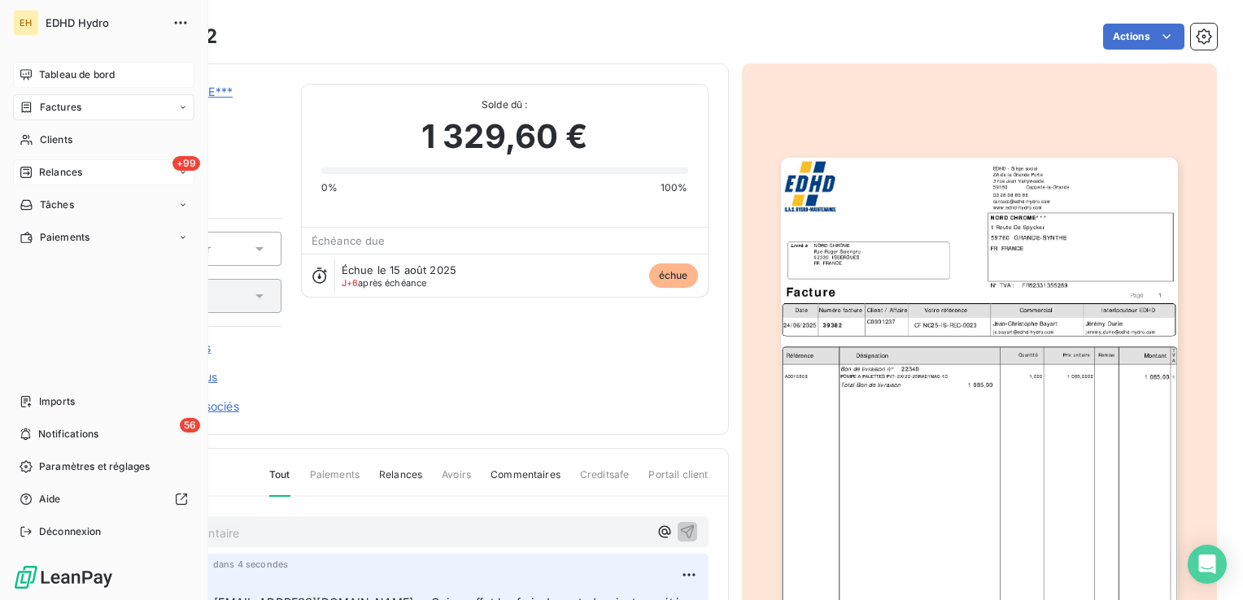
click at [58, 115] on div "Factures" at bounding box center [103, 107] width 181 height 26
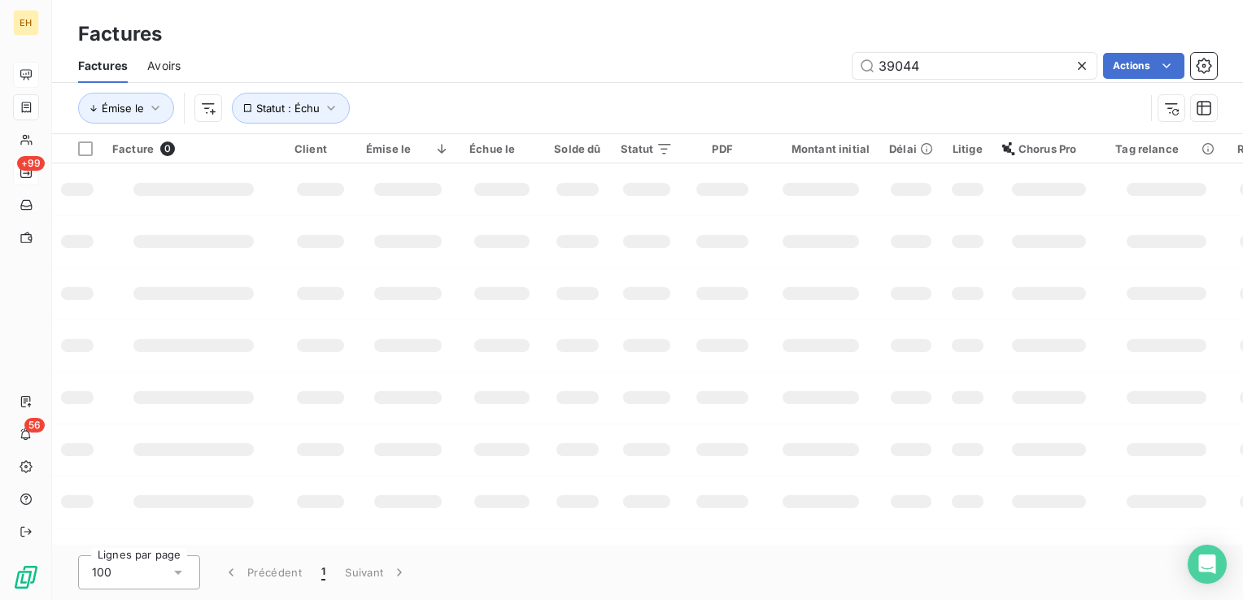
drag, startPoint x: 947, startPoint y: 73, endPoint x: 795, endPoint y: 44, distance: 154.1
click at [797, 49] on div "Factures Avoirs 39044 Actions" at bounding box center [647, 66] width 1191 height 34
type input "37832"
click at [937, 65] on input "37832" at bounding box center [974, 66] width 244 height 26
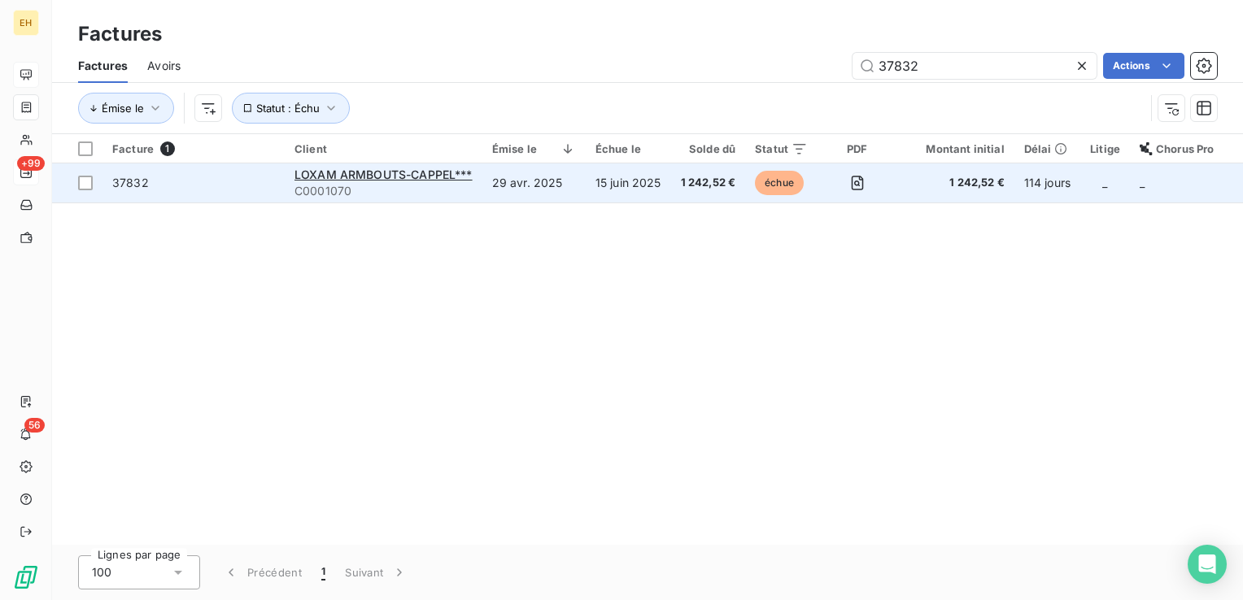
click at [150, 175] on span "37832" at bounding box center [193, 183] width 163 height 16
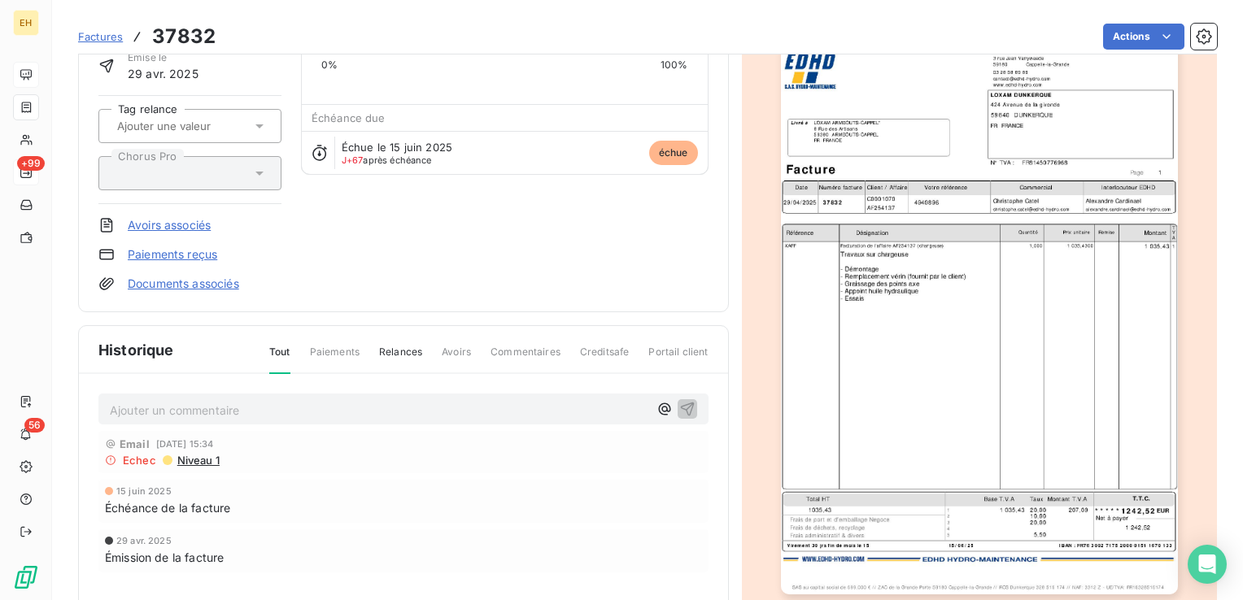
scroll to position [164, 0]
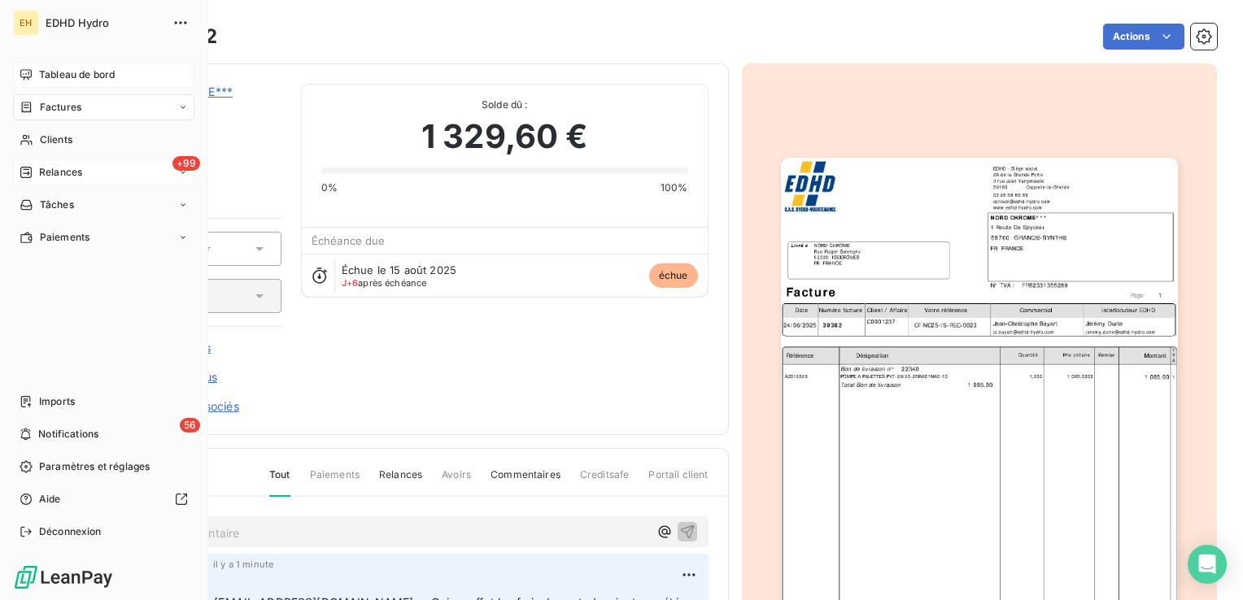
click at [54, 173] on span "Relances" at bounding box center [60, 172] width 43 height 15
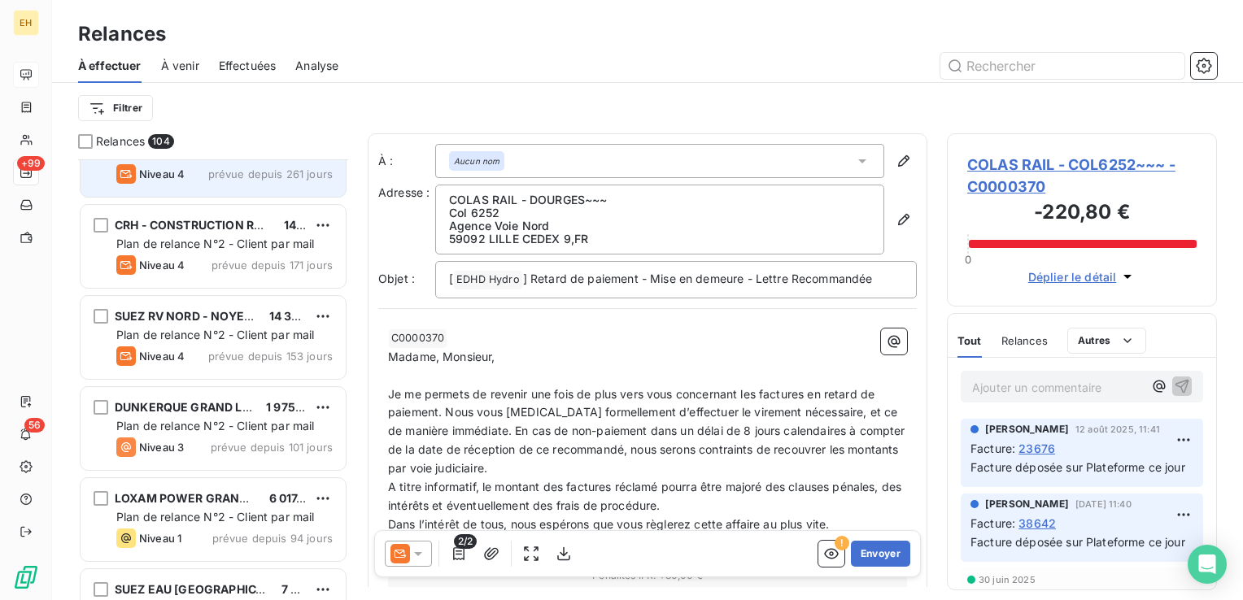
scroll to position [325, 0]
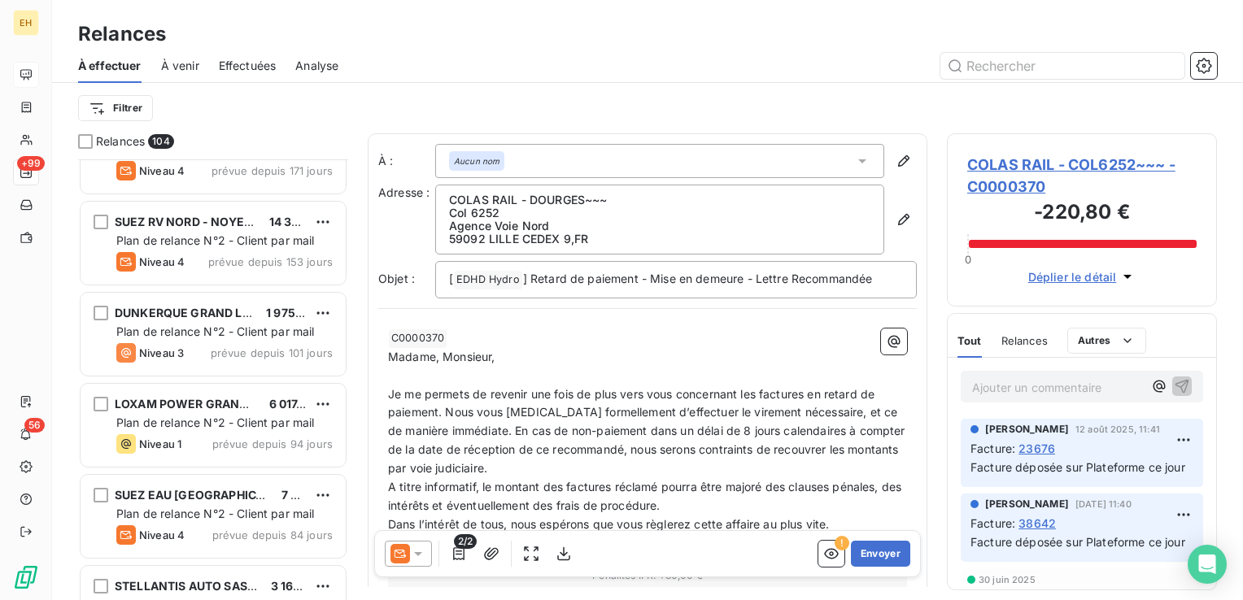
click at [246, 387] on div "LOXAM POWER GRANDE-SYNTHE*** 6 017,48 € Plan de relance N°2 - Client par mail N…" at bounding box center [213, 425] width 265 height 83
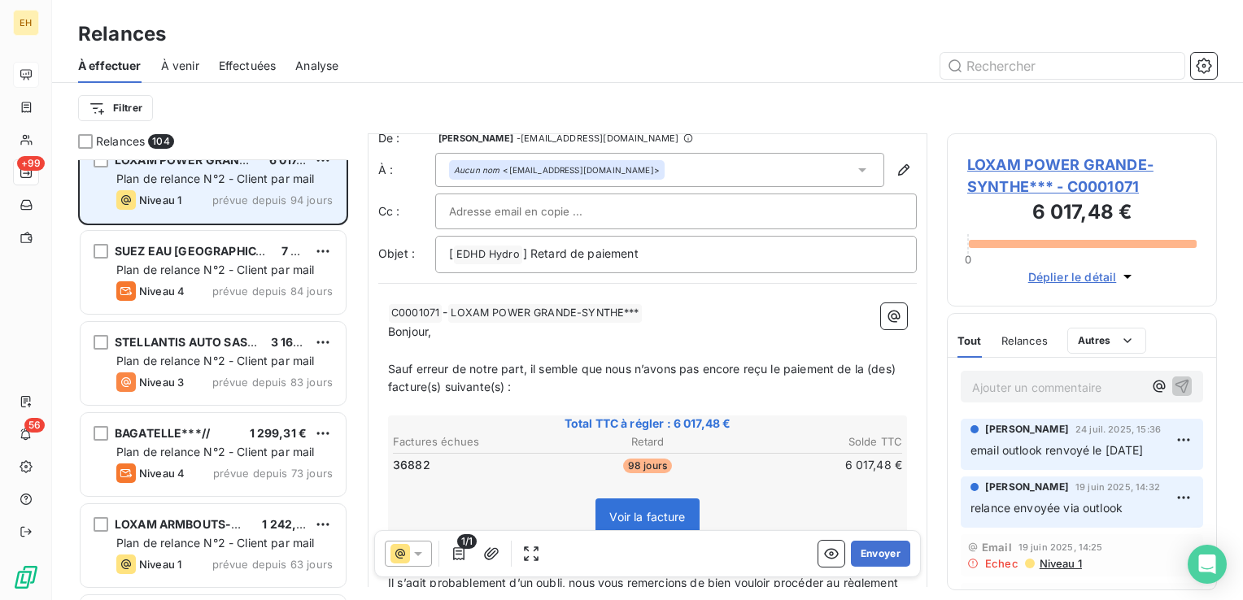
scroll to position [651, 0]
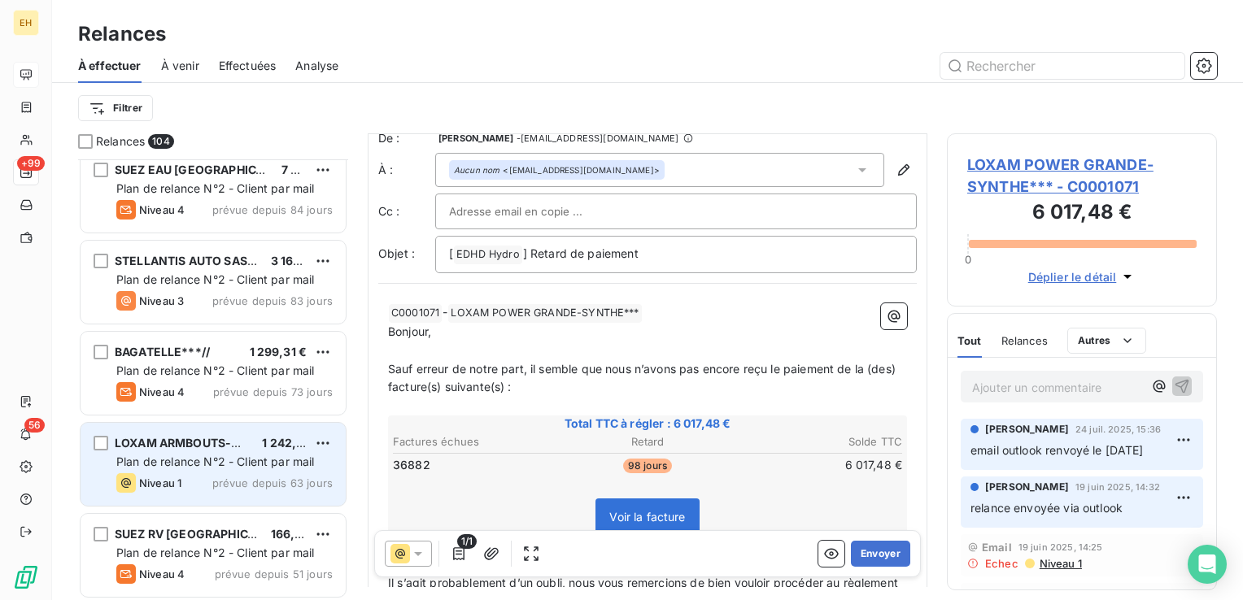
click at [224, 478] on span "prévue depuis 63 jours" at bounding box center [272, 483] width 120 height 13
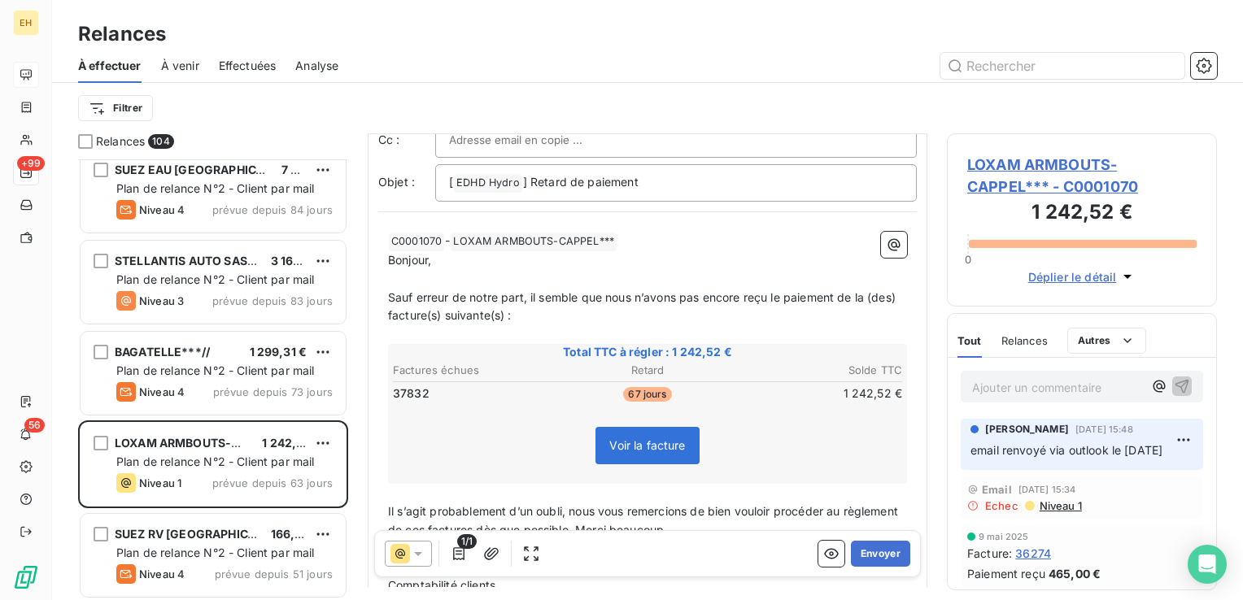
scroll to position [163, 0]
